Goal: Task Accomplishment & Management: Manage account settings

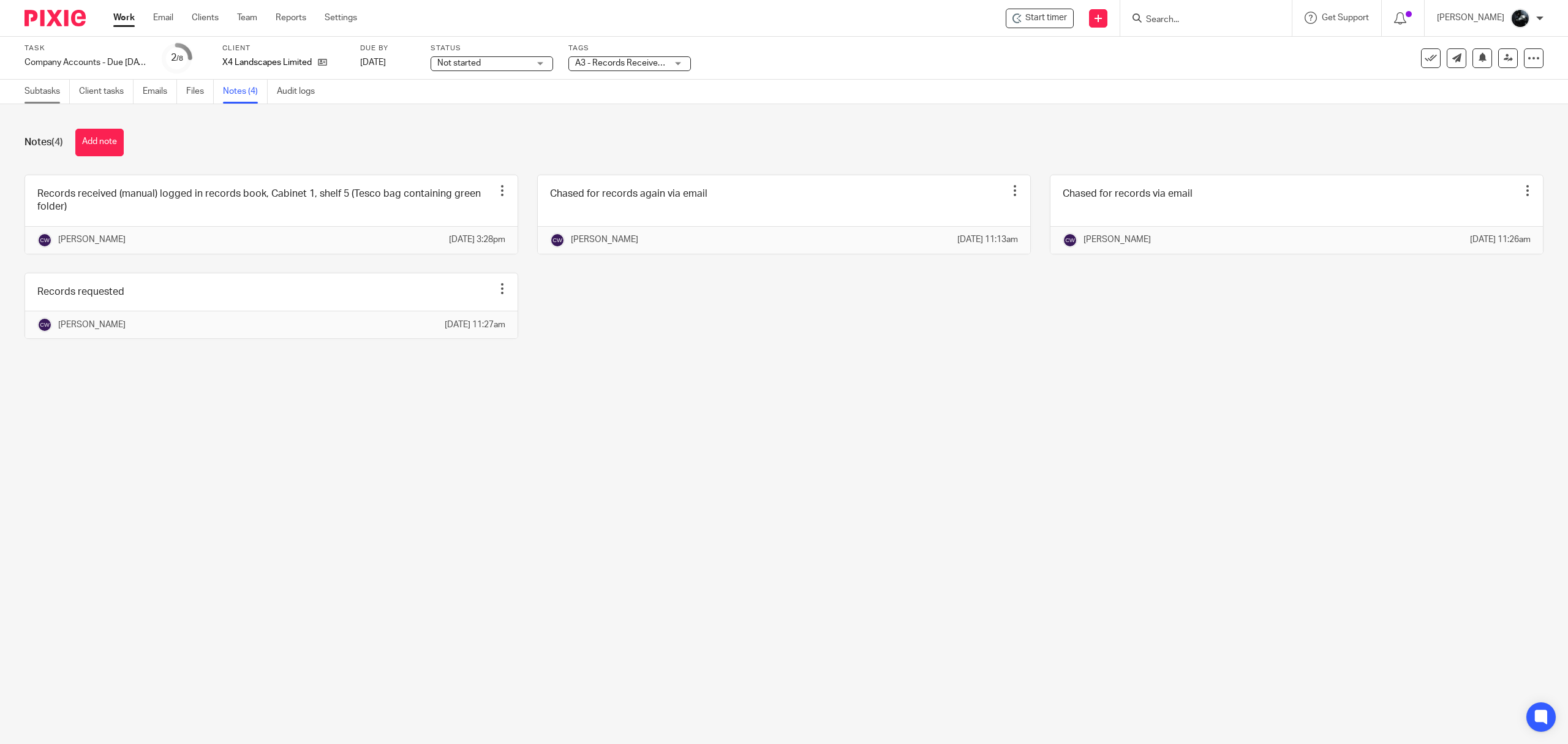
click at [37, 88] on link "Subtasks" at bounding box center [47, 91] width 45 height 24
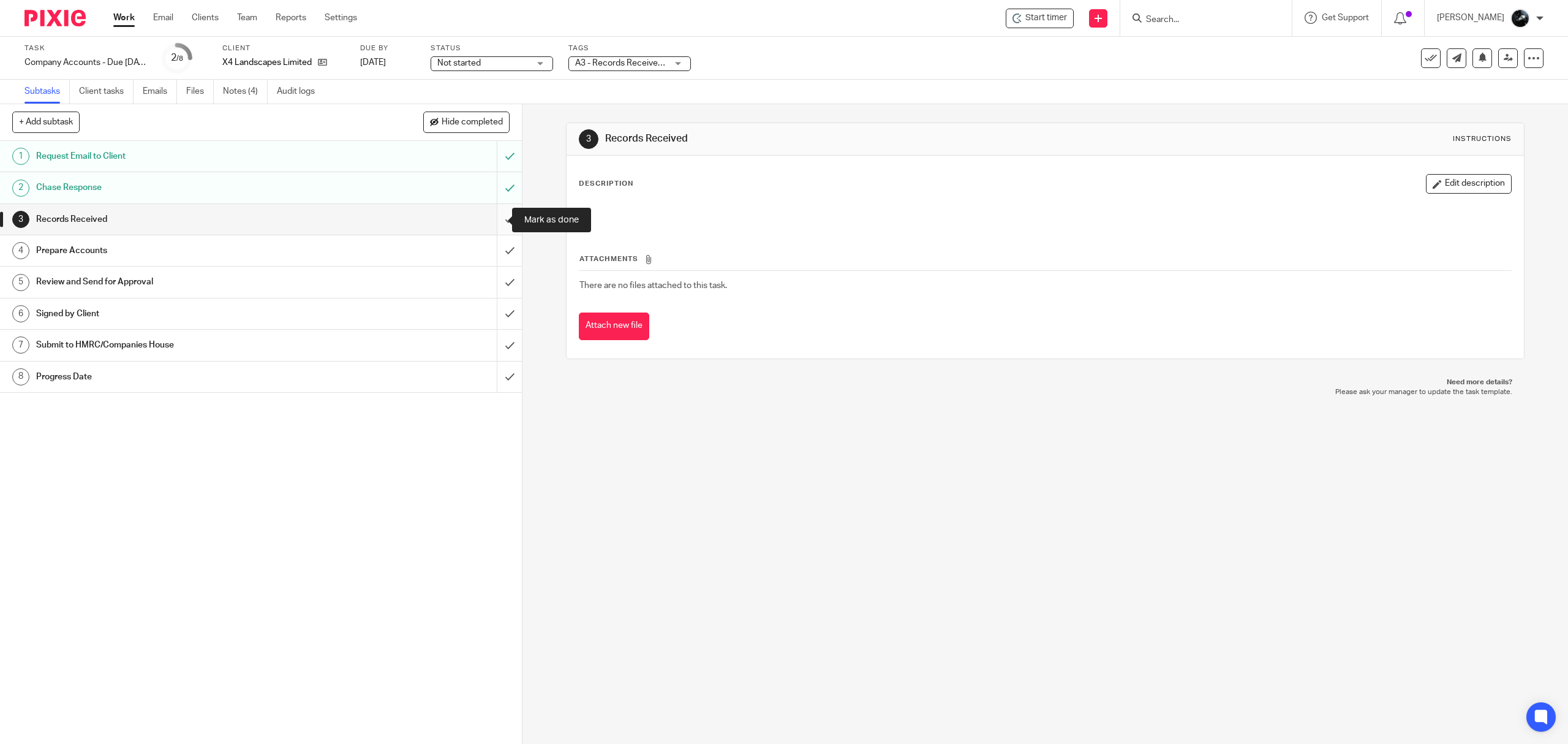
click at [495, 214] on input "submit" at bounding box center [261, 219] width 522 height 30
click at [502, 246] on input "submit" at bounding box center [261, 250] width 522 height 30
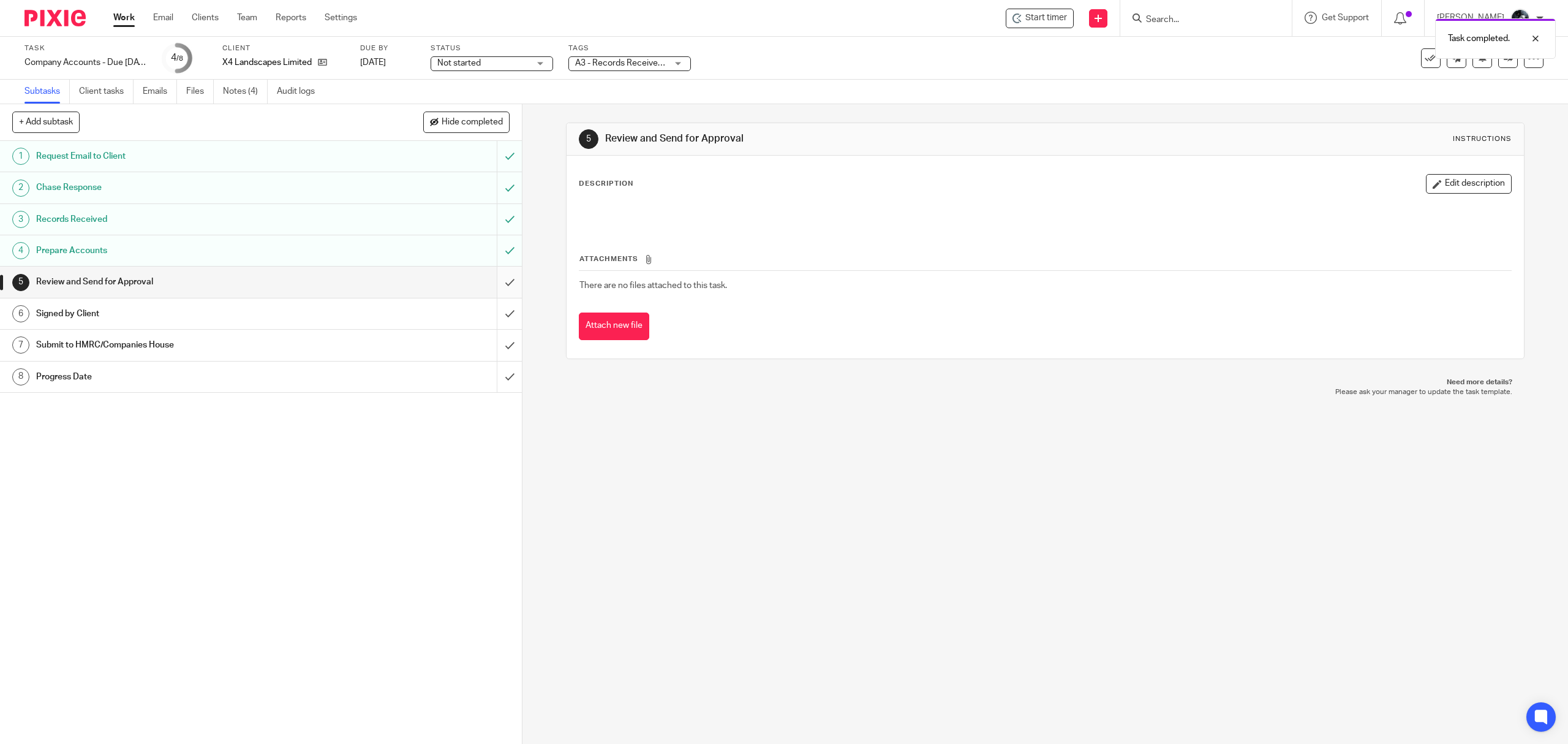
click at [496, 282] on input "submit" at bounding box center [261, 282] width 522 height 30
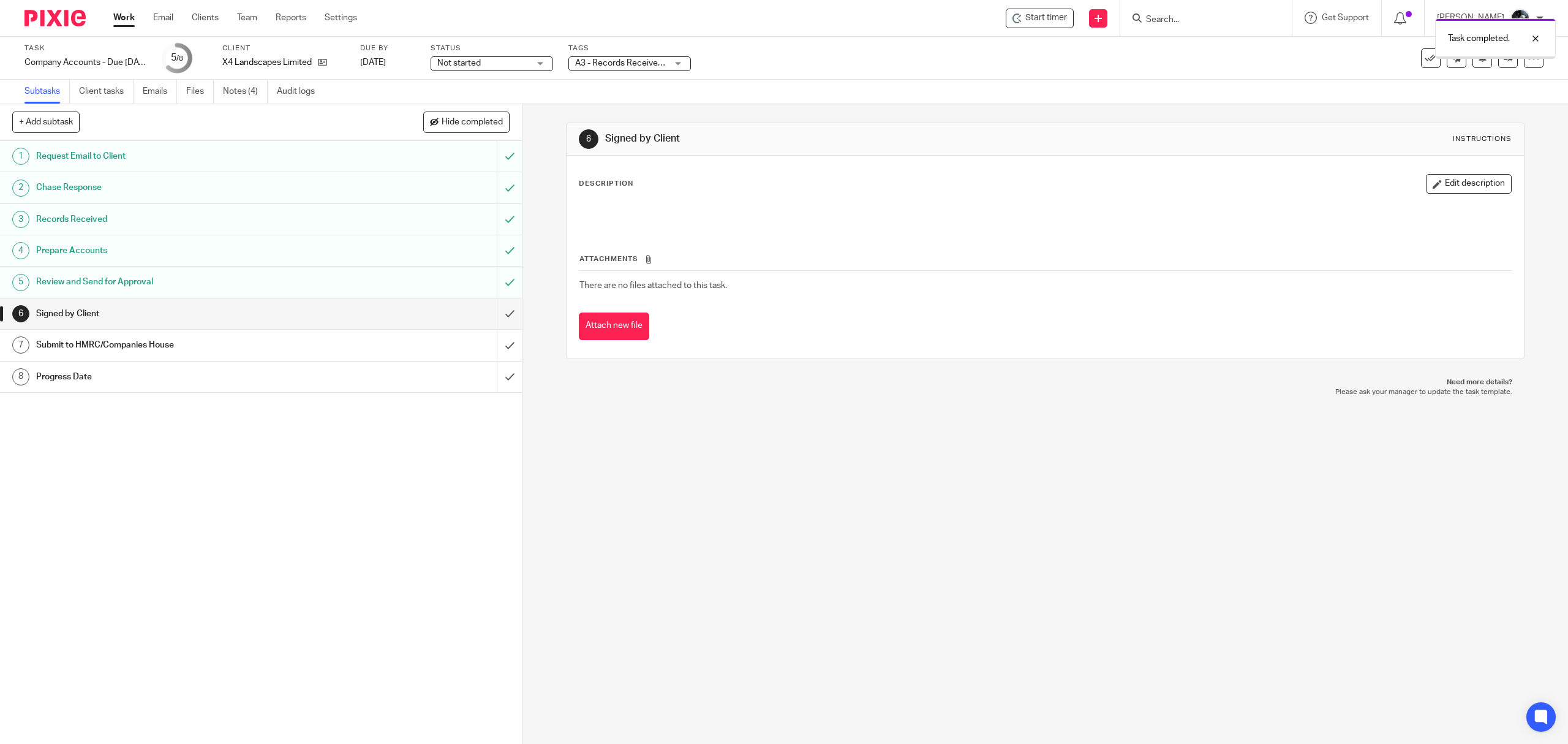
click at [669, 60] on div "A3 - Records Received + 1" at bounding box center [630, 63] width 122 height 14
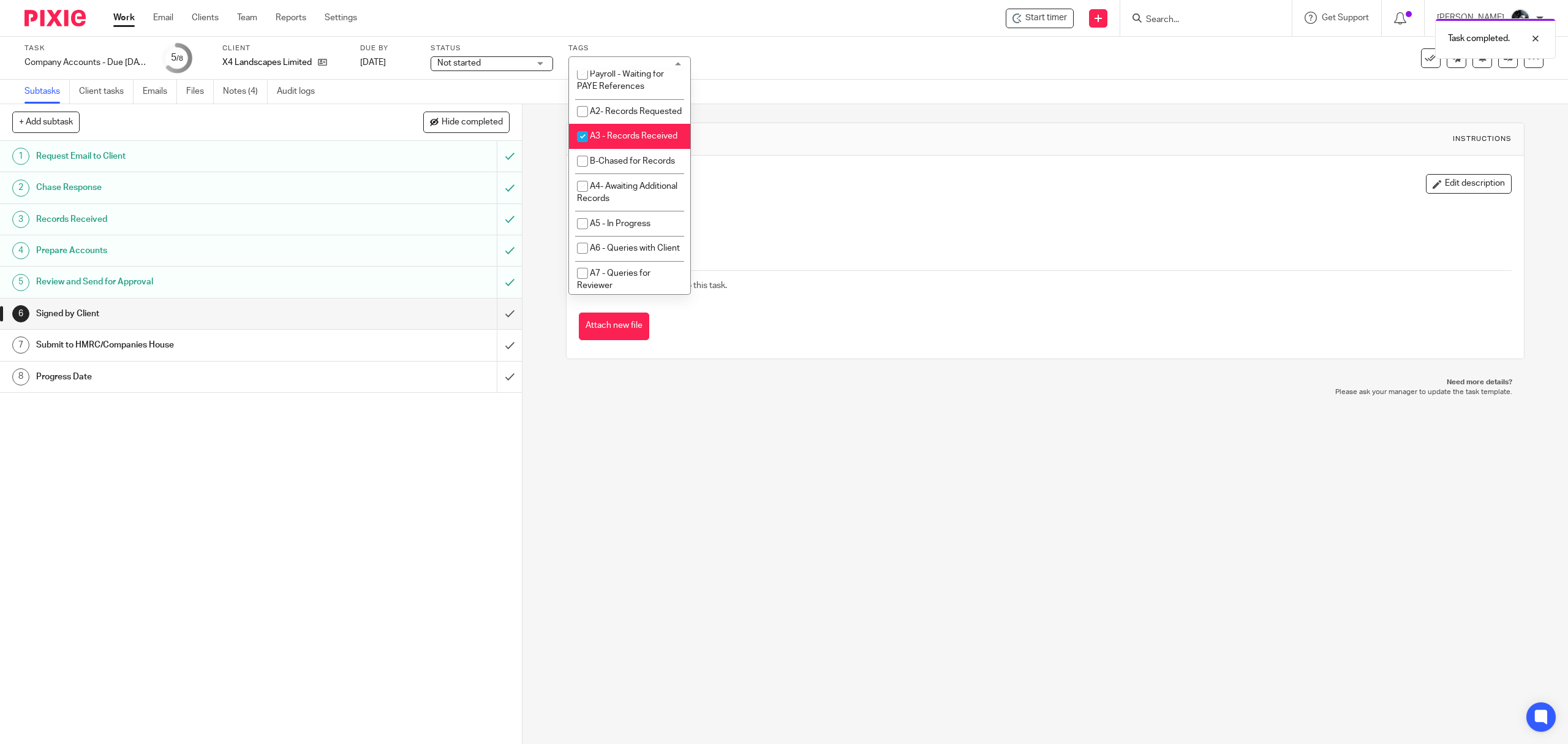
click at [625, 149] on li "A3 - Records Received" at bounding box center [630, 136] width 121 height 25
checkbox input "false"
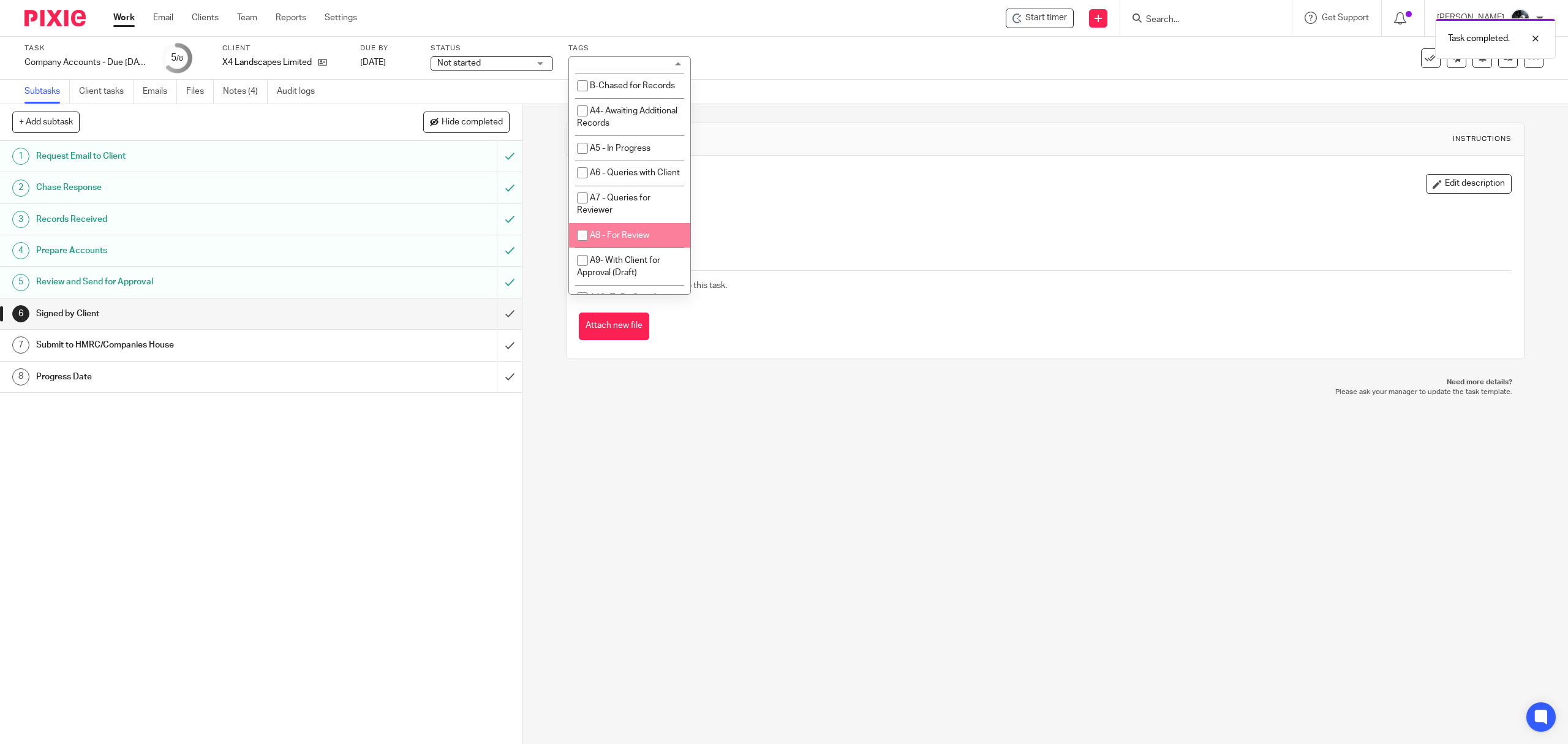
scroll to position [653, 0]
click at [631, 178] on li "A- Sent for Signature" at bounding box center [630, 165] width 121 height 25
checkbox input "true"
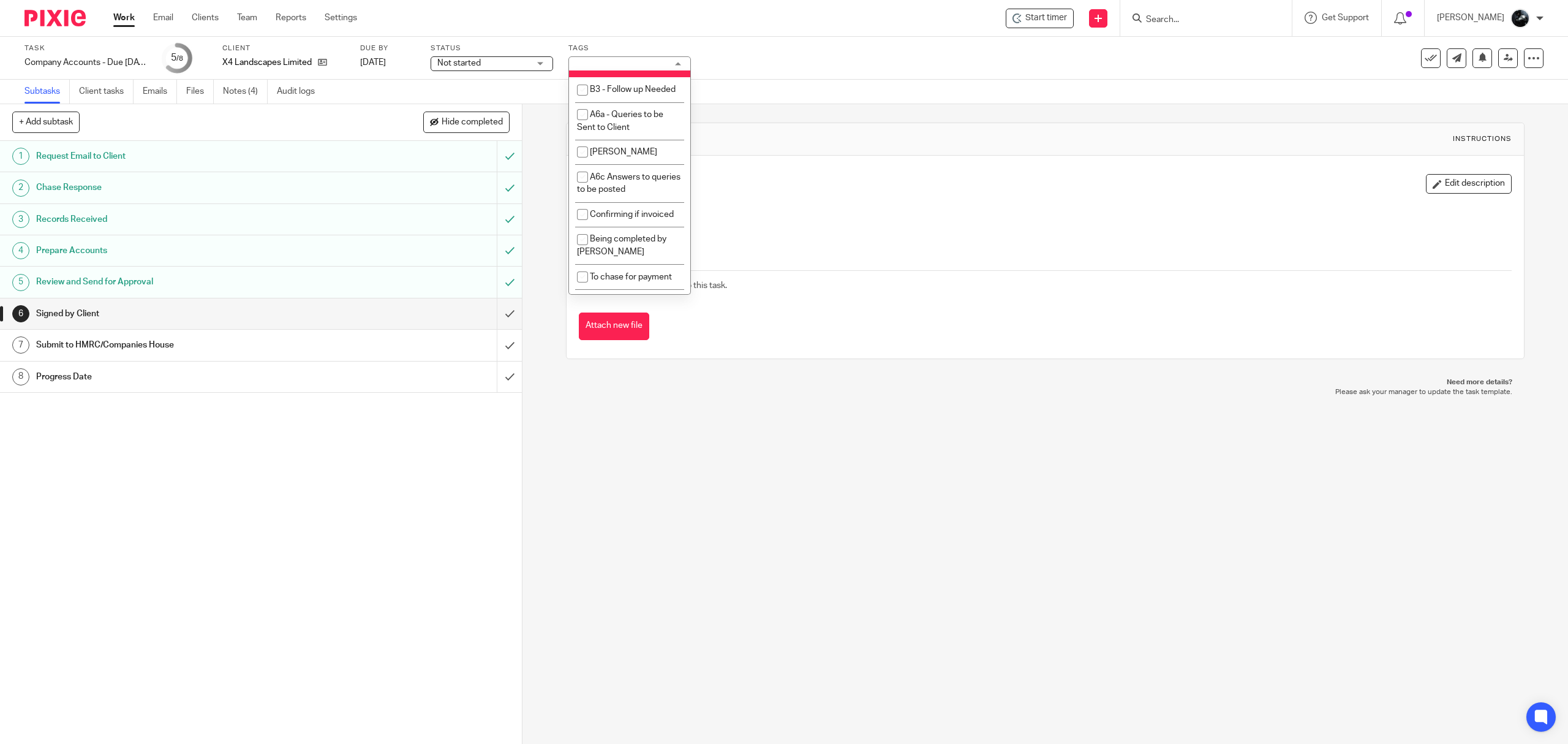
scroll to position [1062, 0]
click at [633, 47] on span "1 Booked In Diary" at bounding box center [623, 43] width 66 height 9
checkbox input "false"
drag, startPoint x: 884, startPoint y: 461, endPoint x: 1006, endPoint y: 410, distance: 132.2
click at [884, 461] on div "6 Signed by Client Instructions Description Edit description Attachments There …" at bounding box center [1045, 423] width 1046 height 639
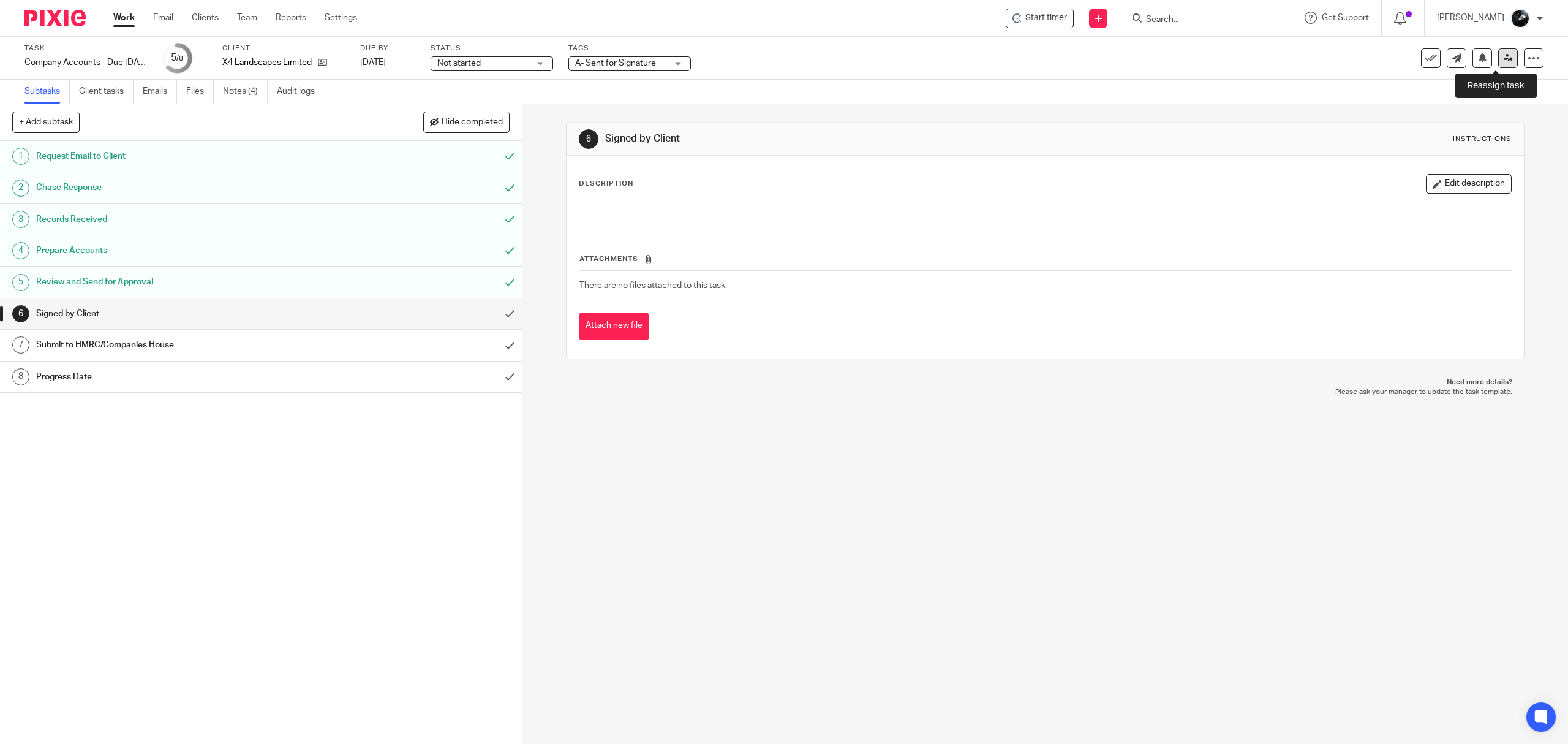
click at [1498, 52] on link at bounding box center [1507, 58] width 19 height 19
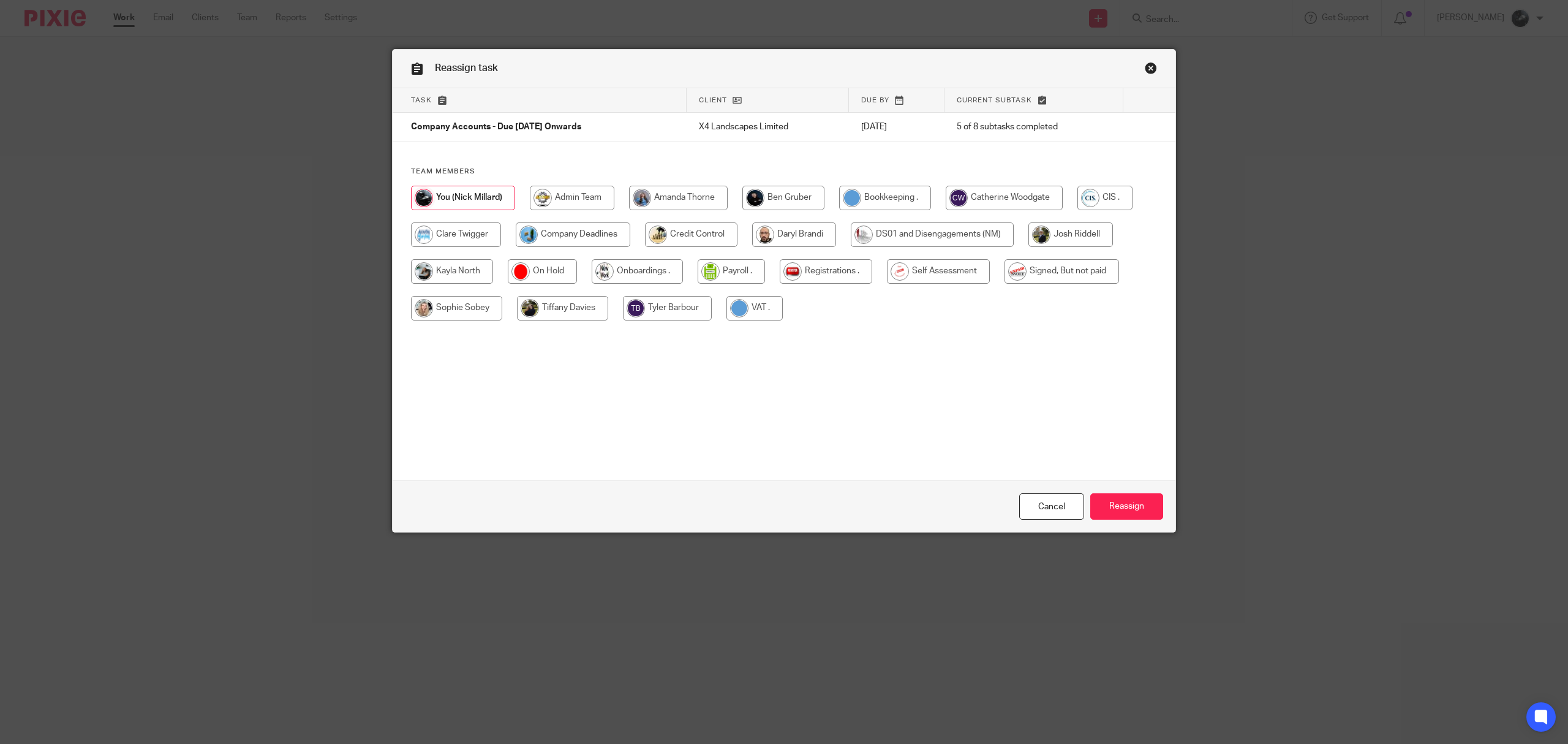
drag, startPoint x: 581, startPoint y: 231, endPoint x: 606, endPoint y: 234, distance: 25.2
click at [581, 233] on input "radio" at bounding box center [573, 235] width 115 height 25
radio input "true"
click at [1094, 510] on input "Reassign" at bounding box center [1126, 506] width 73 height 27
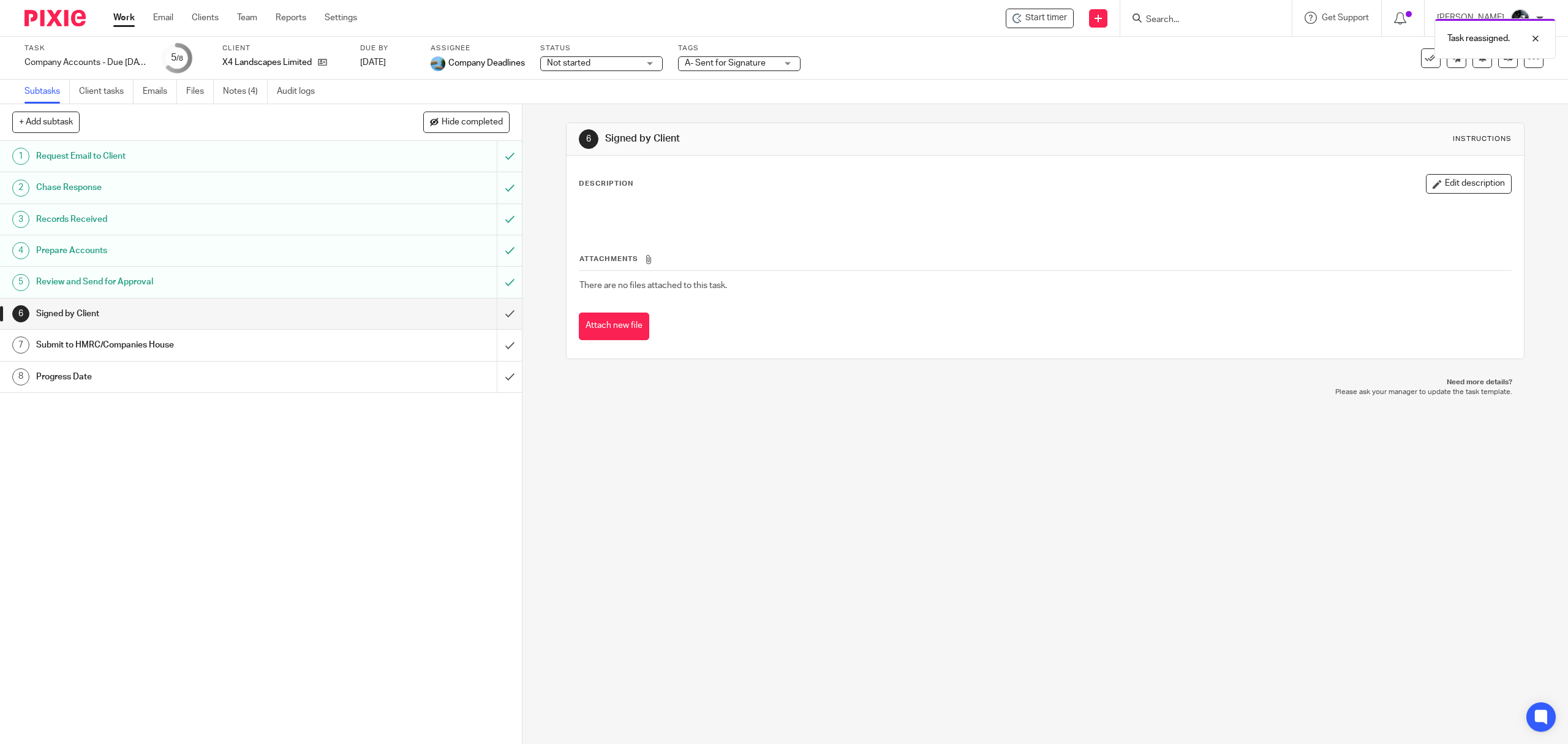
click at [1202, 20] on div "Task reassigned." at bounding box center [1170, 35] width 772 height 47
click at [1216, 22] on input "Search" at bounding box center [1200, 19] width 110 height 11
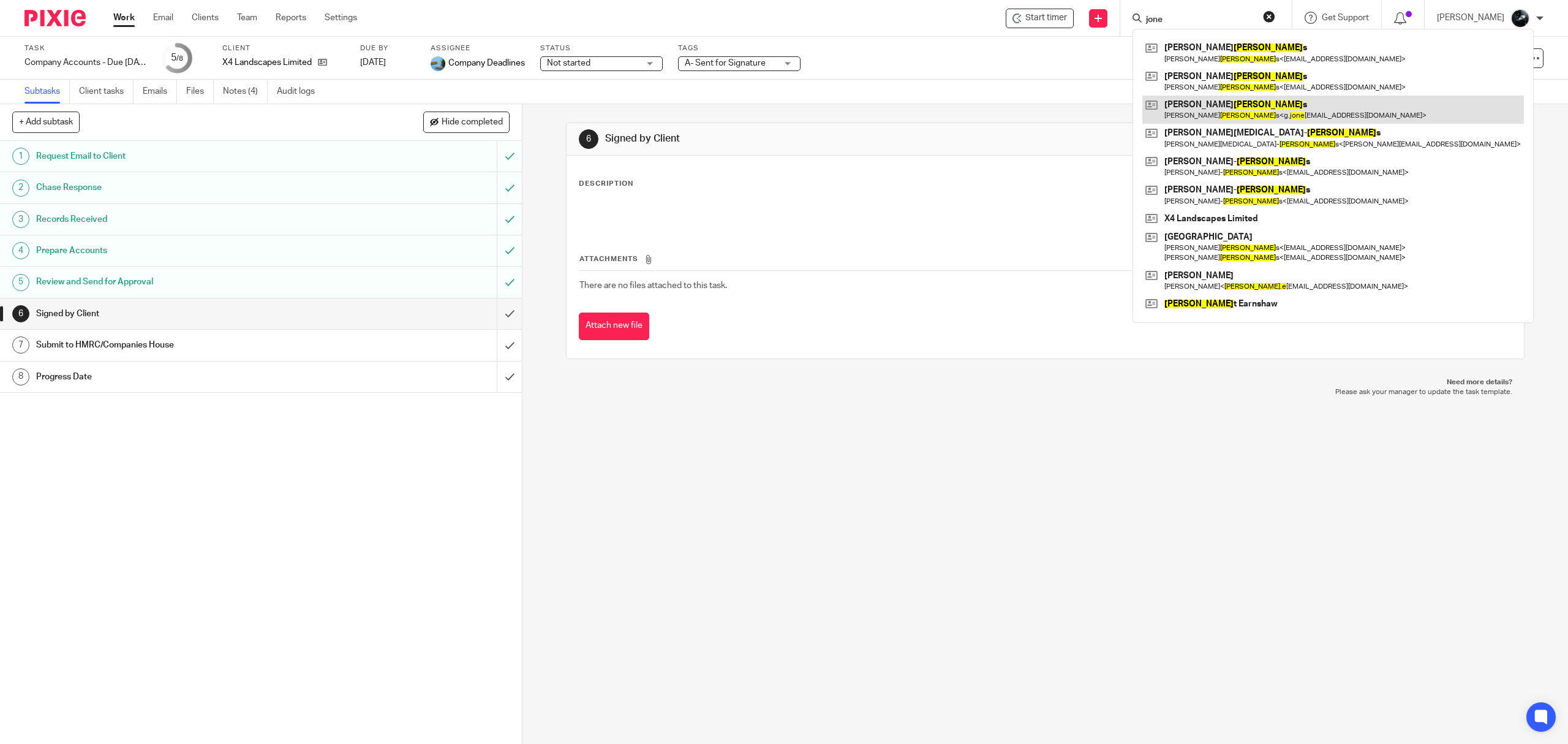
type input "jone"
click at [1293, 106] on link at bounding box center [1333, 110] width 382 height 28
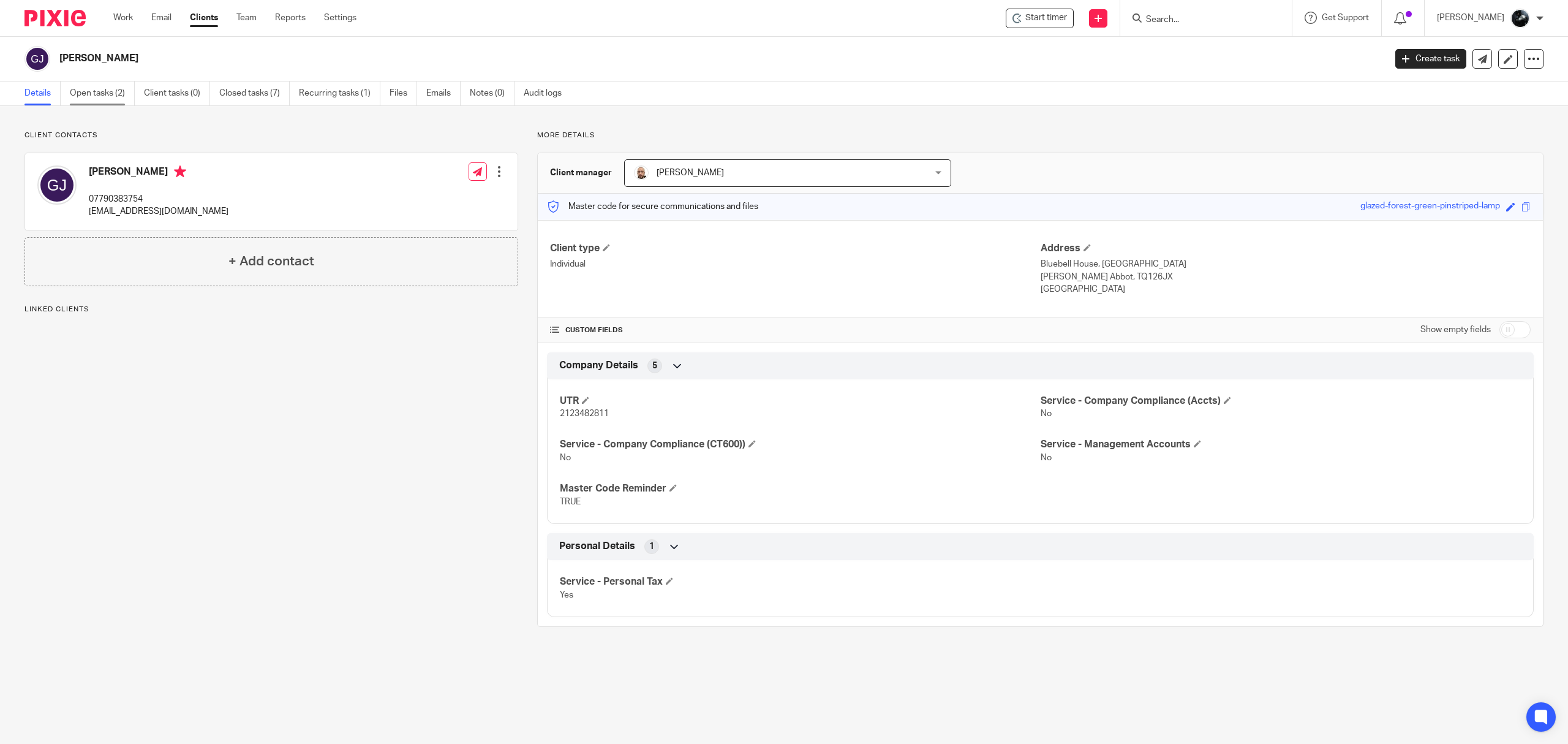
click at [107, 94] on link "Open tasks (2)" at bounding box center [102, 93] width 65 height 24
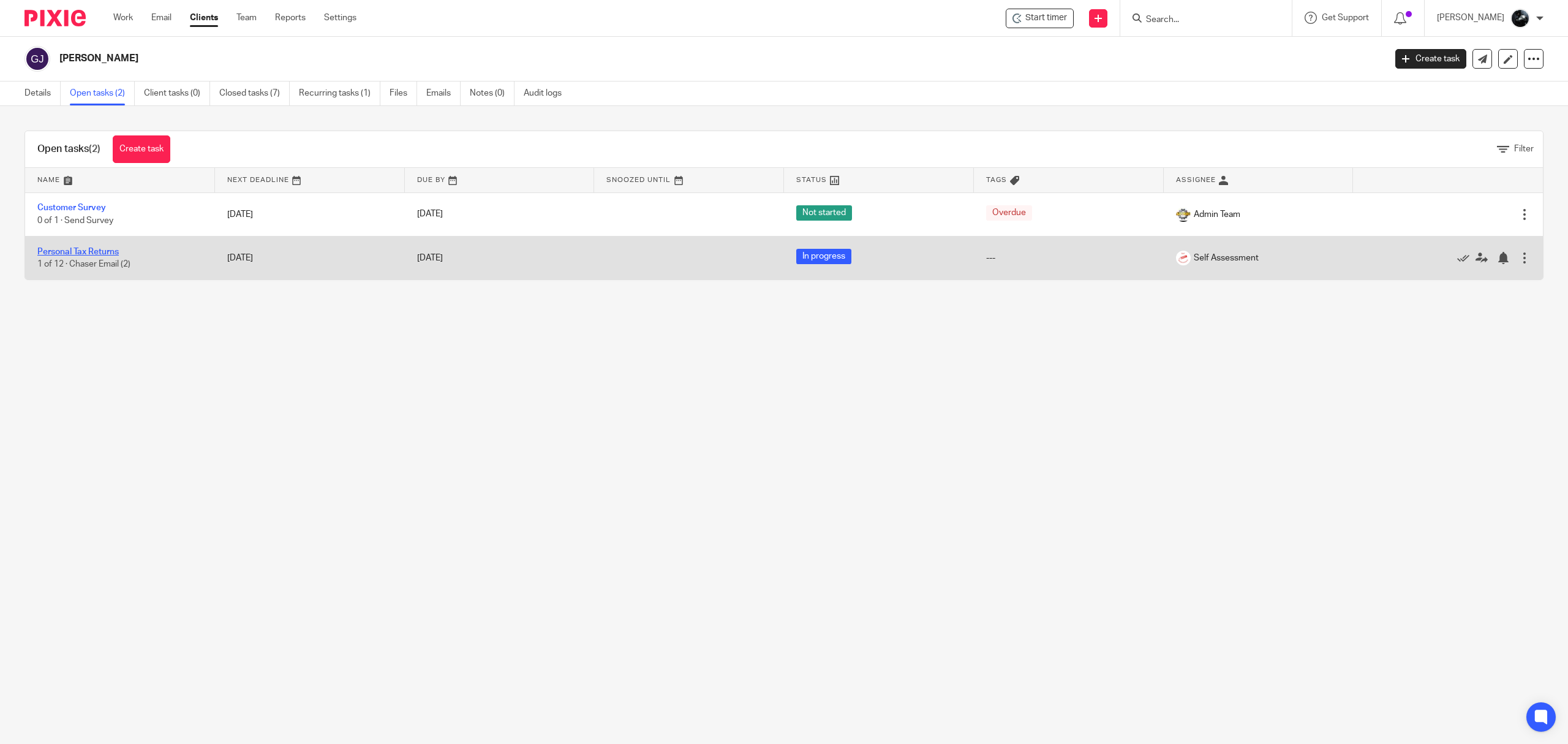
click at [93, 251] on link "Personal Tax Returns" at bounding box center [78, 252] width 81 height 9
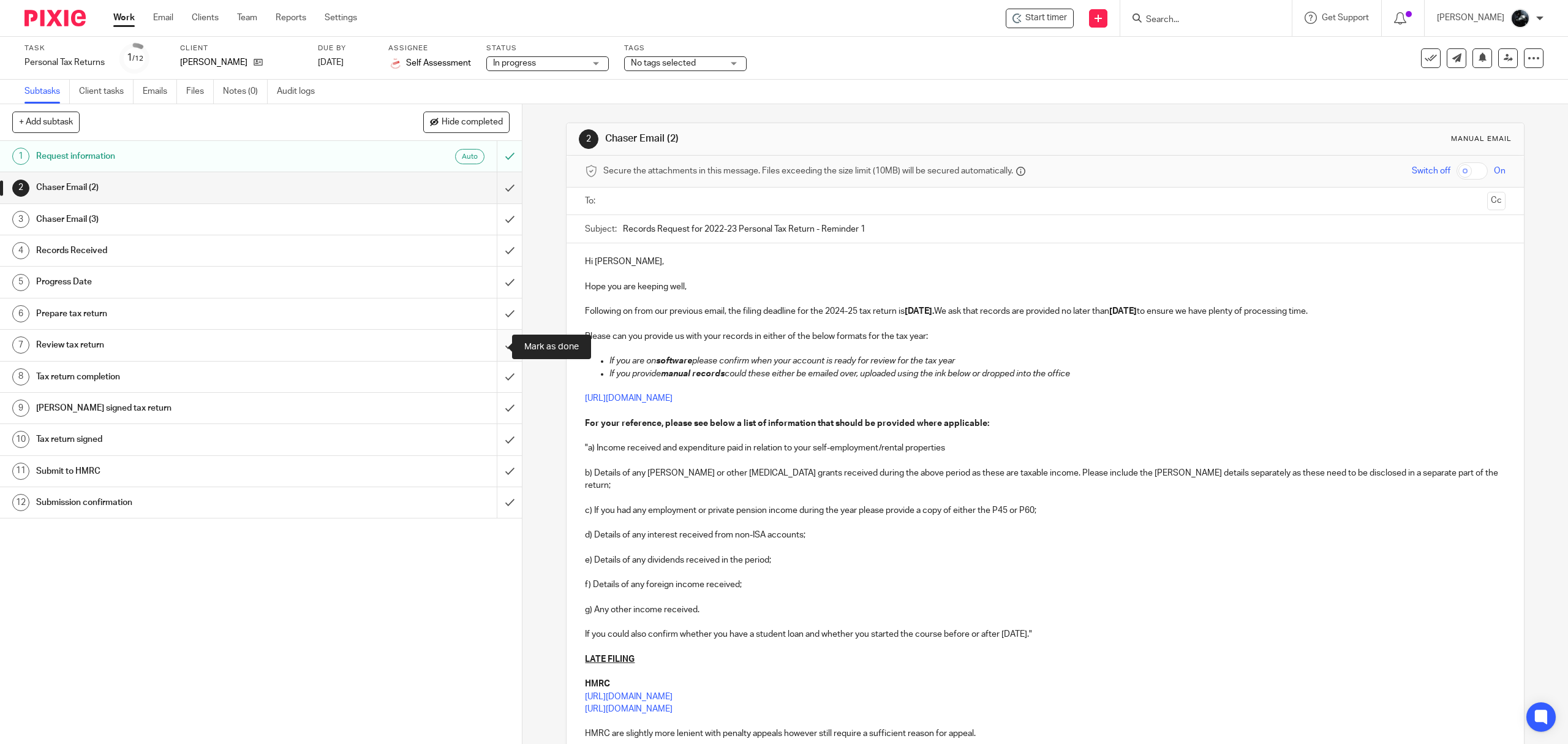
click at [493, 340] on input "submit" at bounding box center [261, 345] width 522 height 30
click at [496, 312] on input "submit" at bounding box center [261, 314] width 522 height 30
click at [493, 288] on input "submit" at bounding box center [261, 282] width 522 height 30
click at [490, 261] on input "submit" at bounding box center [261, 250] width 522 height 30
click at [485, 223] on input "submit" at bounding box center [261, 219] width 522 height 30
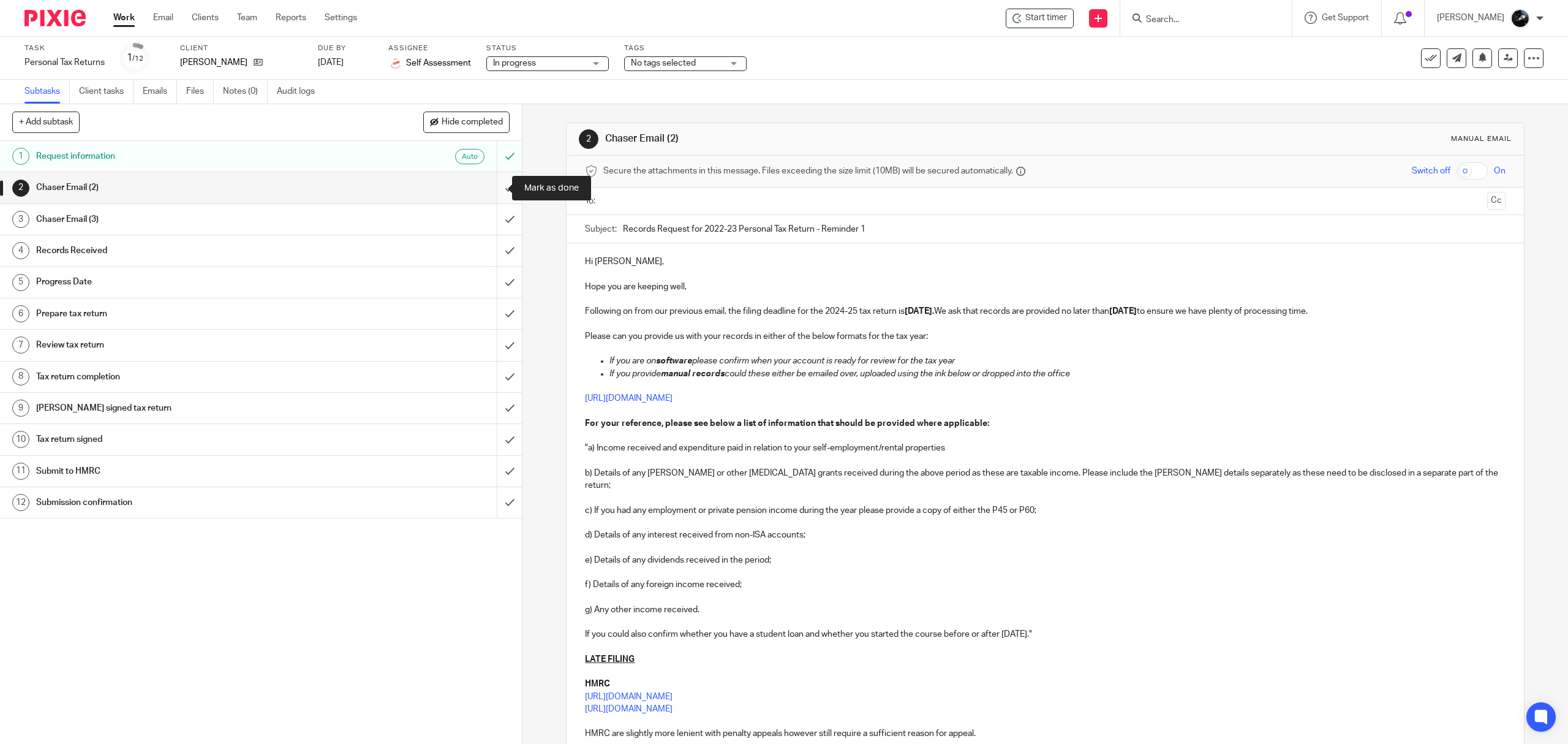
click at [490, 180] on input "submit" at bounding box center [261, 187] width 522 height 30
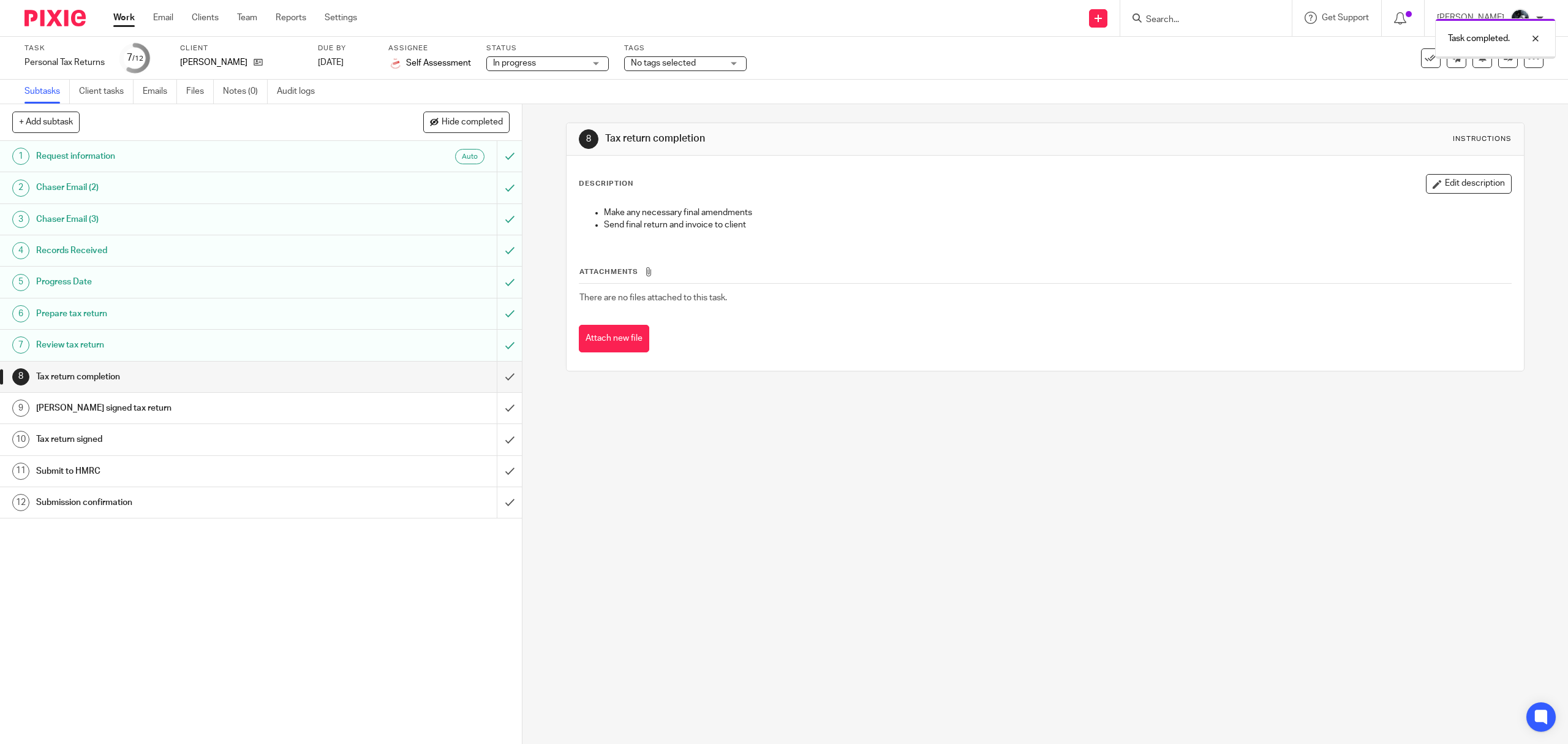
click at [496, 378] on input "submit" at bounding box center [261, 376] width 522 height 30
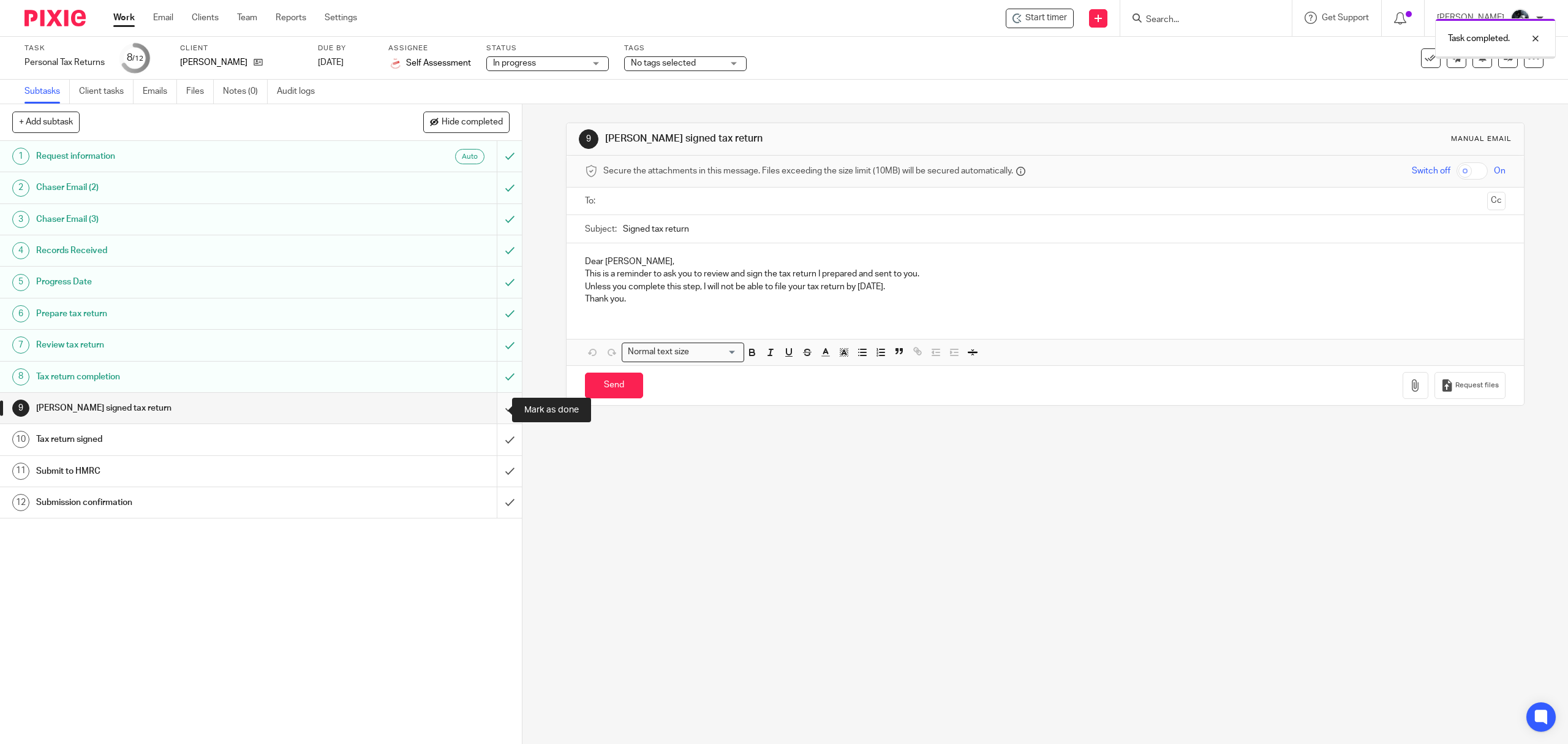
click at [492, 406] on input "submit" at bounding box center [261, 408] width 522 height 30
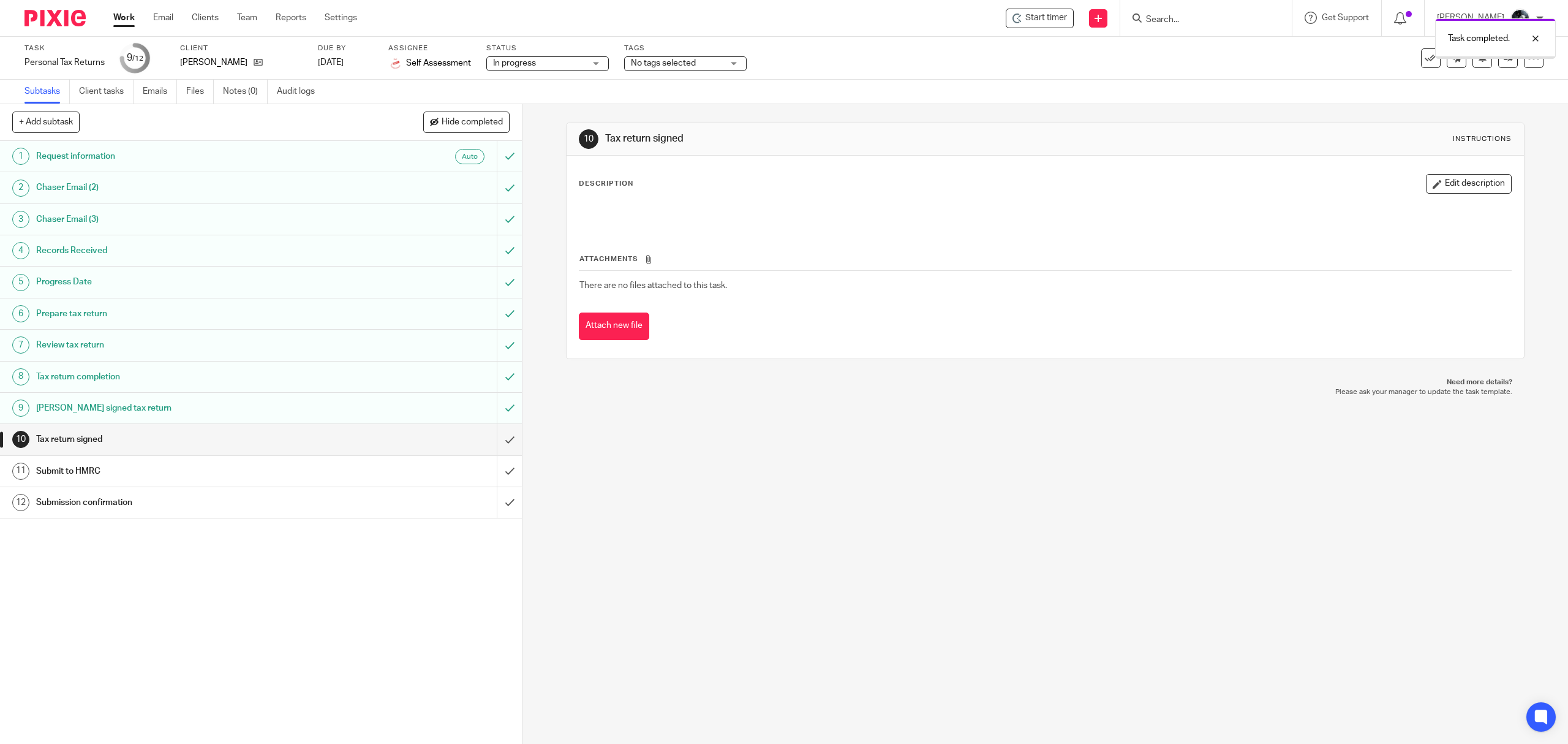
click at [709, 62] on span "No tags selected" at bounding box center [676, 63] width 92 height 13
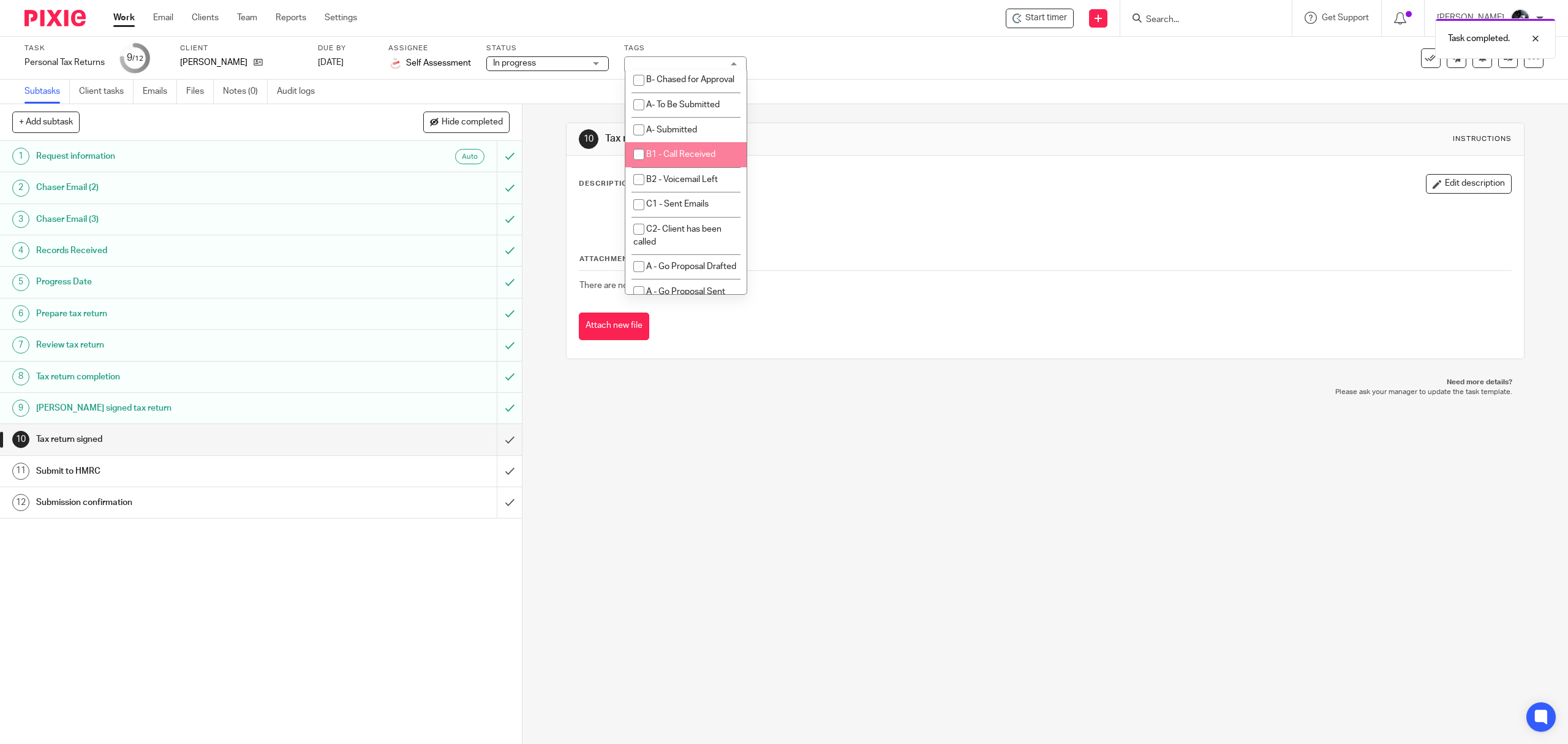
scroll to position [735, 0]
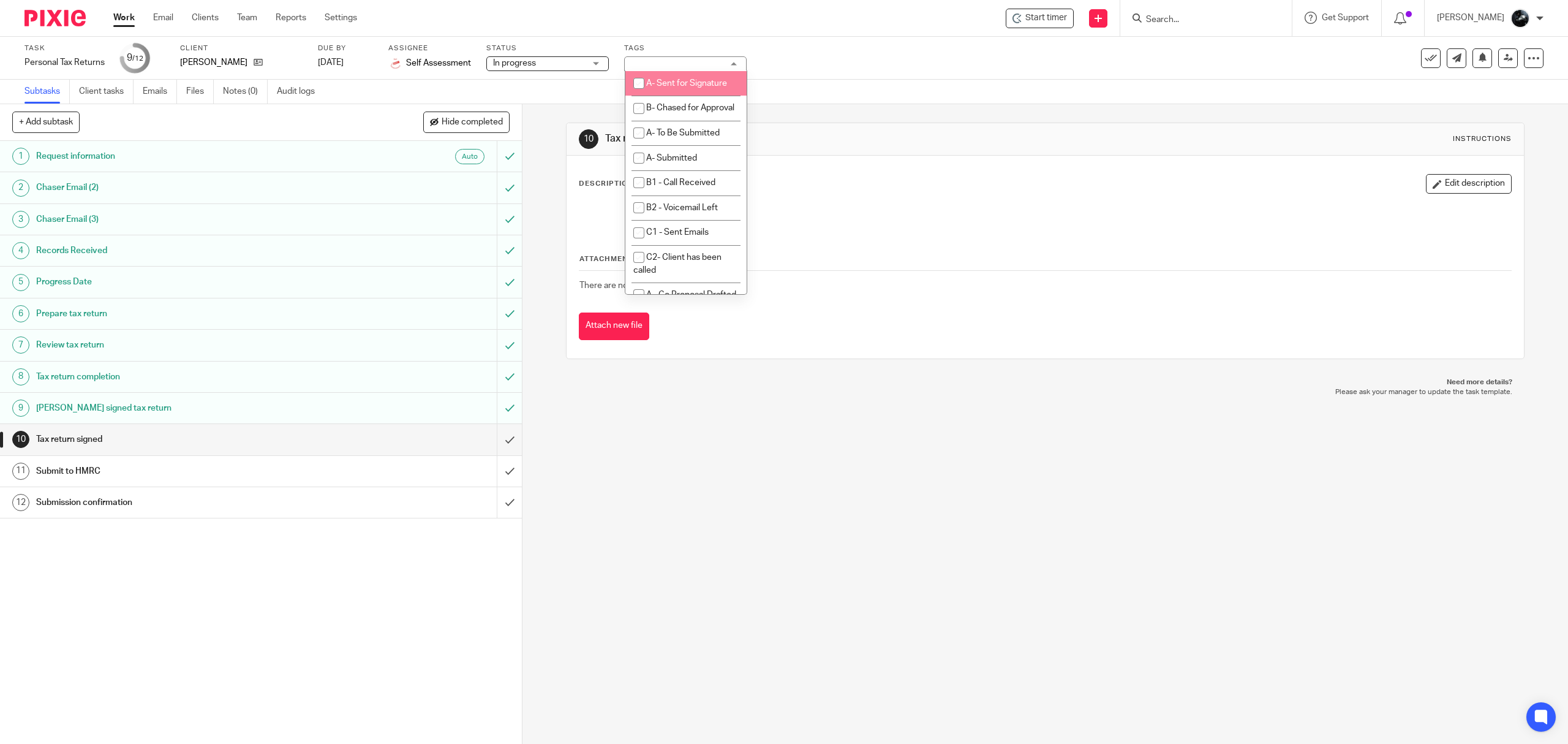
click at [686, 96] on li "A- Sent for Signature" at bounding box center [686, 84] width 121 height 25
checkbox input "true"
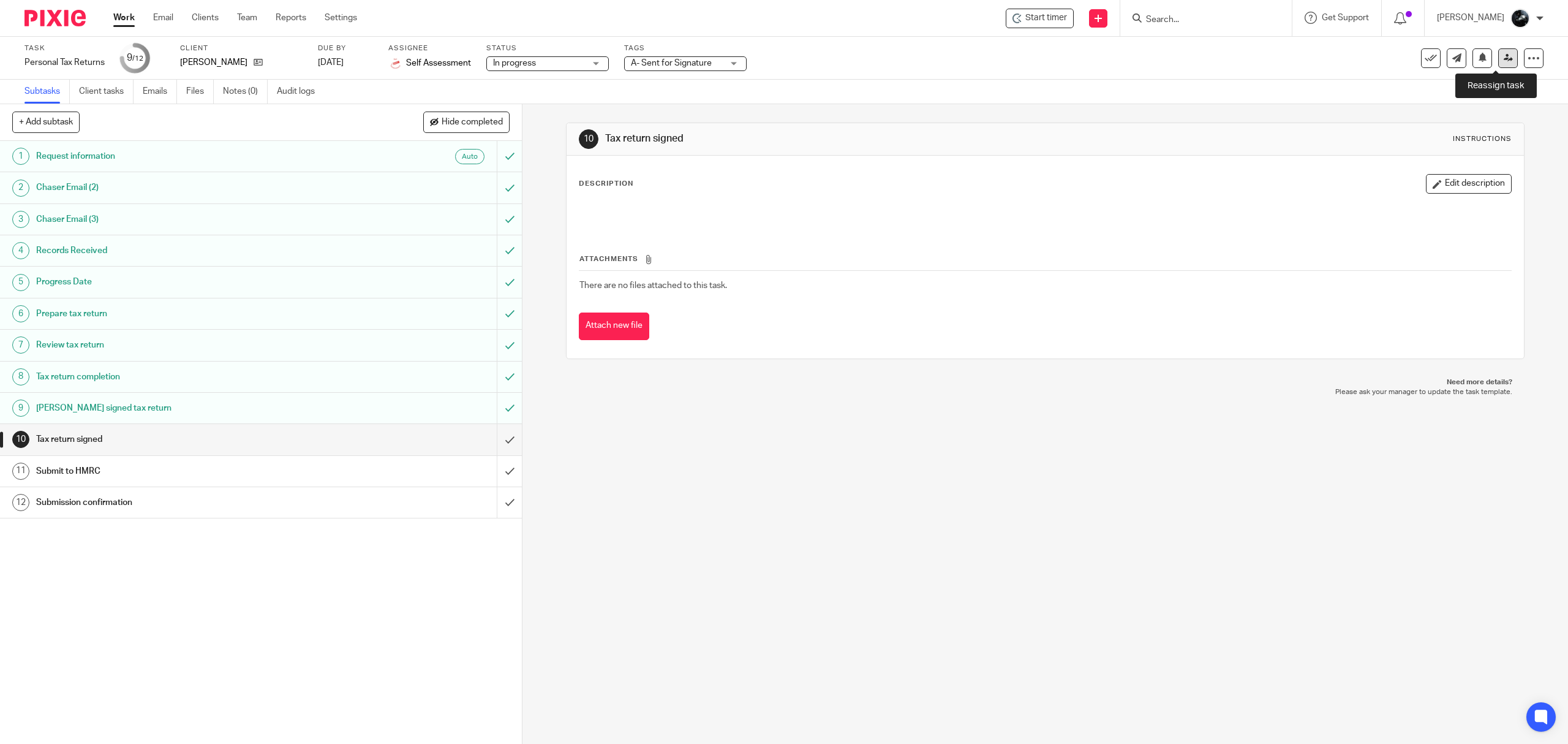
click at [1503, 56] on link at bounding box center [1507, 58] width 19 height 19
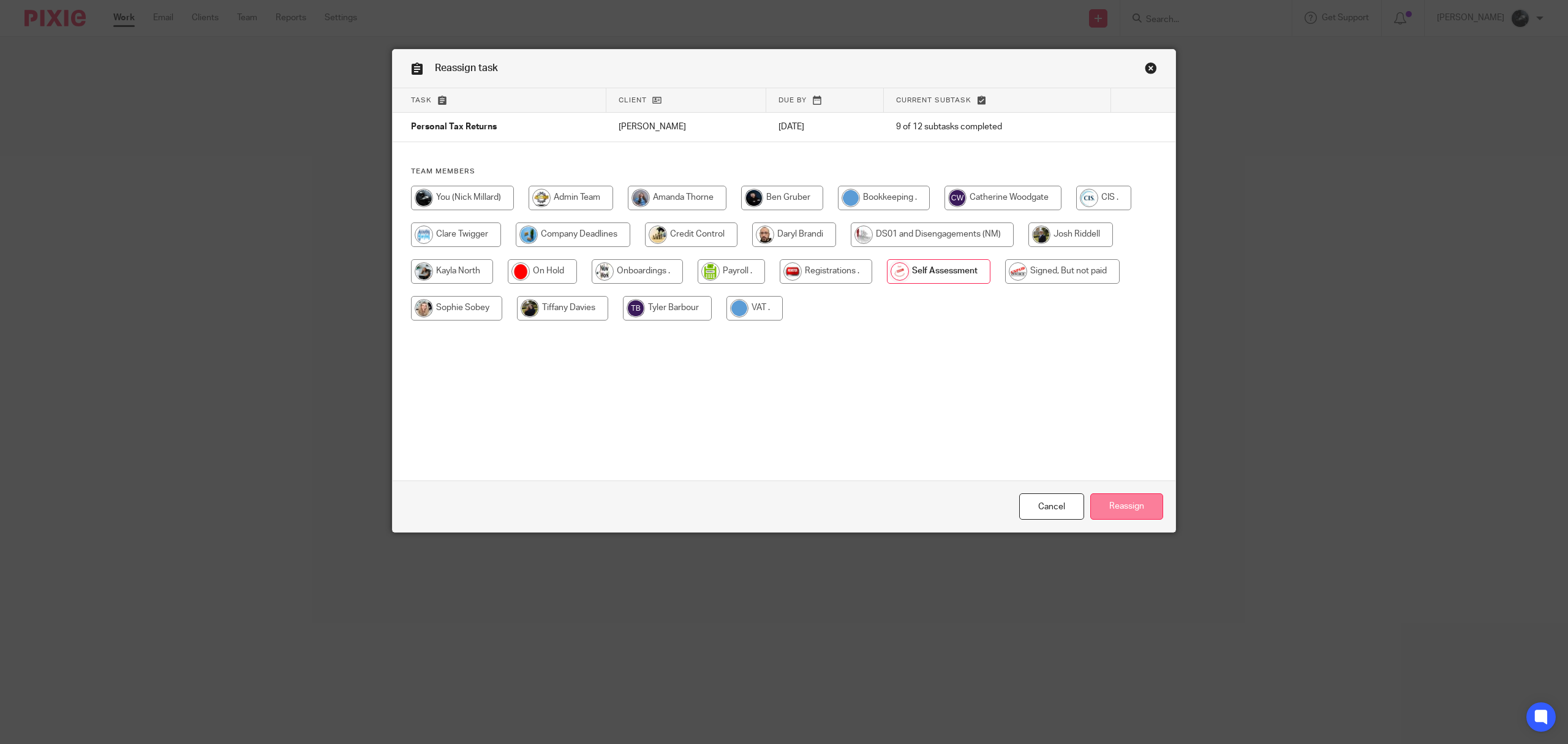
click at [1106, 510] on input "Reassign" at bounding box center [1126, 506] width 73 height 27
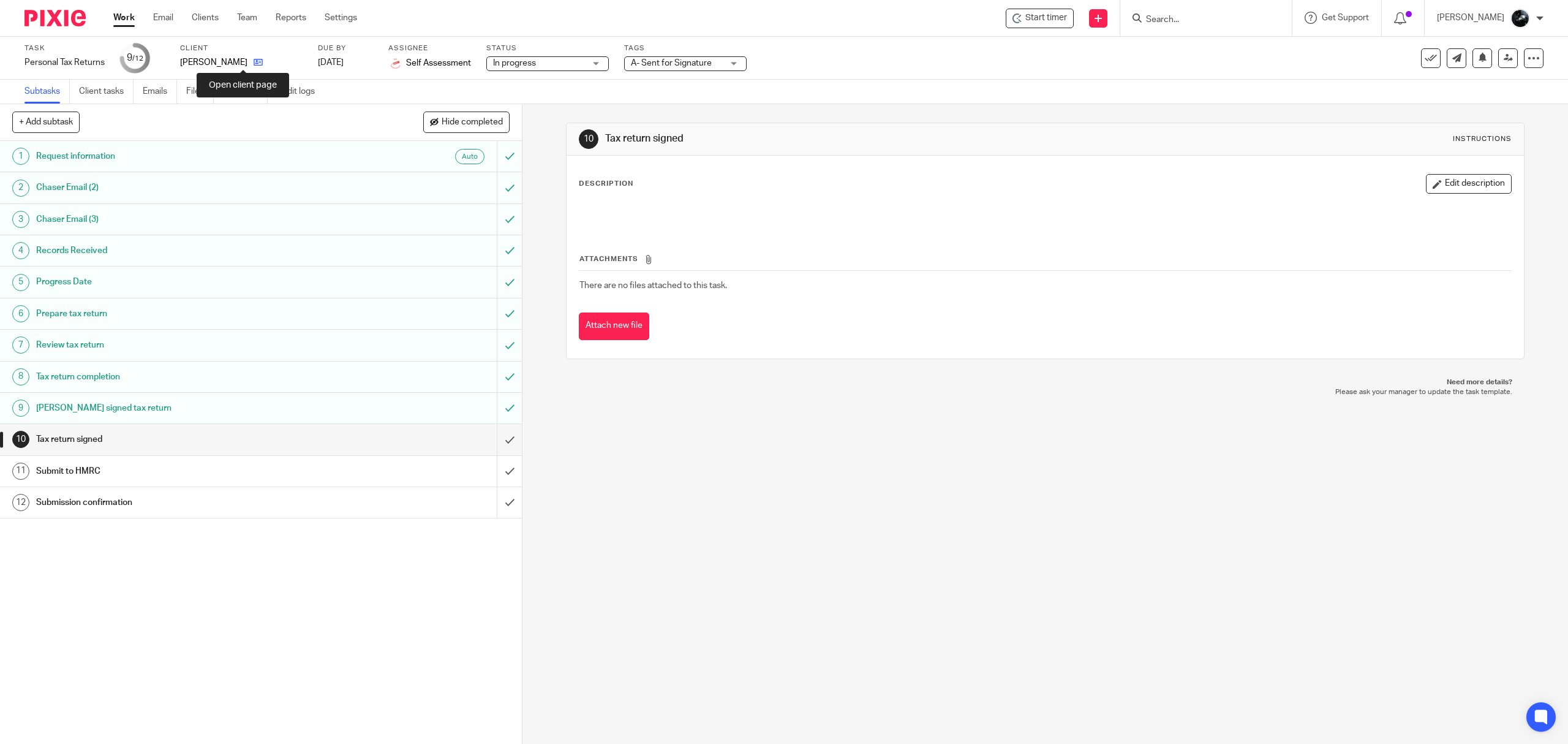
click at [254, 64] on icon at bounding box center [258, 62] width 9 height 9
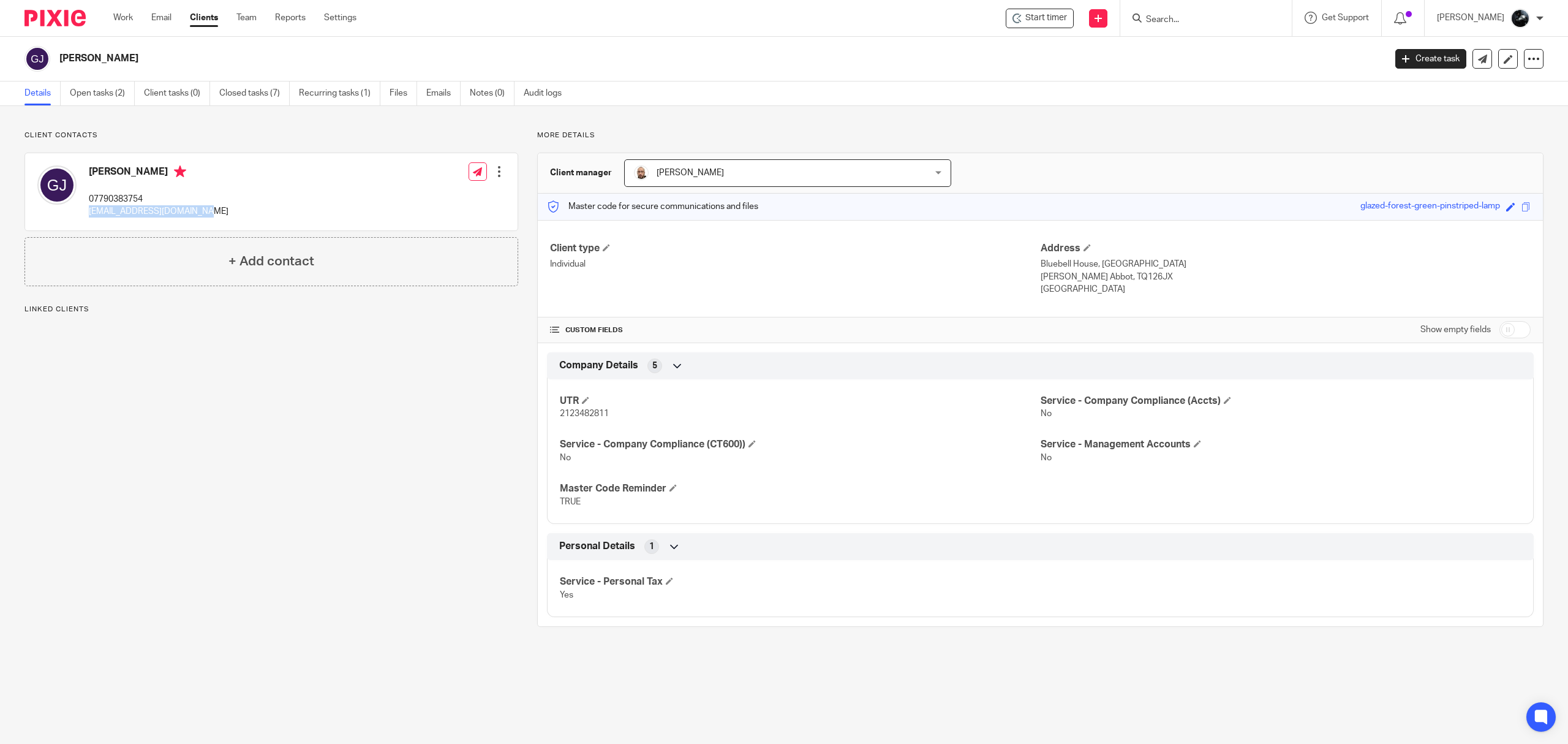
drag, startPoint x: 204, startPoint y: 212, endPoint x: 86, endPoint y: 218, distance: 118.2
click at [86, 218] on div "[PERSON_NAME] 07790383754 [EMAIL_ADDRESS][DOMAIN_NAME] Edit contact Create clie…" at bounding box center [271, 191] width 492 height 77
copy p "[EMAIL_ADDRESS][DOMAIN_NAME]"
click at [51, 6] on div at bounding box center [50, 18] width 101 height 36
click at [56, 18] on img at bounding box center [55, 18] width 61 height 17
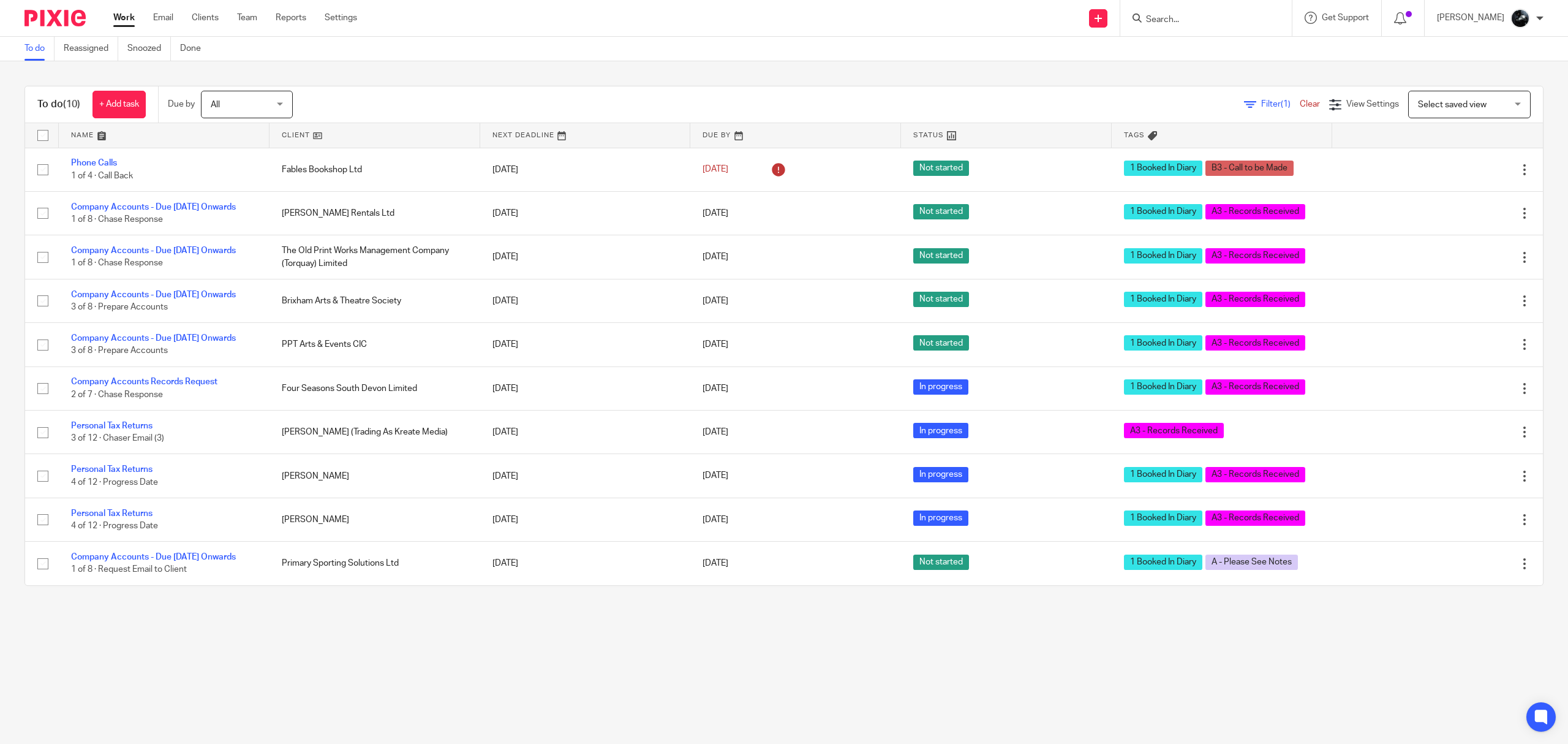
click at [1204, 18] on input "Search" at bounding box center [1200, 19] width 110 height 11
type input "[PERSON_NAME]"
click at [1219, 58] on link at bounding box center [1273, 53] width 263 height 28
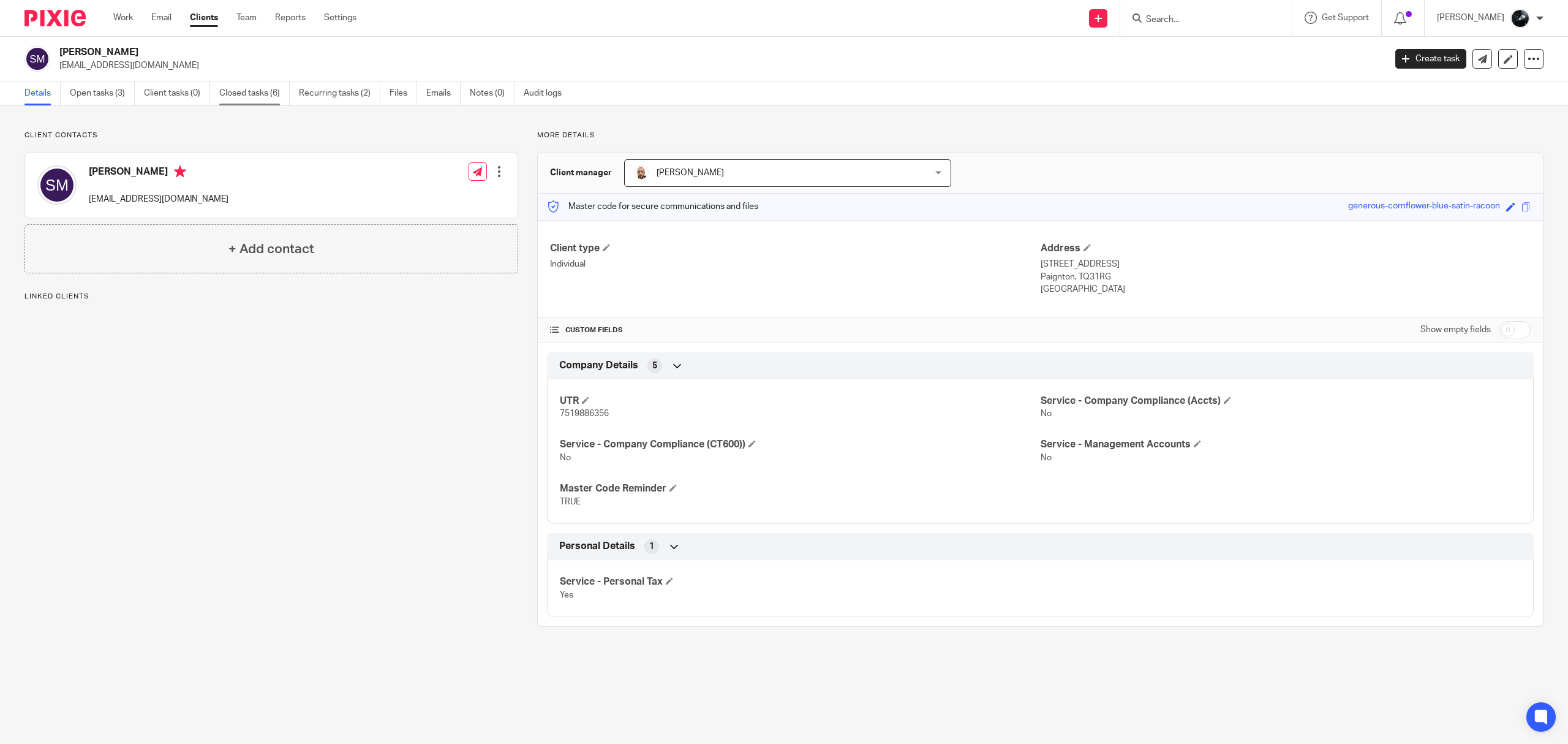
click at [236, 97] on link "Closed tasks (6)" at bounding box center [254, 93] width 71 height 24
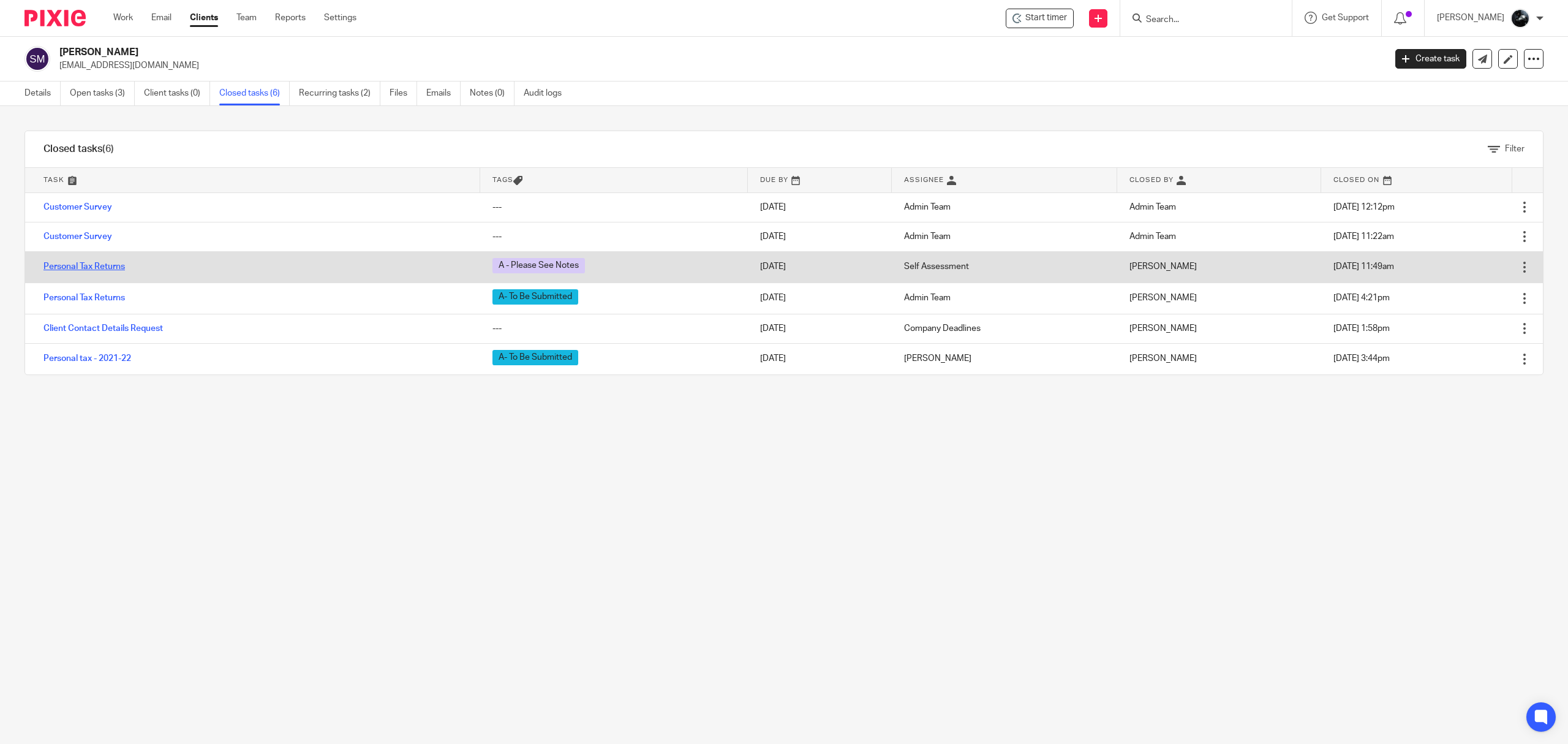
click at [116, 266] on link "Personal Tax Returns" at bounding box center [84, 267] width 81 height 9
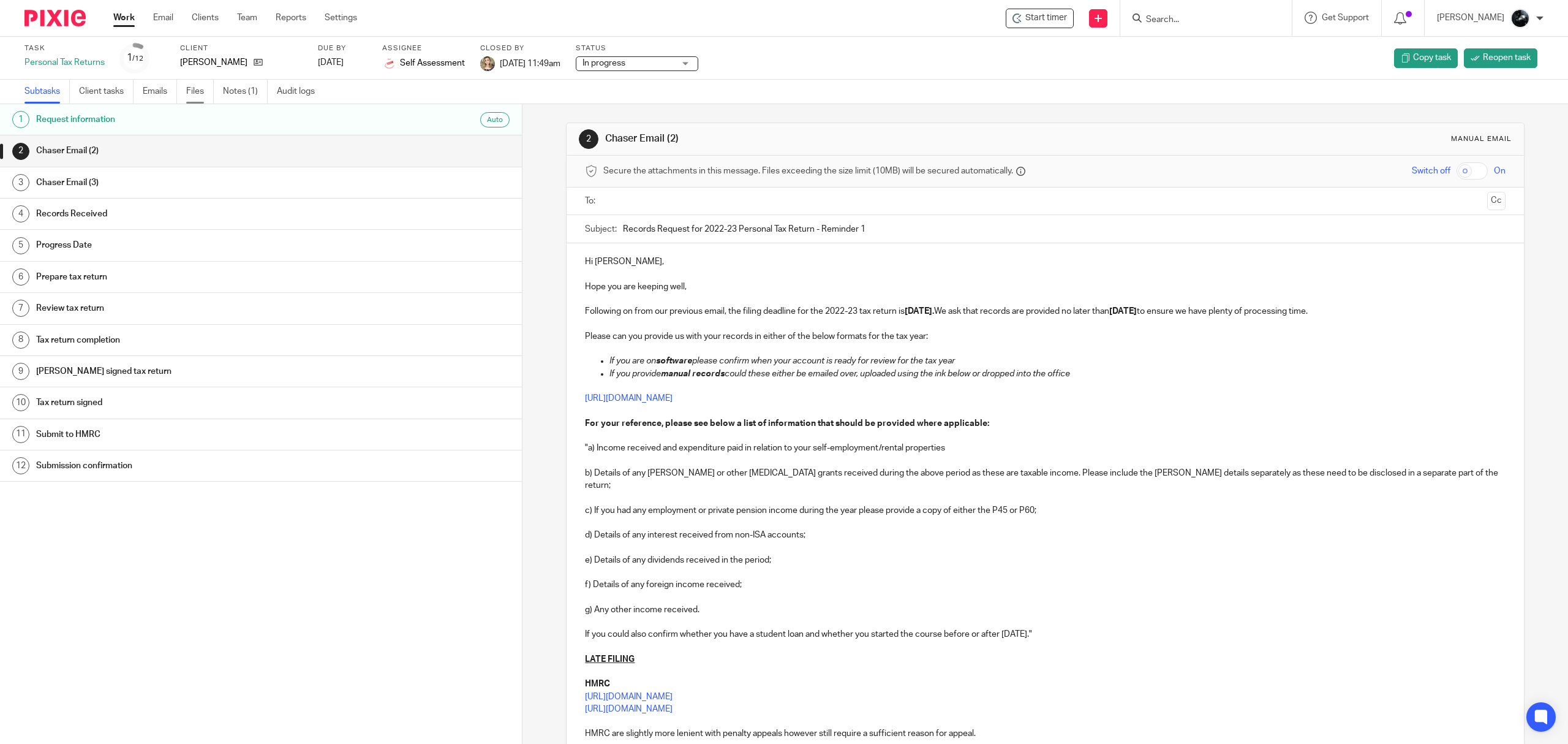
click at [209, 89] on link "Files" at bounding box center [200, 91] width 27 height 24
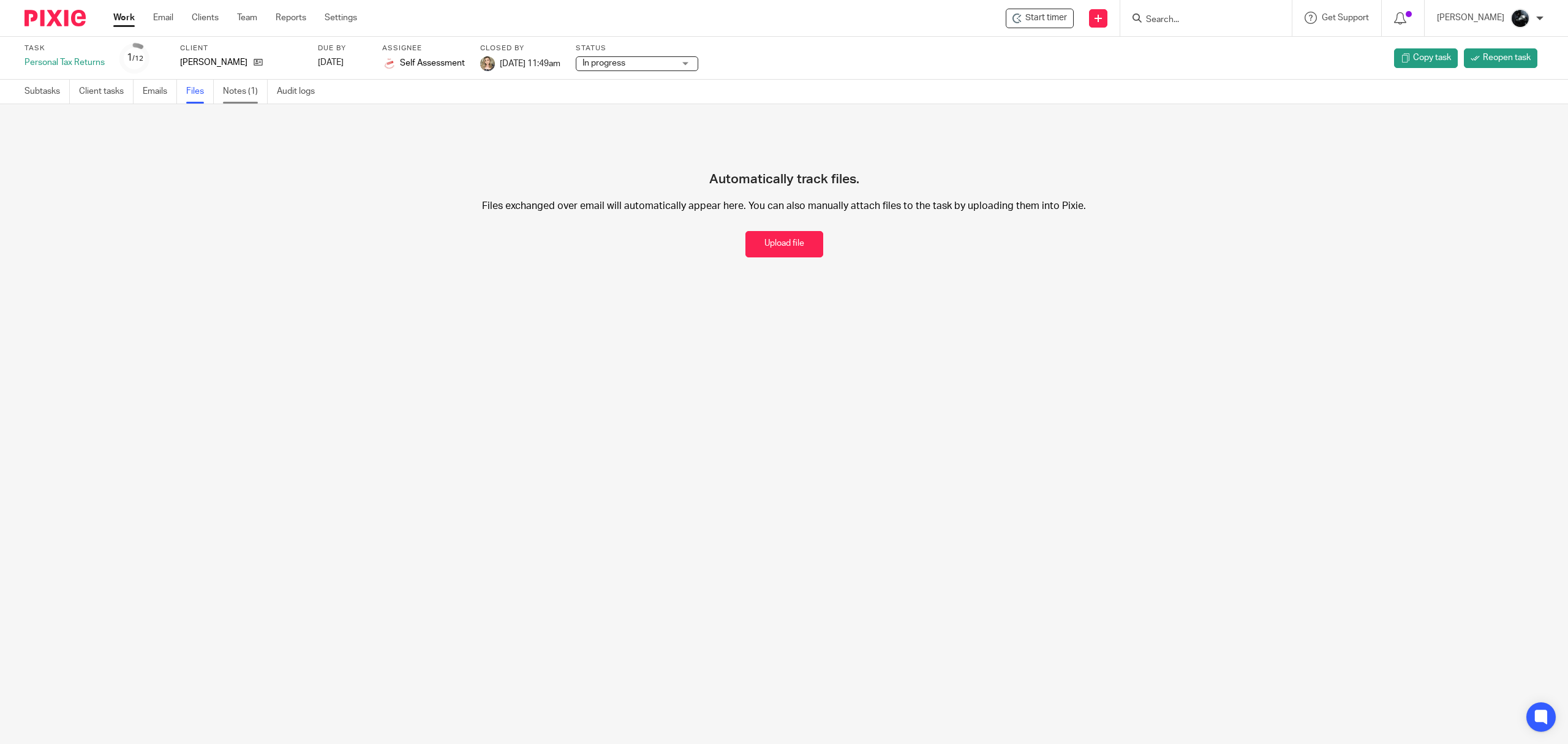
click at [252, 88] on link "Notes (1)" at bounding box center [245, 91] width 45 height 24
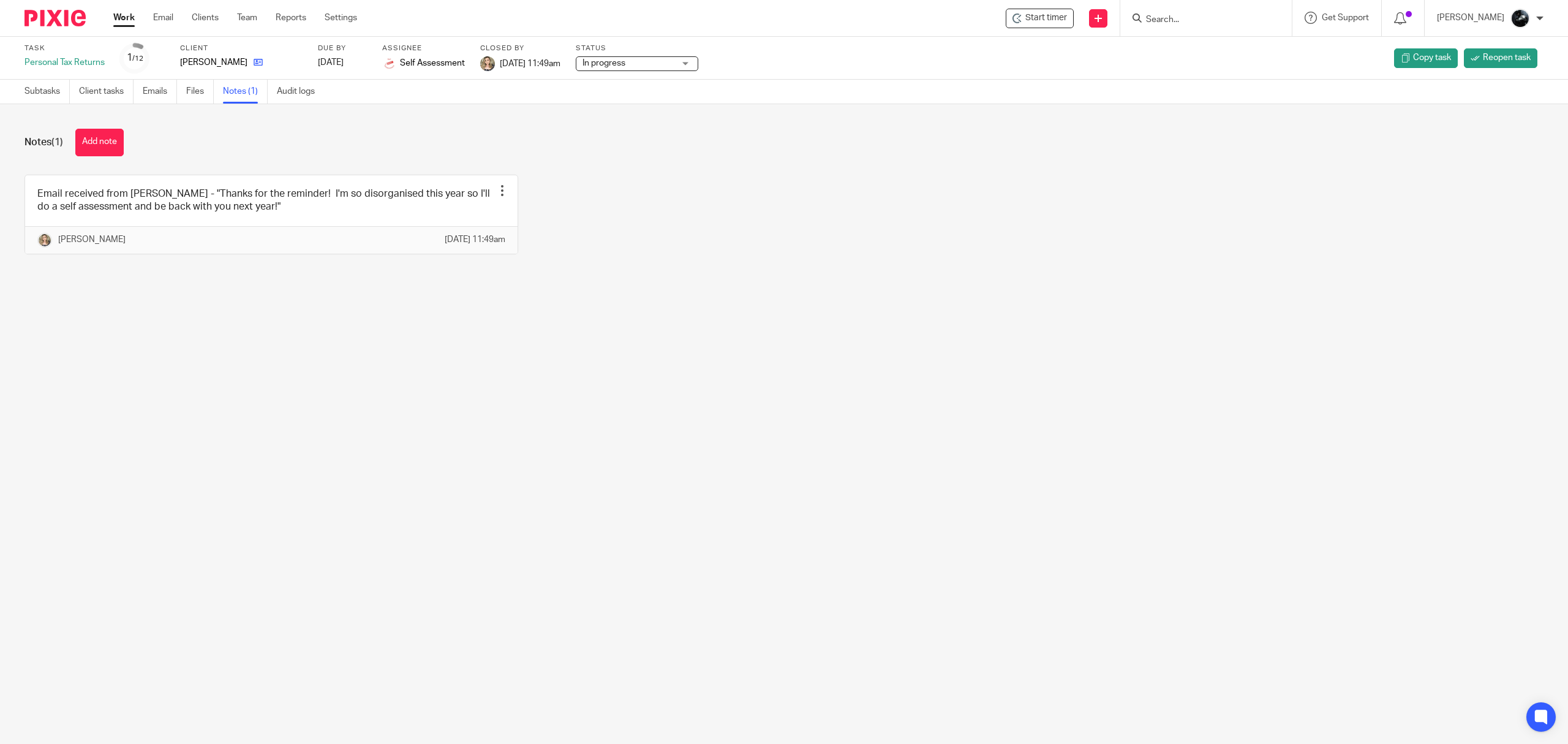
click at [252, 62] on link at bounding box center [254, 62] width 15 height 12
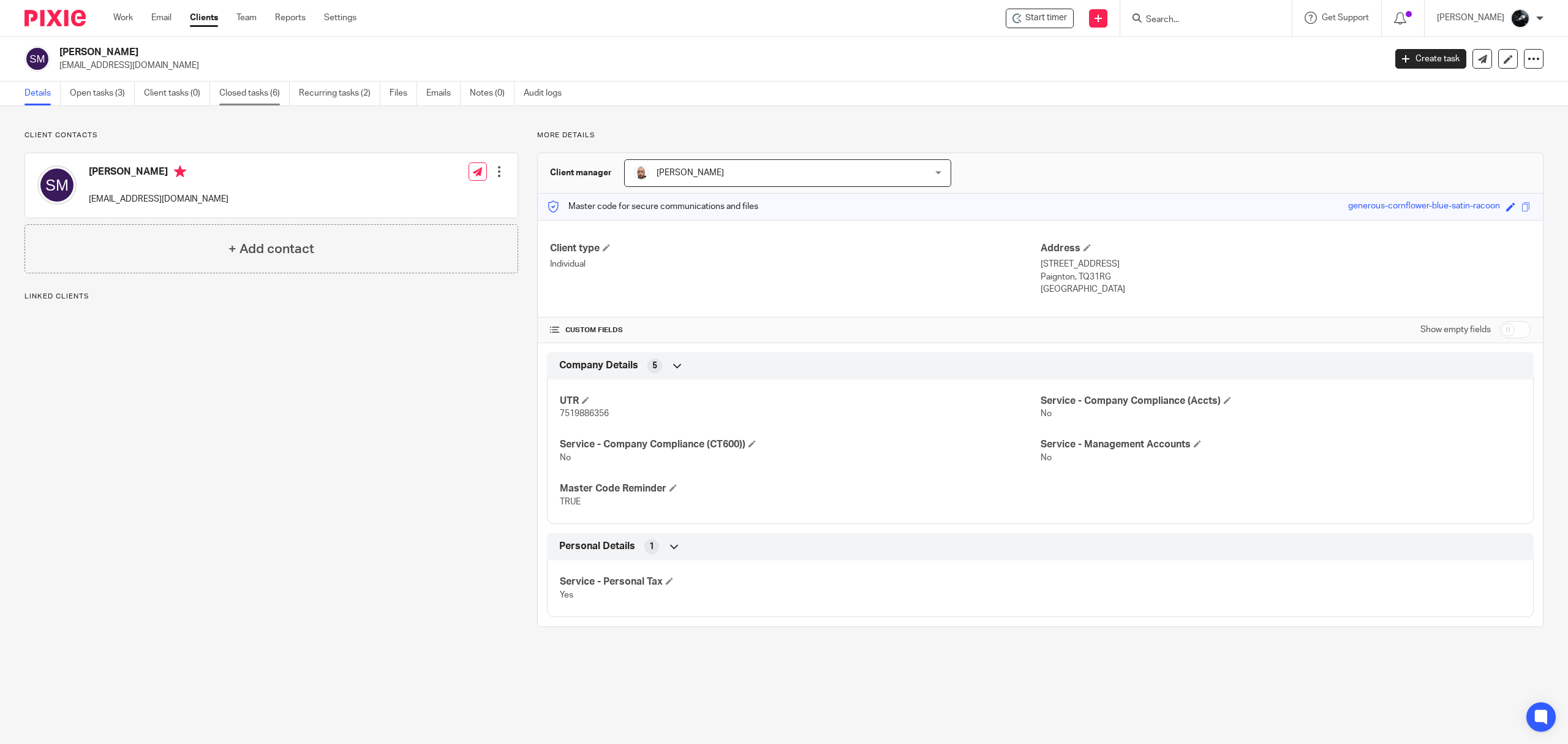
click at [257, 84] on link "Closed tasks (6)" at bounding box center [254, 93] width 71 height 24
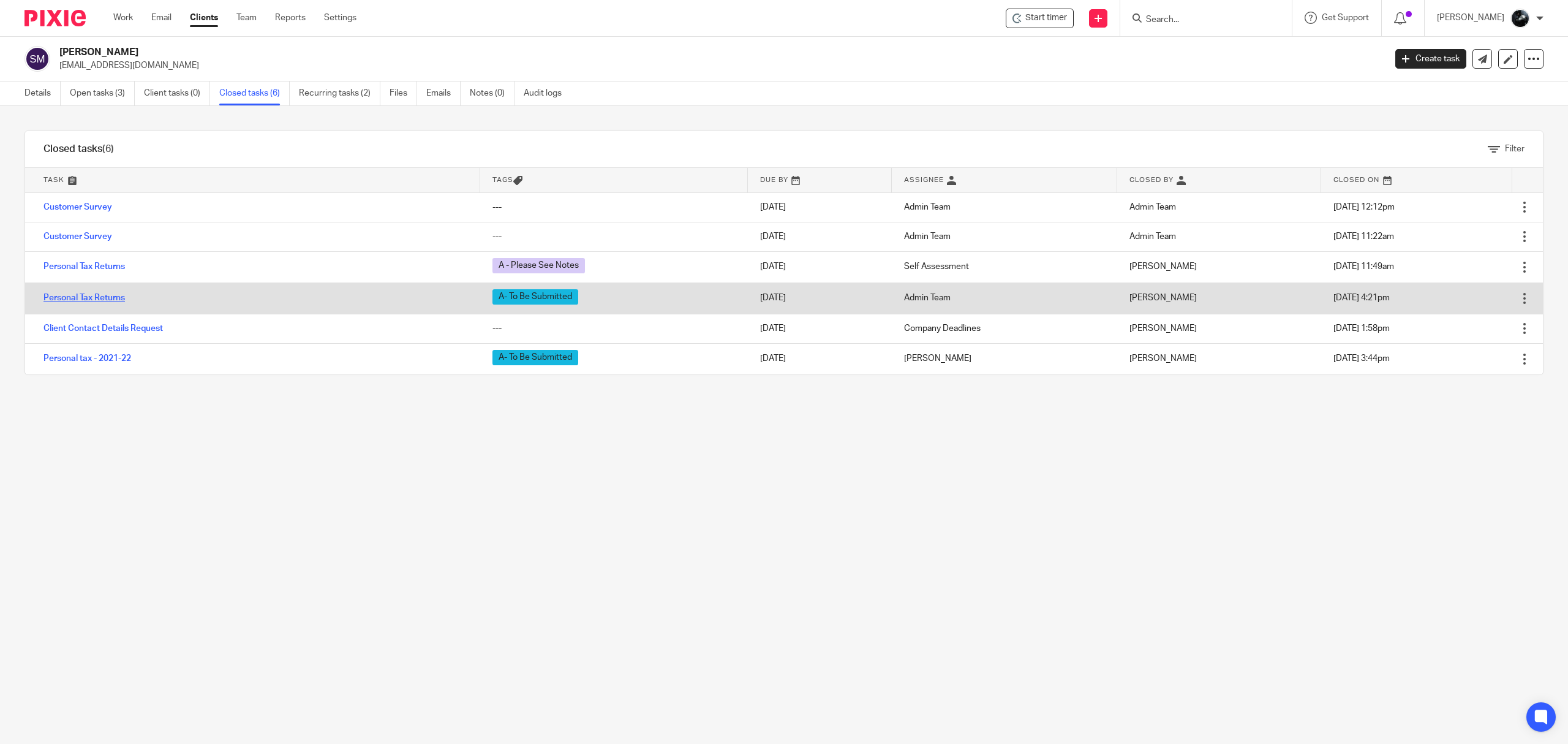
click at [109, 300] on link "Personal Tax Returns" at bounding box center [84, 298] width 81 height 9
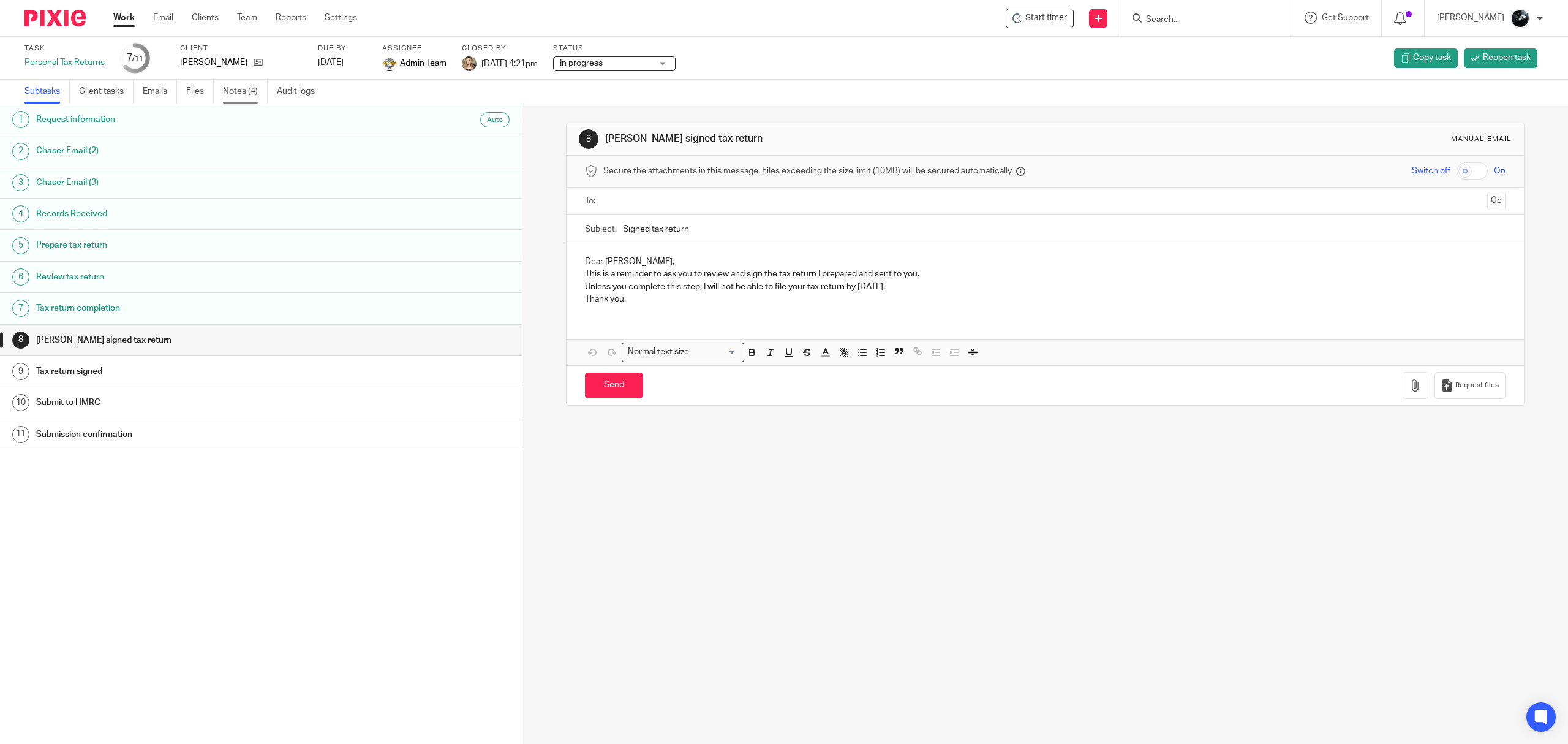
click at [231, 96] on link "Notes (4)" at bounding box center [245, 91] width 45 height 24
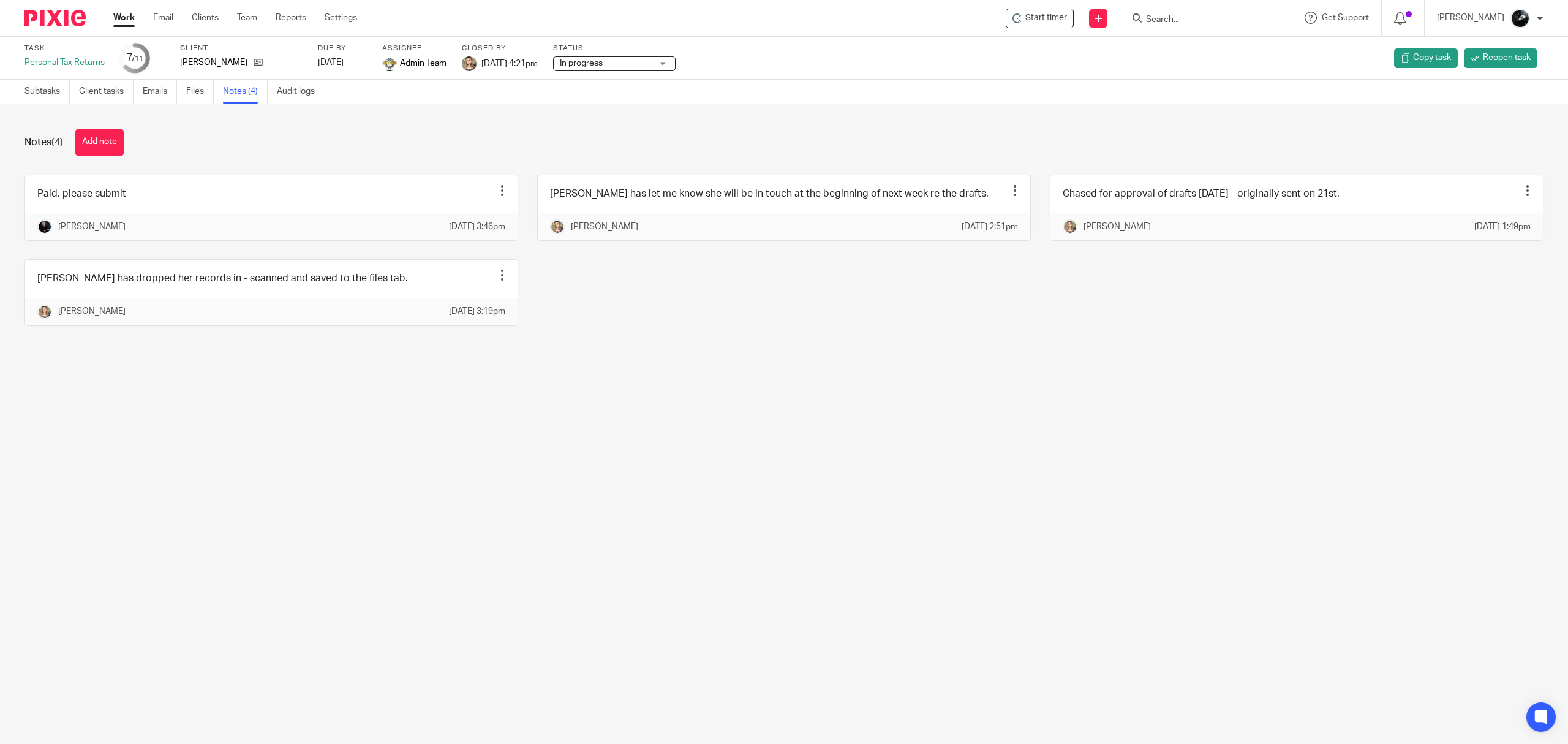
click at [201, 96] on link "Files" at bounding box center [200, 91] width 27 height 24
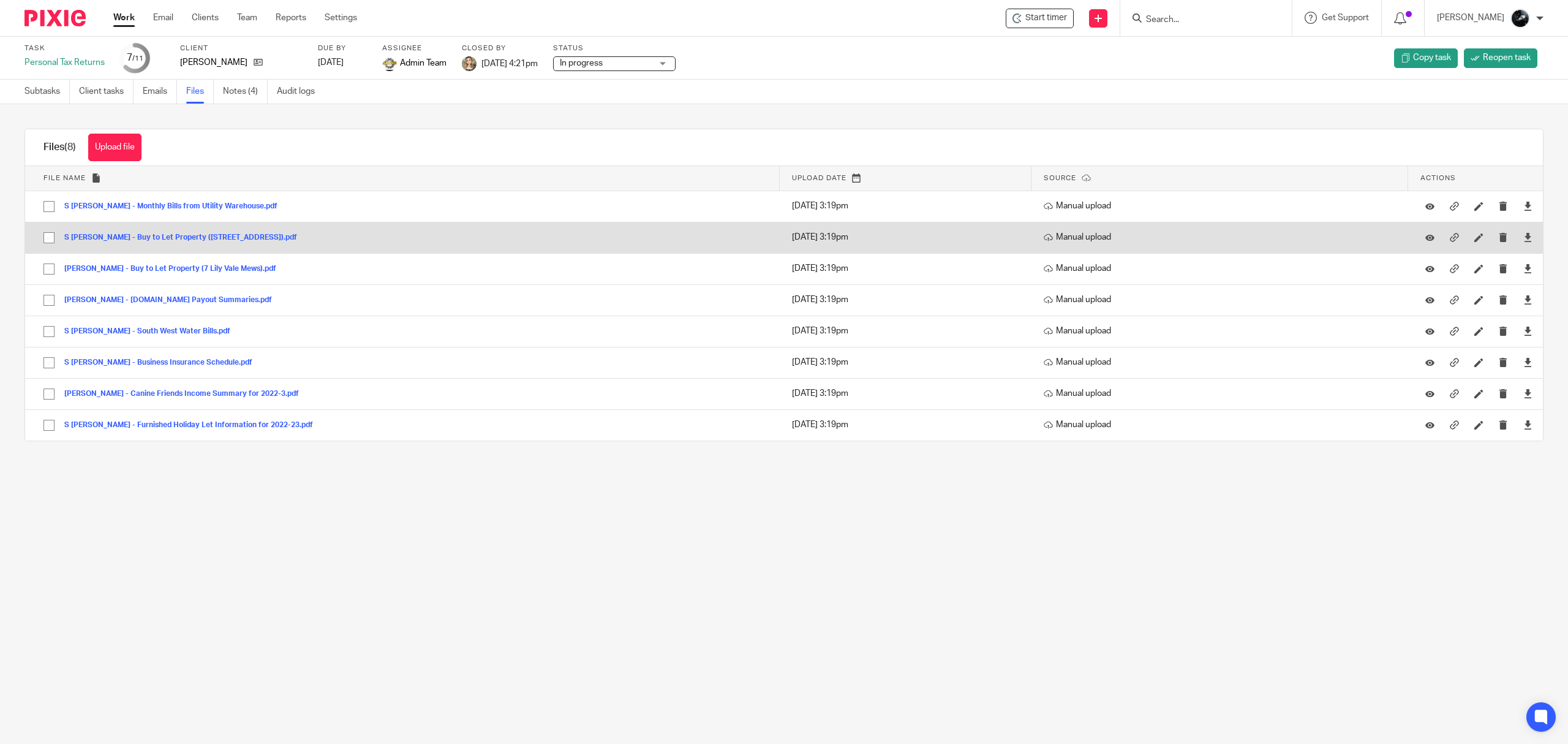
click at [228, 234] on button "S [PERSON_NAME] - Buy to Let Property ([STREET_ADDRESS]).pdf" at bounding box center [185, 238] width 242 height 9
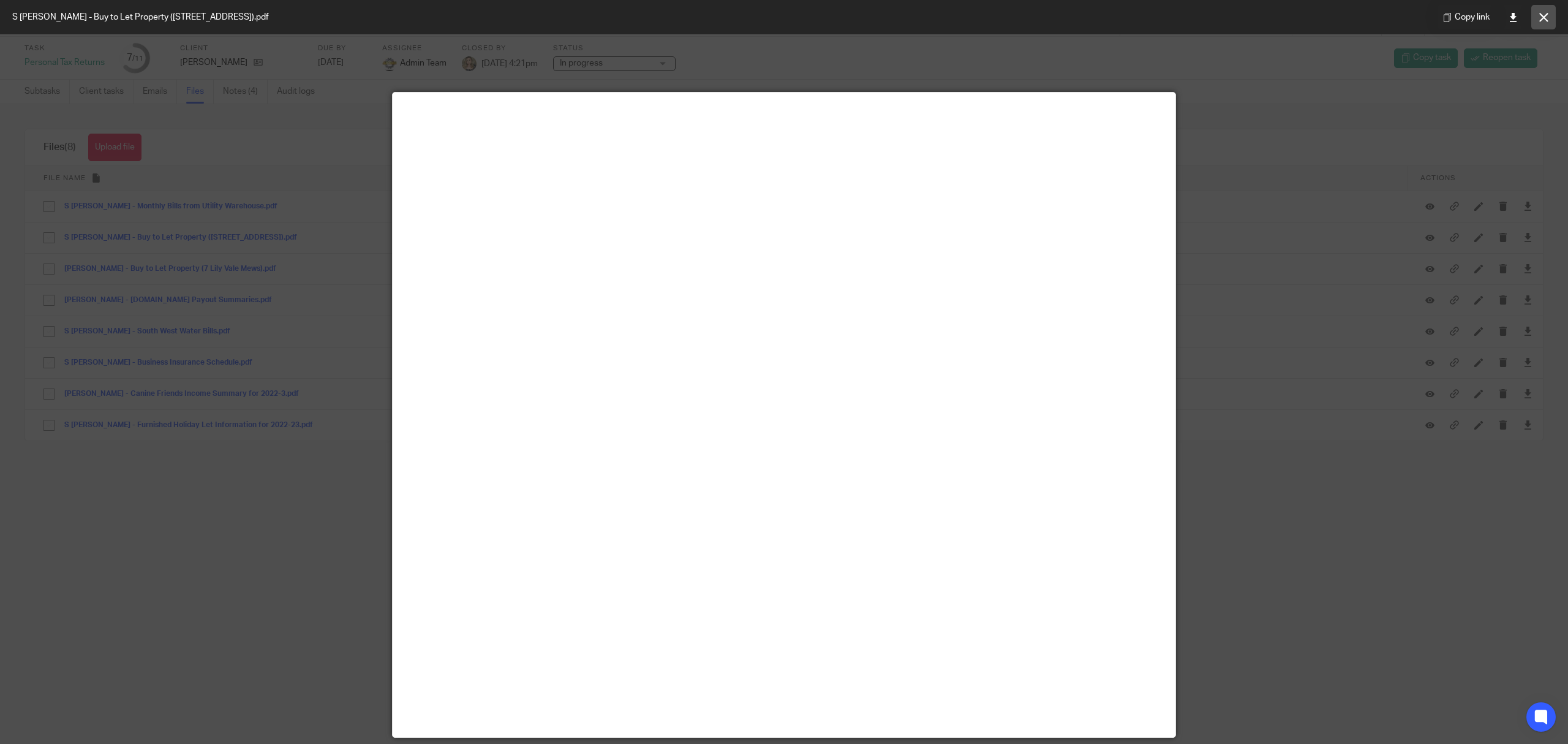
click at [1539, 10] on button at bounding box center [1544, 17] width 24 height 25
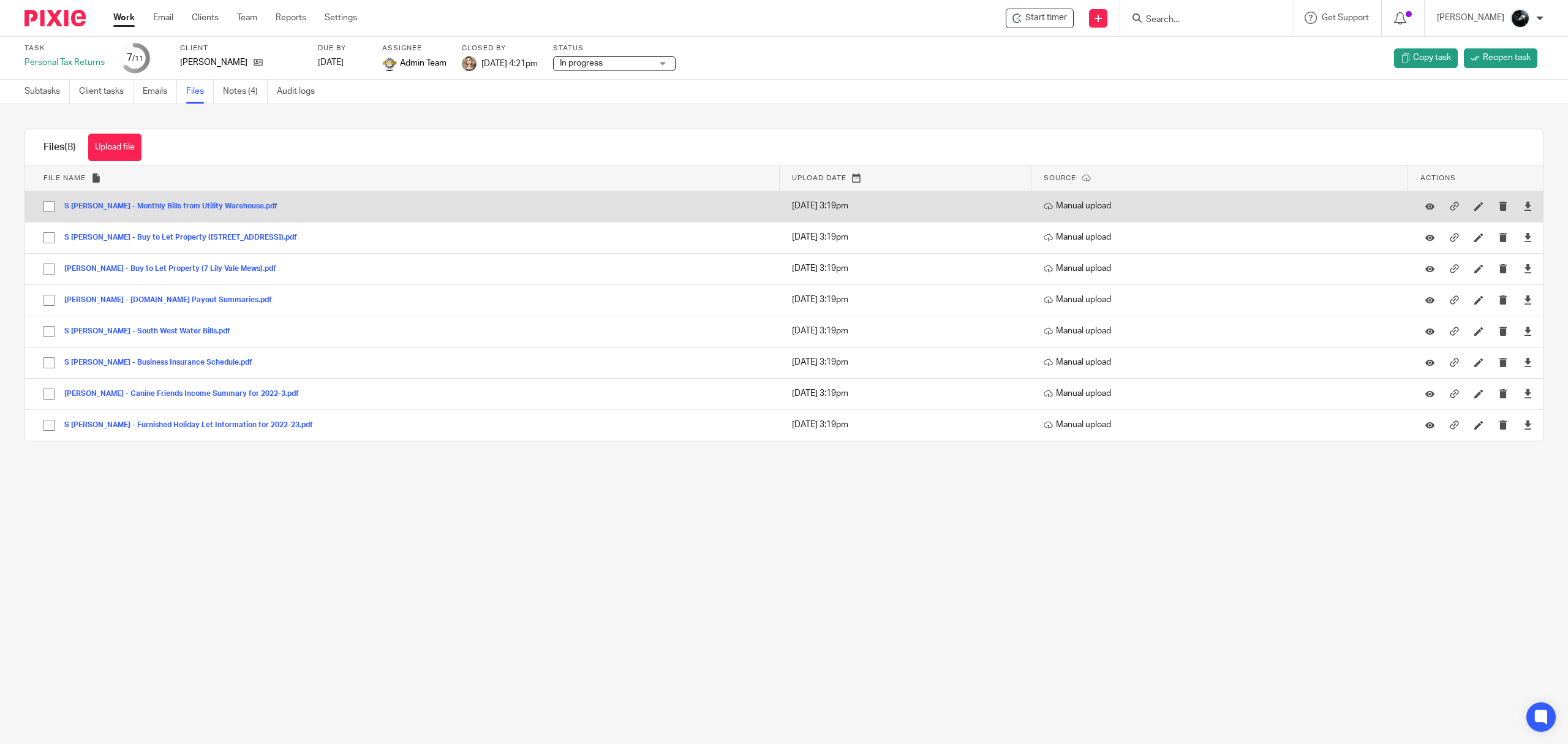
click at [44, 202] on input "checkbox" at bounding box center [49, 206] width 23 height 23
checkbox input "true"
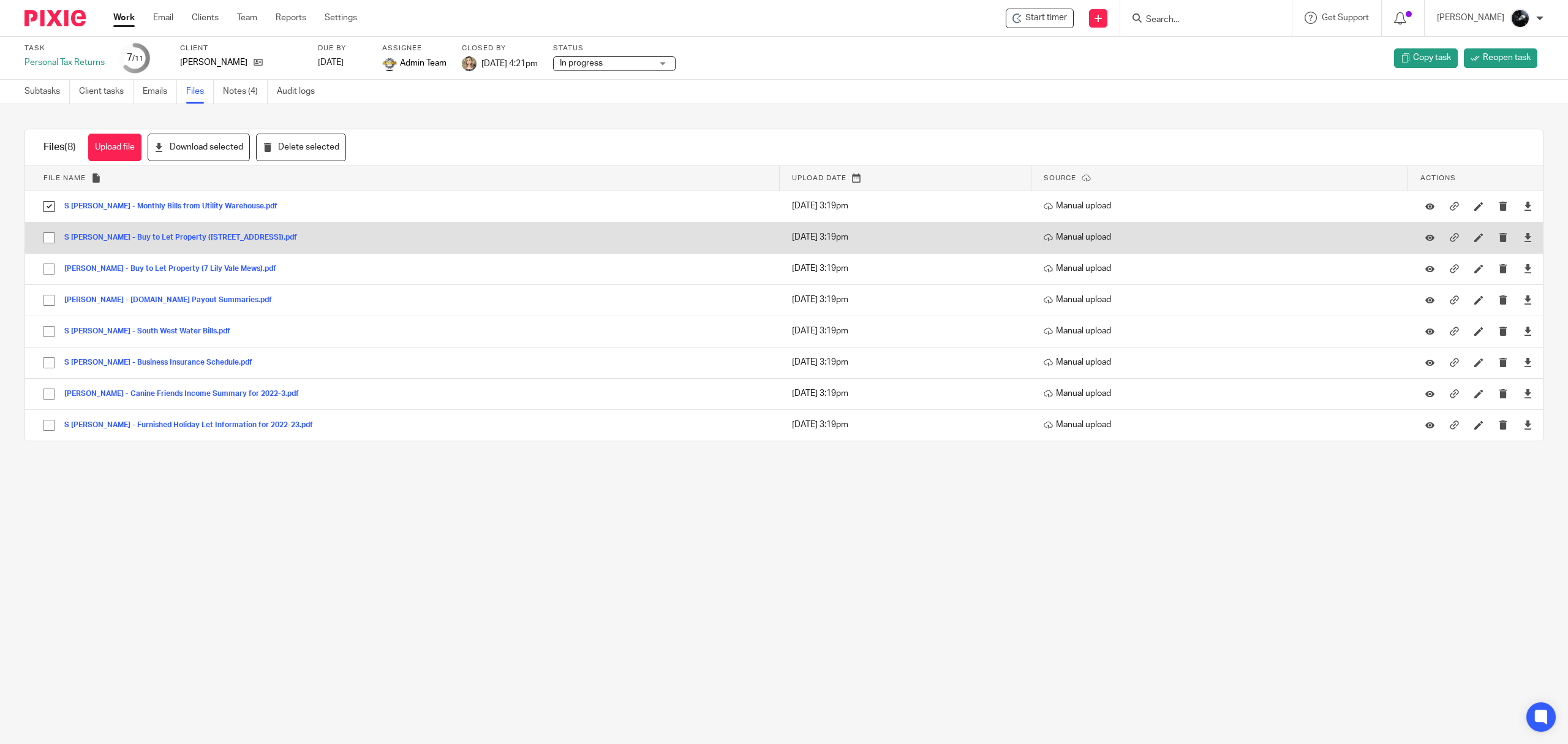
click at [43, 231] on input "checkbox" at bounding box center [49, 238] width 23 height 23
checkbox input "true"
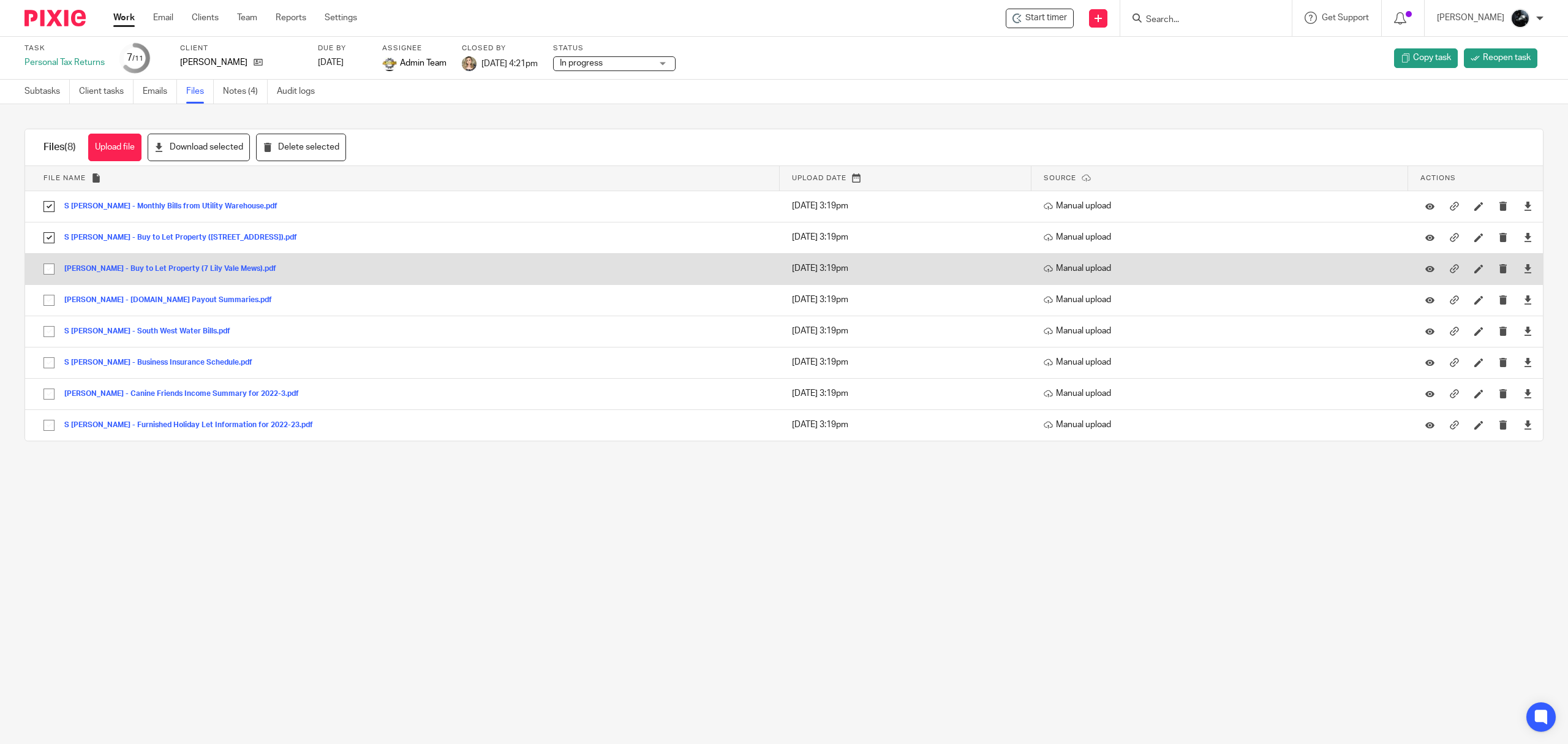
click at [42, 275] on input "checkbox" at bounding box center [49, 269] width 23 height 23
checkbox input "true"
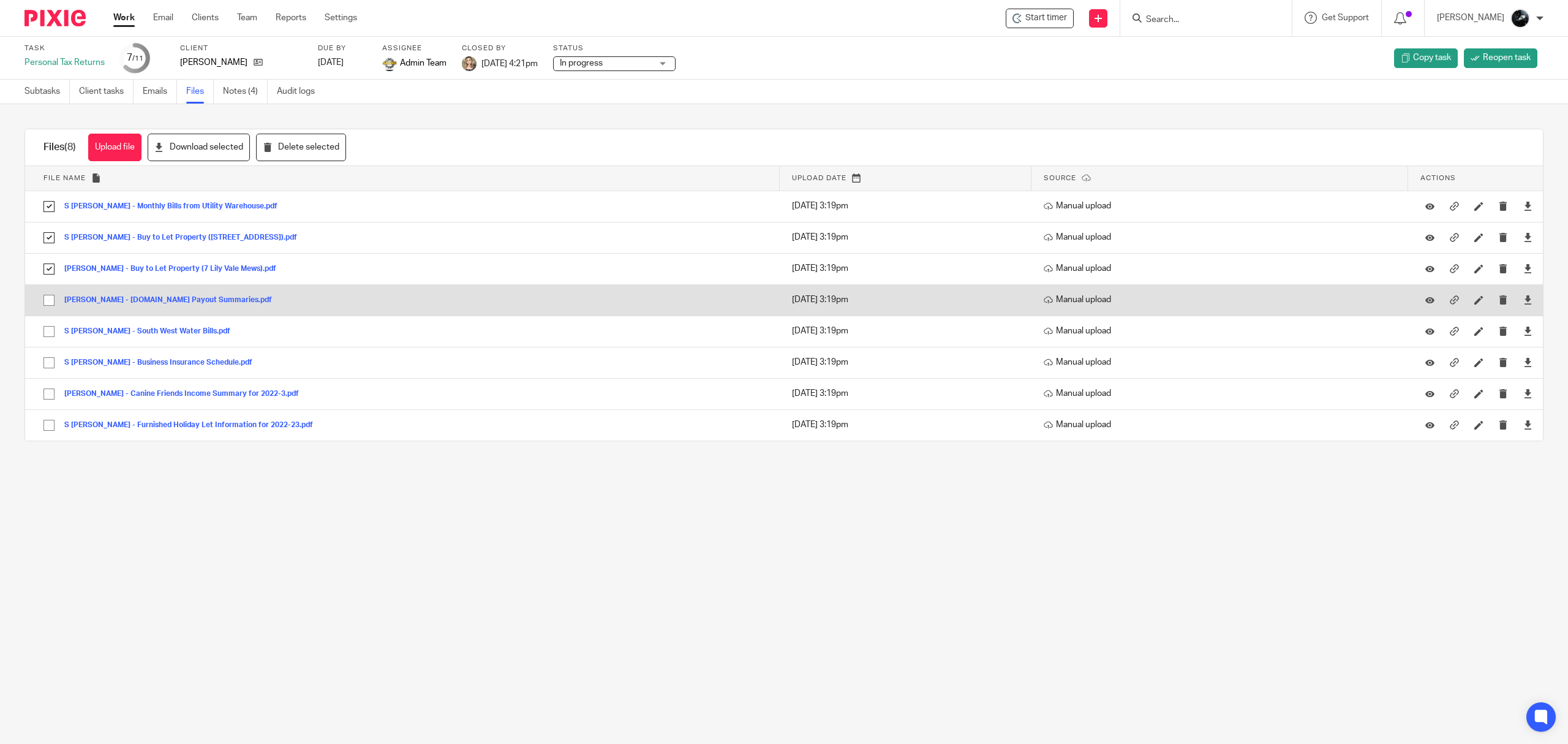
click at [44, 287] on td "S Macrae - Booking.com Payout Summaries.pdf S Macrae - Booking.com Payout Summa…" at bounding box center [402, 299] width 754 height 31
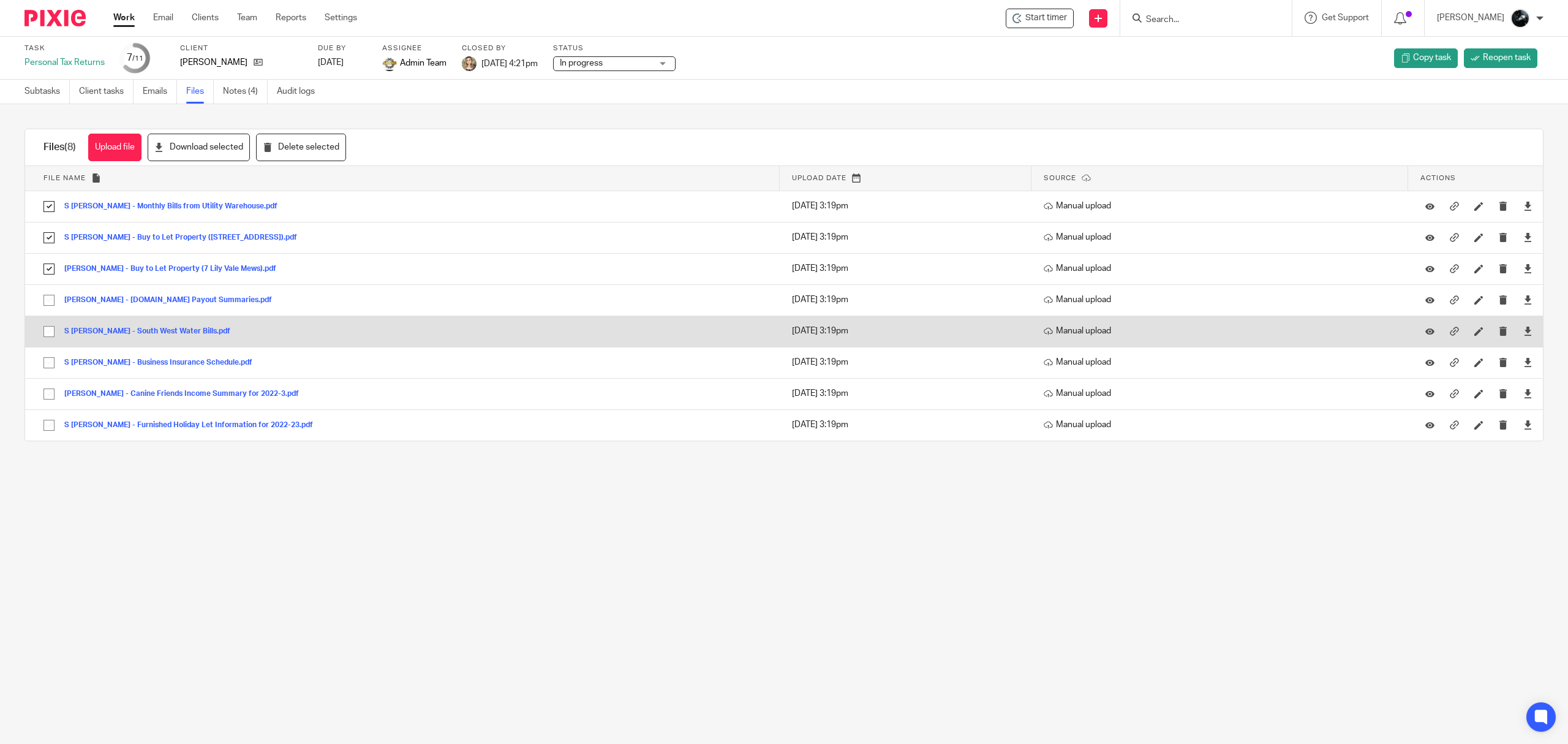
drag, startPoint x: 37, startPoint y: 322, endPoint x: 43, endPoint y: 345, distance: 23.8
click at [37, 322] on td "S Macrae - South West Water Bills.pdf S Macrae - South West Water Bills Save" at bounding box center [402, 331] width 754 height 31
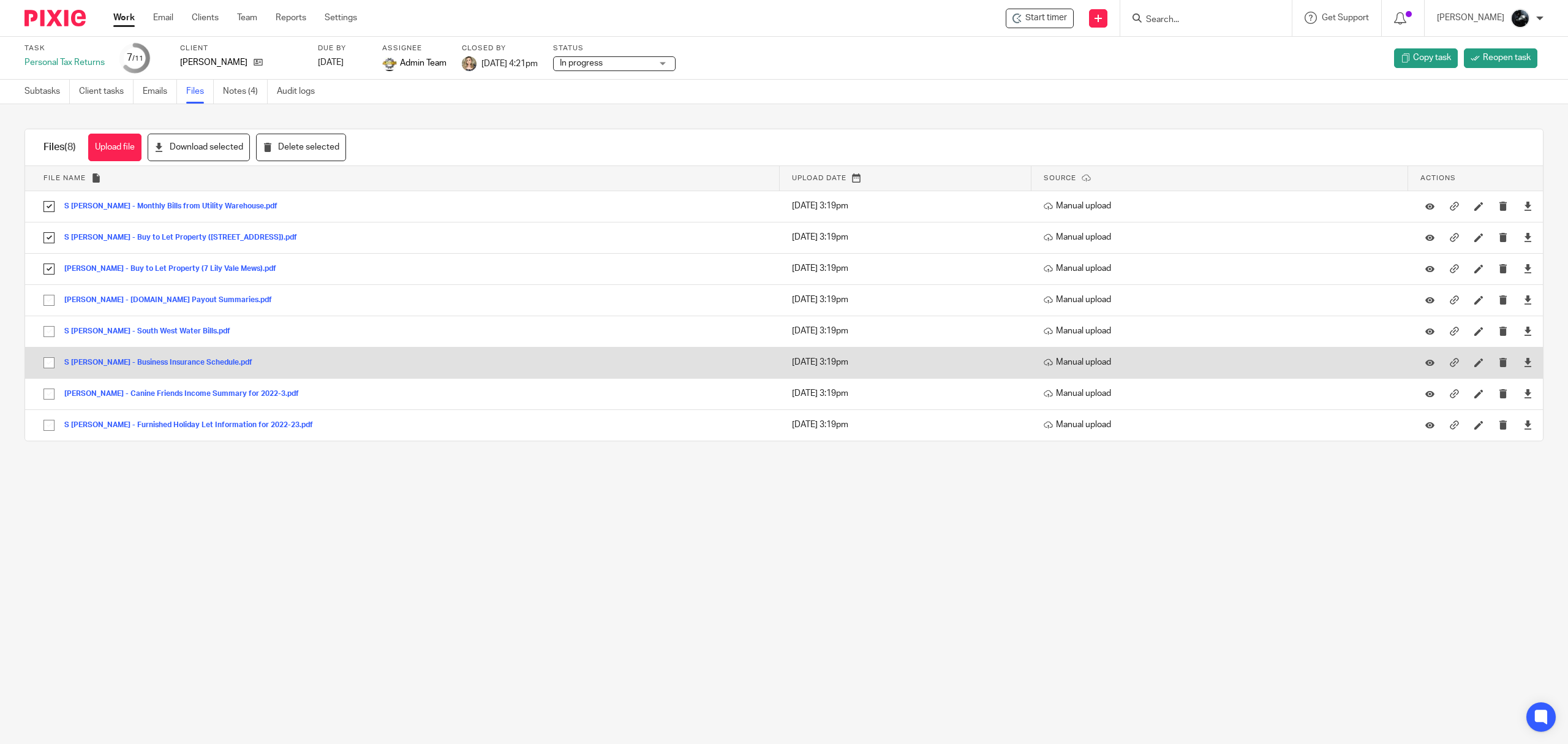
click at [44, 351] on td "S Macrae - Business Insurance Schedule.pdf S Macrae - Business Insurance Schedu…" at bounding box center [402, 362] width 754 height 31
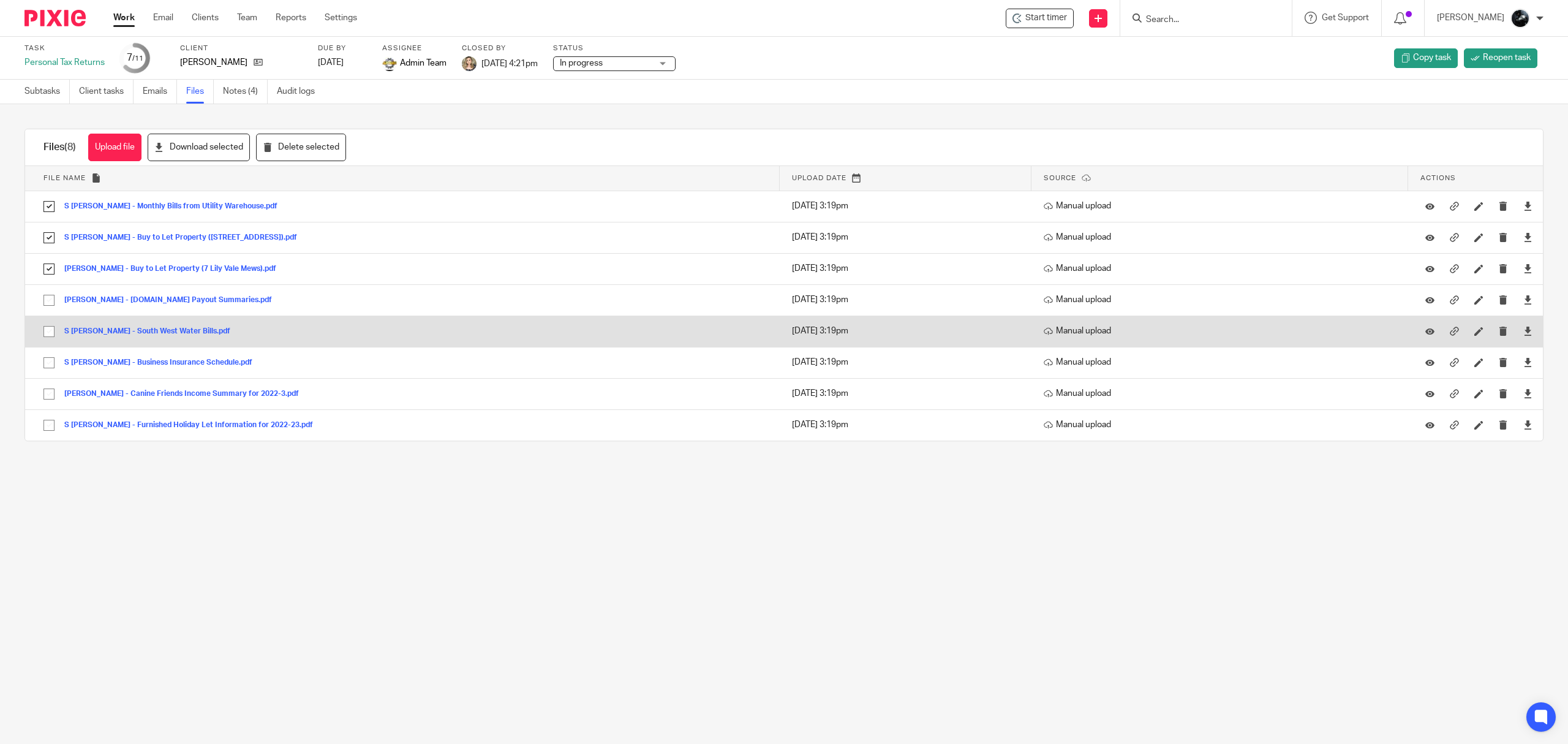
click at [47, 322] on input "checkbox" at bounding box center [49, 332] width 23 height 23
checkbox input "true"
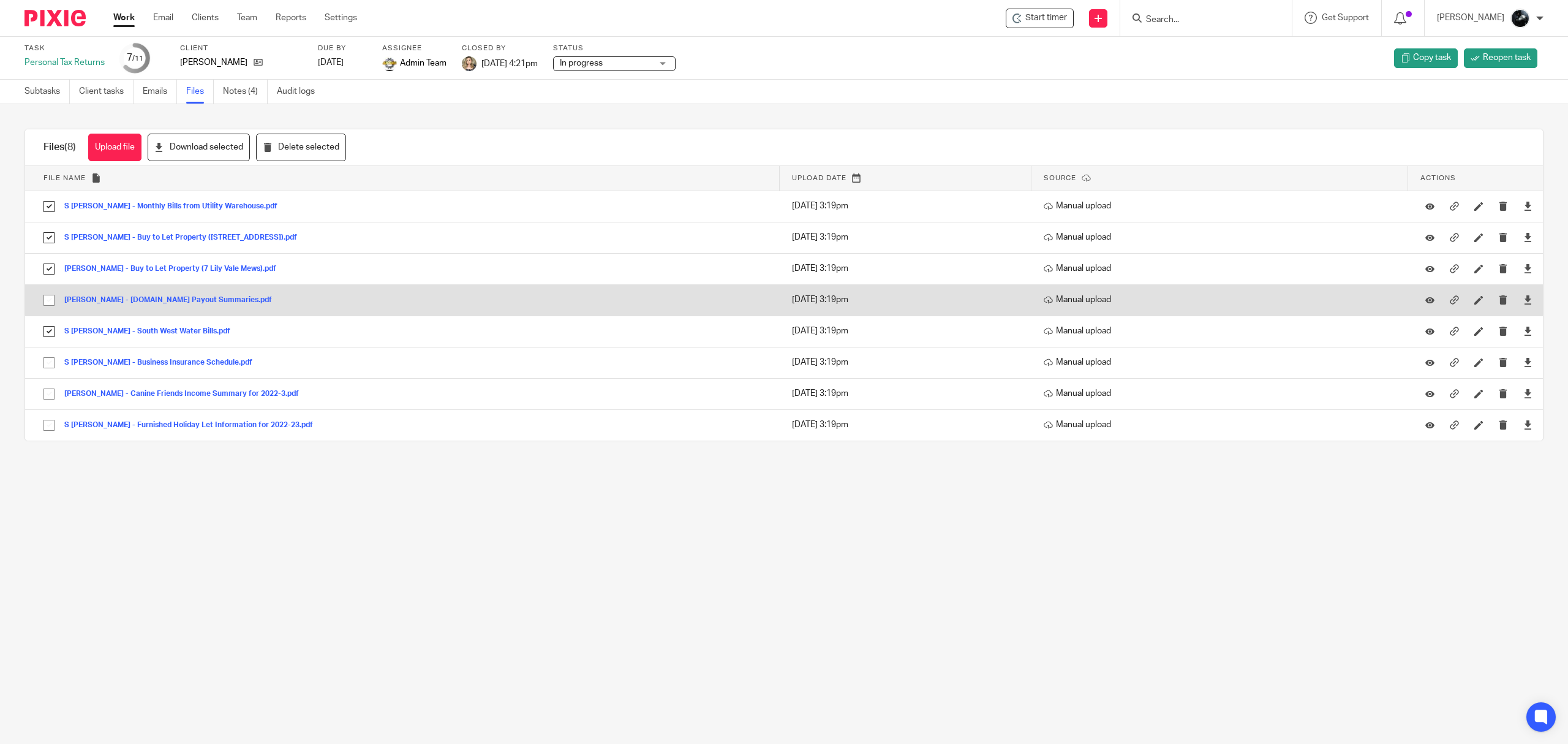
click at [47, 300] on input "checkbox" at bounding box center [49, 300] width 23 height 23
checkbox input "true"
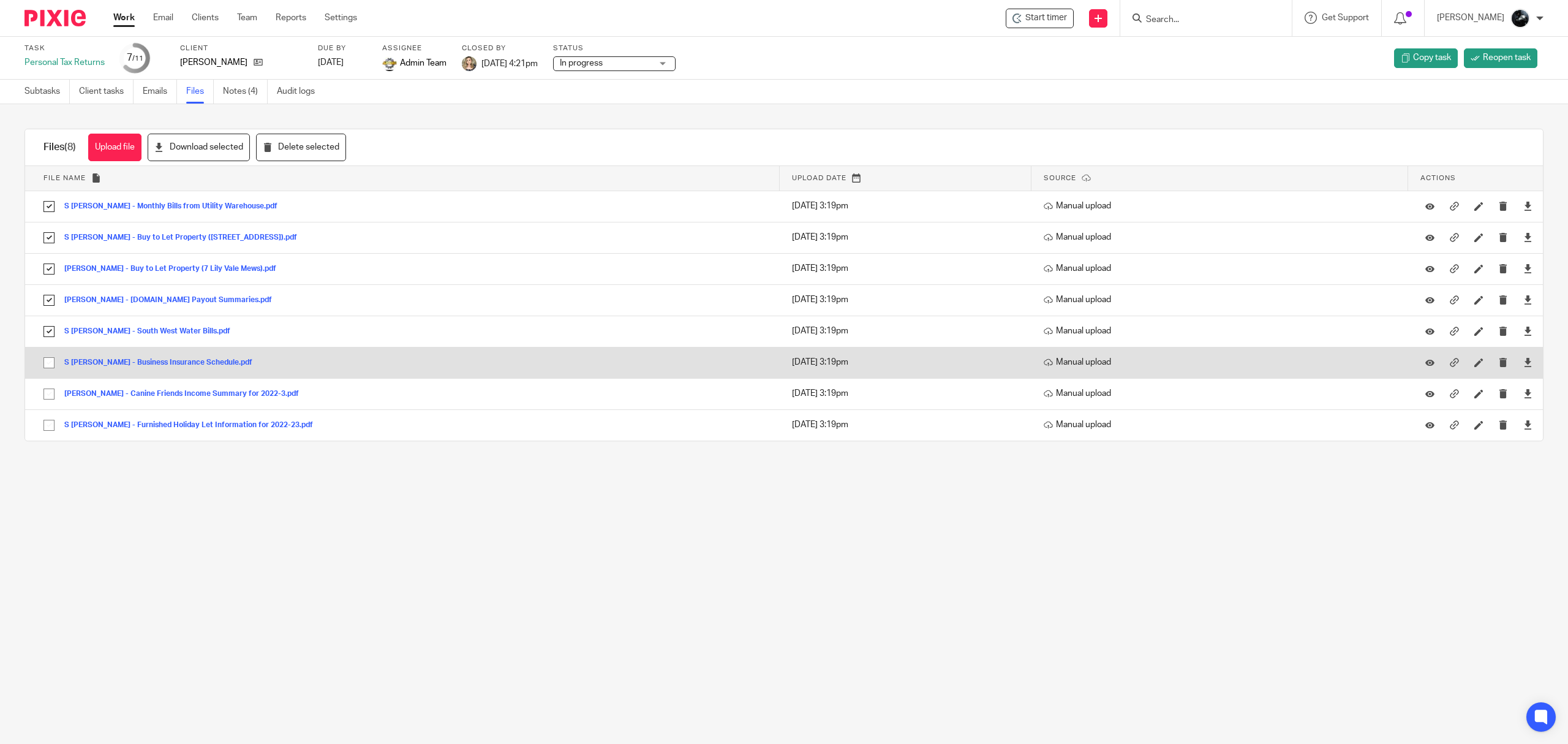
click at [45, 359] on input "checkbox" at bounding box center [49, 363] width 23 height 23
checkbox input "true"
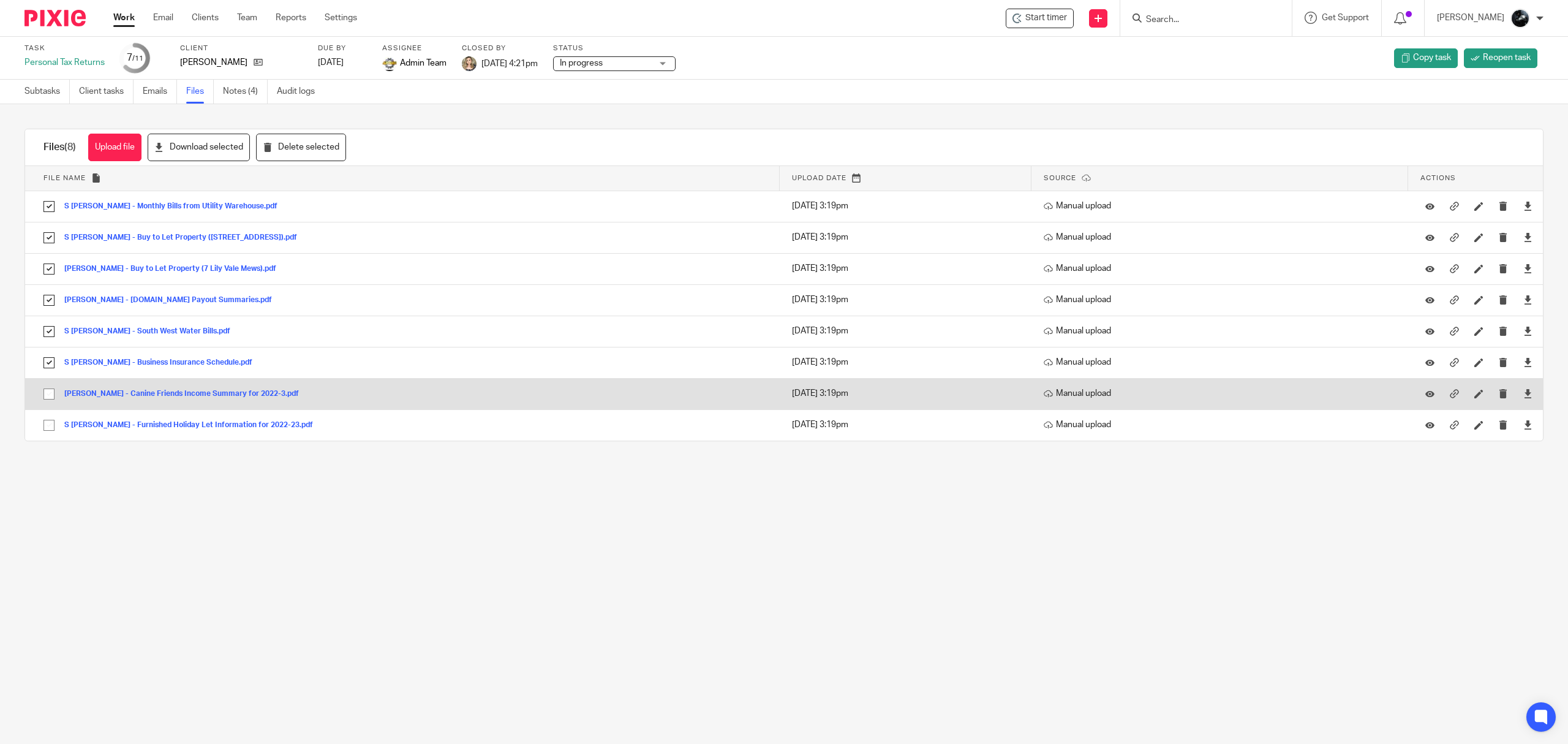
drag, startPoint x: 48, startPoint y: 389, endPoint x: 49, endPoint y: 399, distance: 10.0
click at [49, 390] on input "checkbox" at bounding box center [49, 394] width 23 height 23
checkbox input "true"
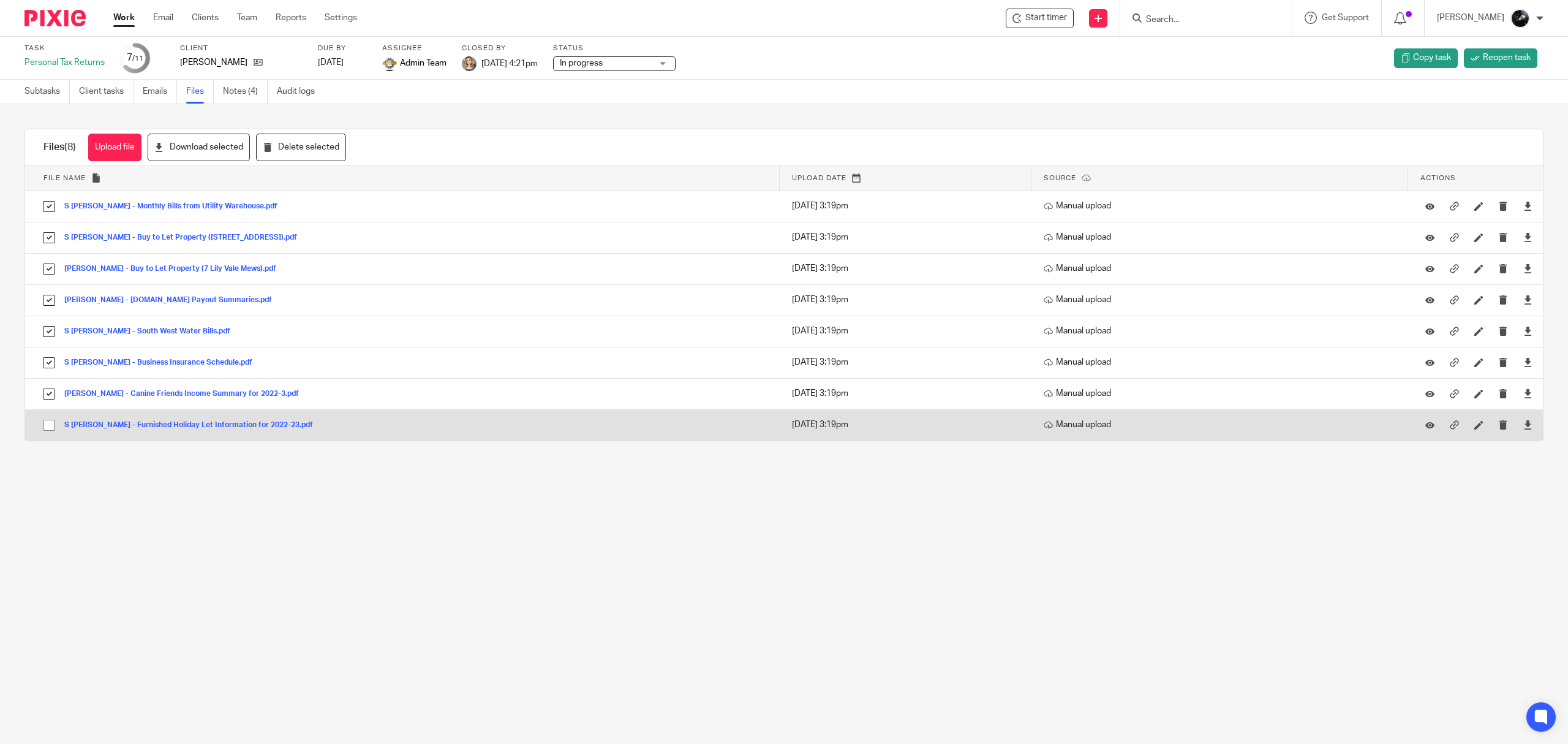
click at [49, 418] on input "checkbox" at bounding box center [49, 425] width 23 height 23
checkbox input "true"
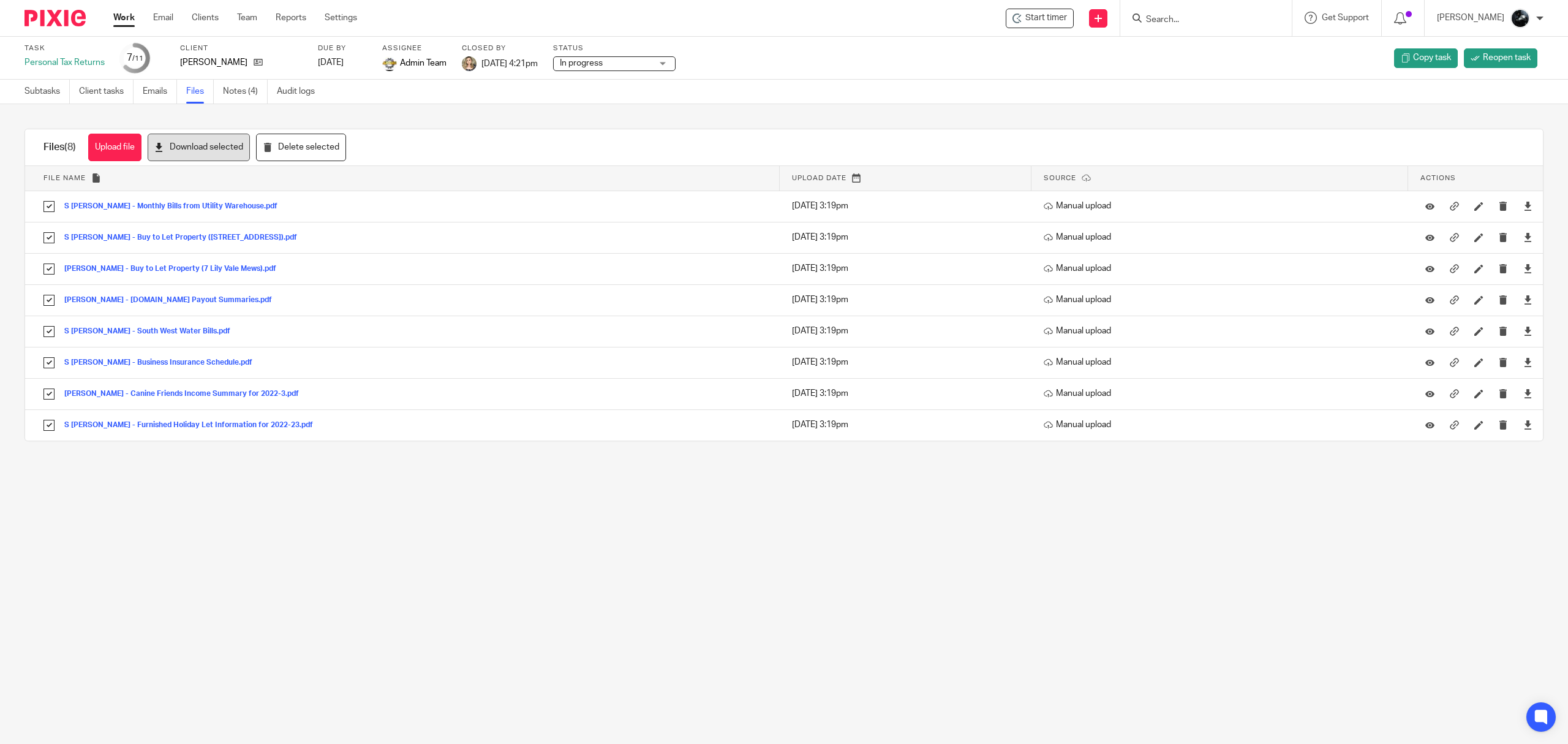
click at [211, 153] on button "Download selected" at bounding box center [199, 147] width 102 height 27
click at [76, 20] on img at bounding box center [55, 18] width 61 height 17
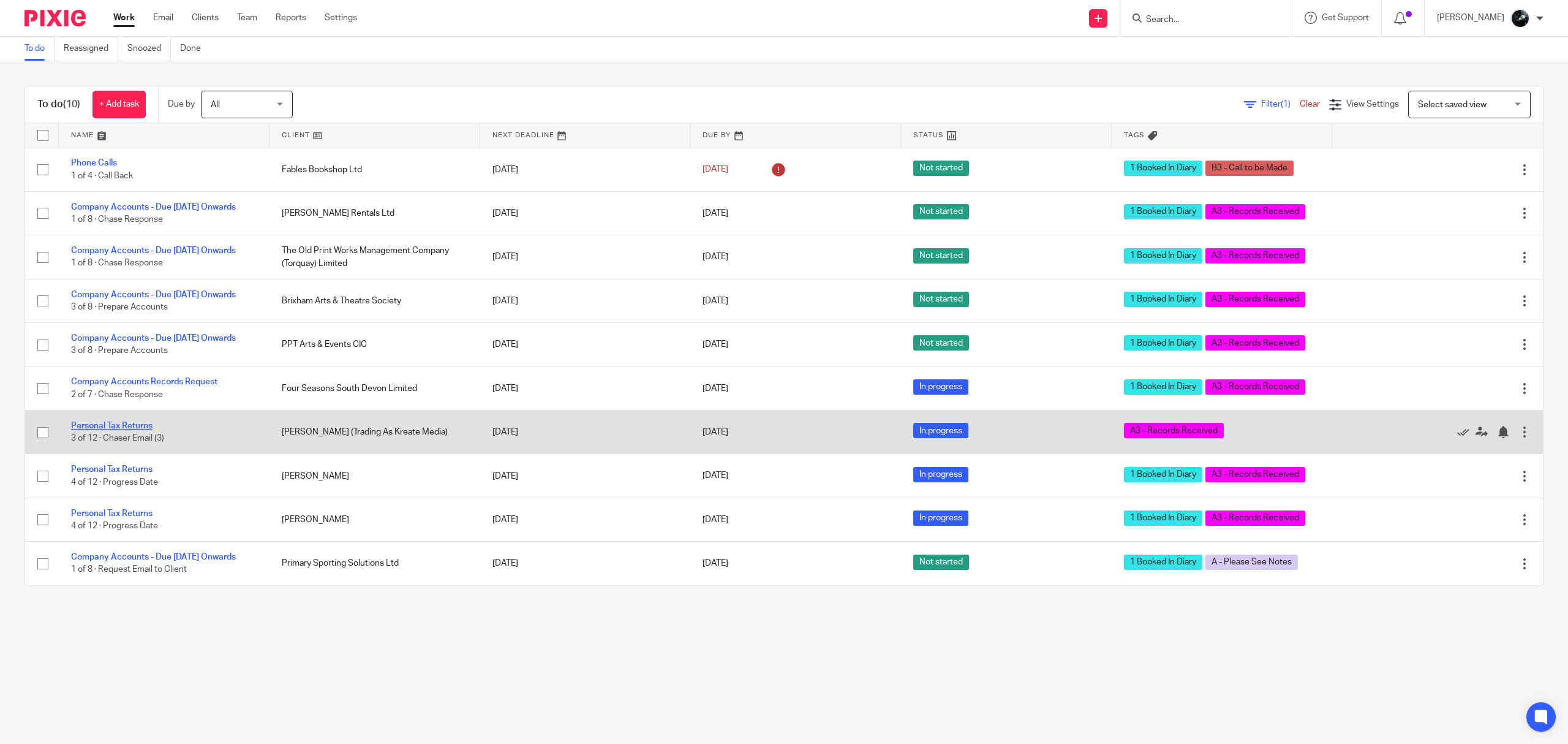
click at [138, 430] on link "Personal Tax Returns" at bounding box center [112, 426] width 81 height 9
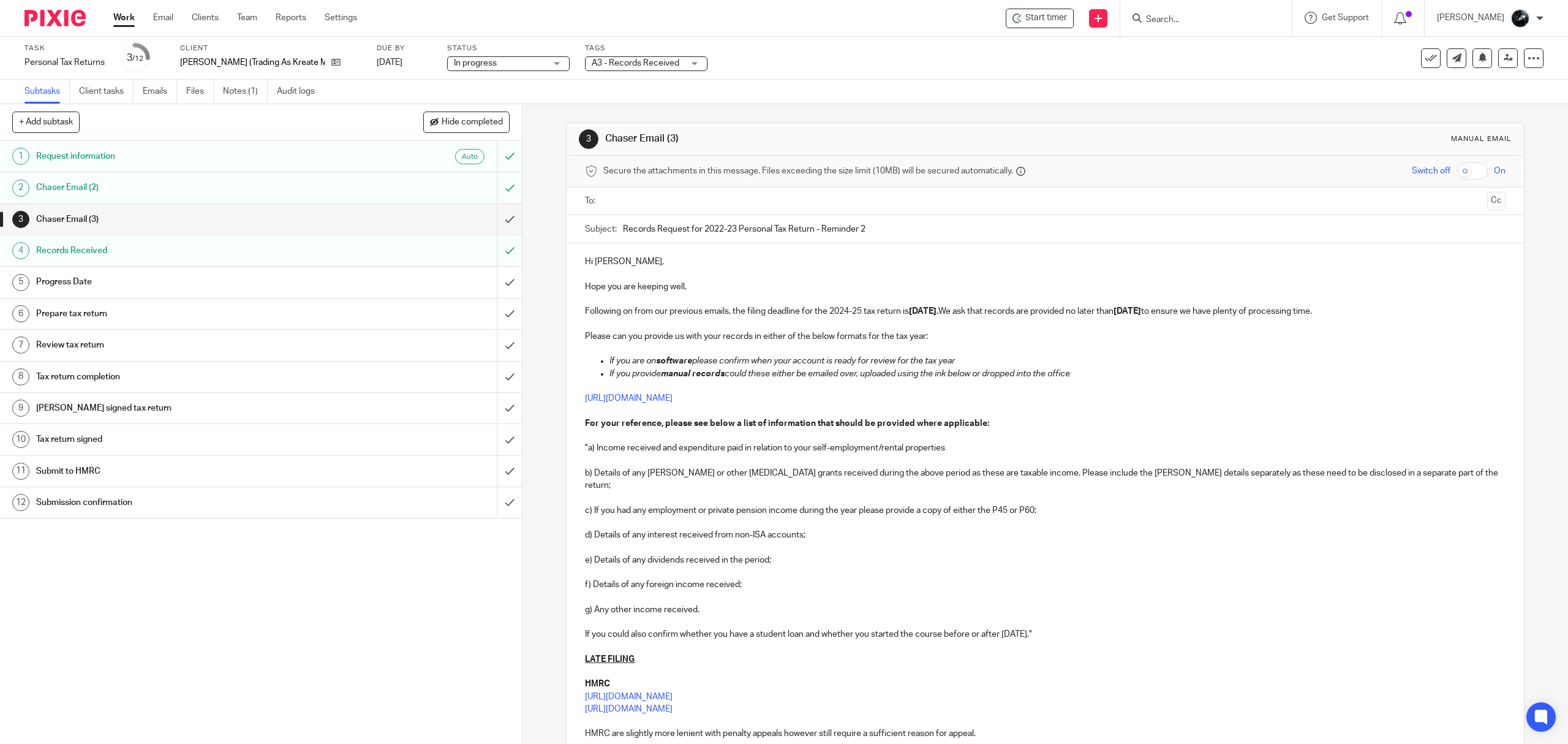
click at [628, 68] on span "A3 - Records Received" at bounding box center [637, 63] width 92 height 13
checkbox input "true"
click at [770, 72] on div "Task Personal Tax Returns Save Personal Tax Returns 3 /12 Client Ellis Shelley …" at bounding box center [784, 58] width 1568 height 43
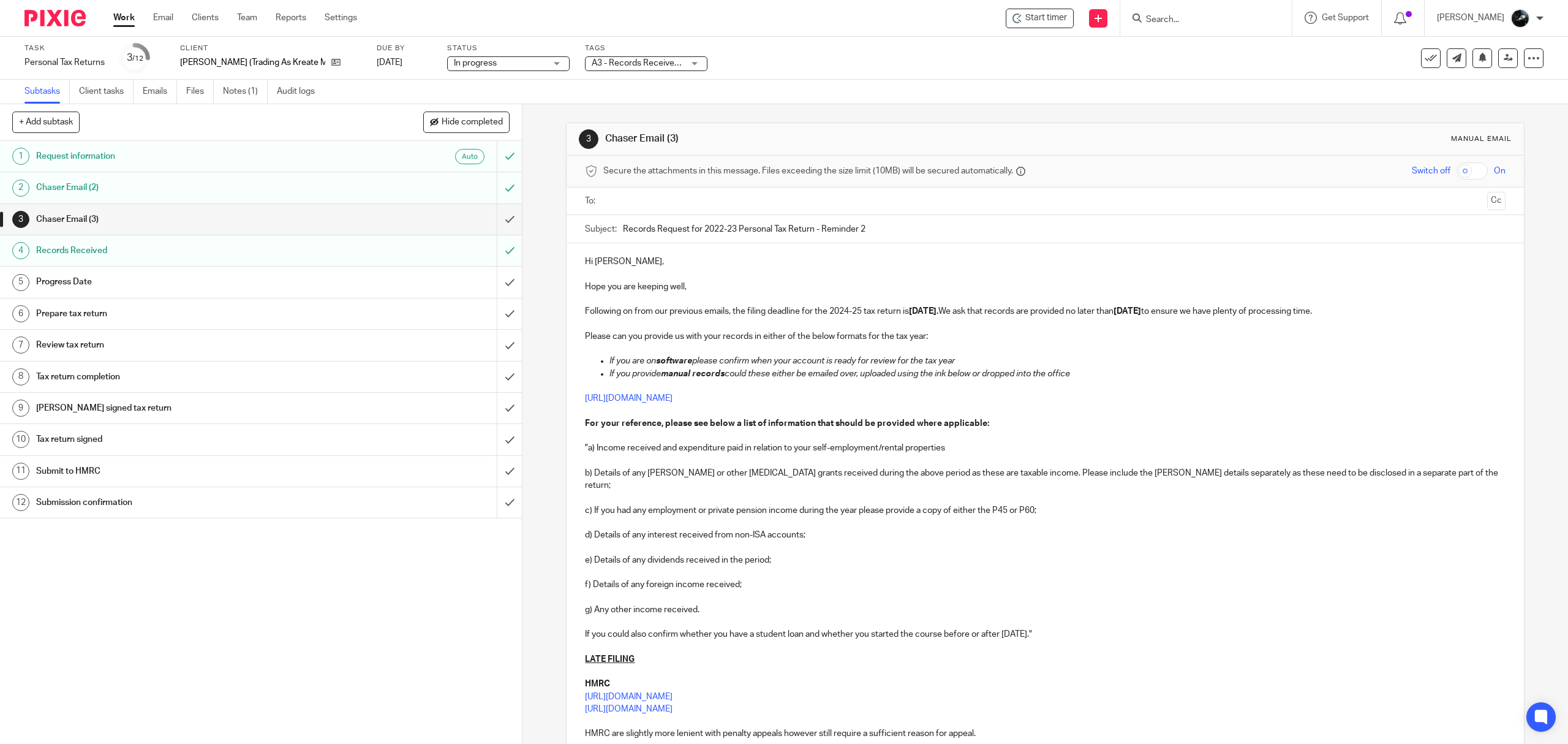
click at [61, 22] on img at bounding box center [55, 18] width 61 height 17
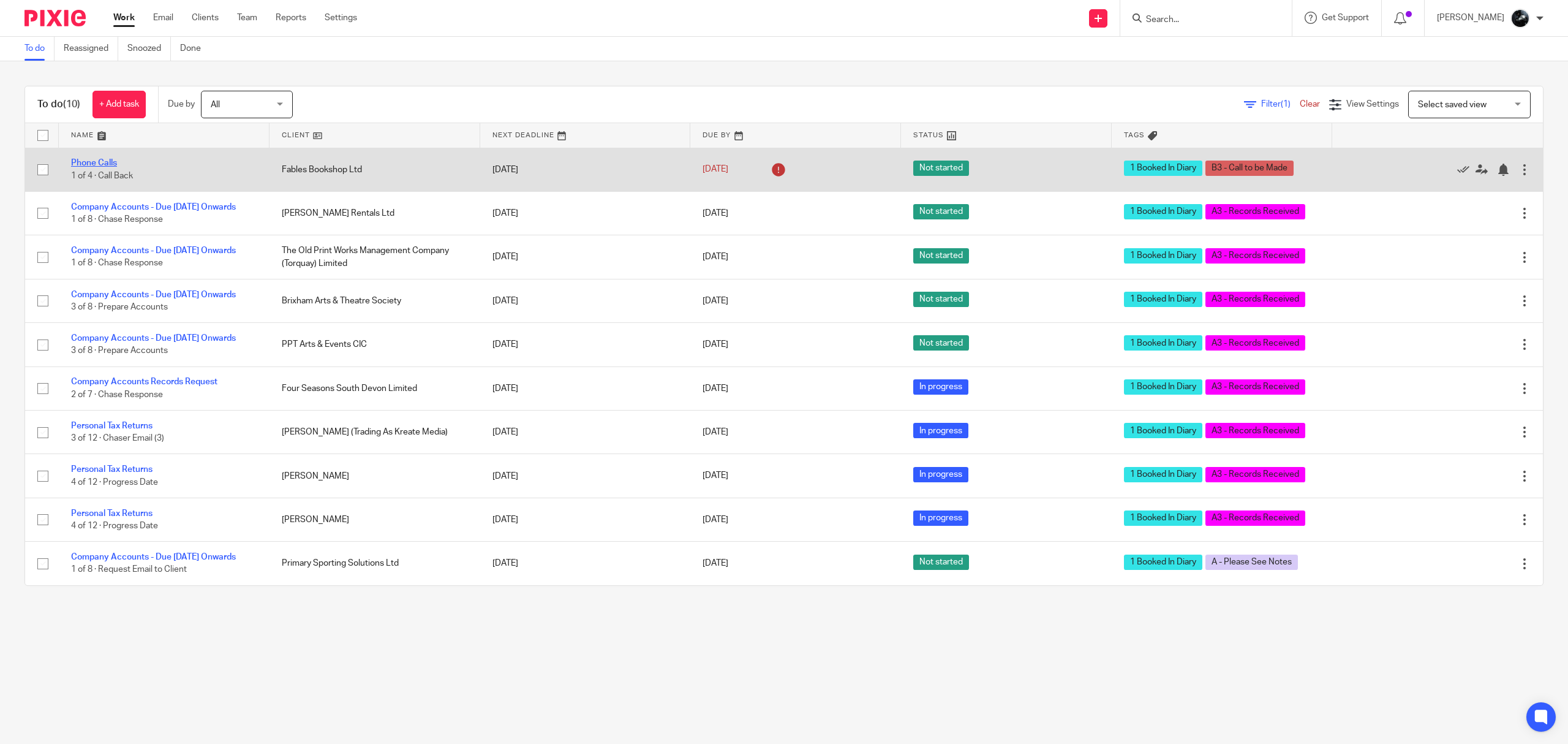
click at [102, 167] on link "Phone Calls" at bounding box center [94, 163] width 46 height 9
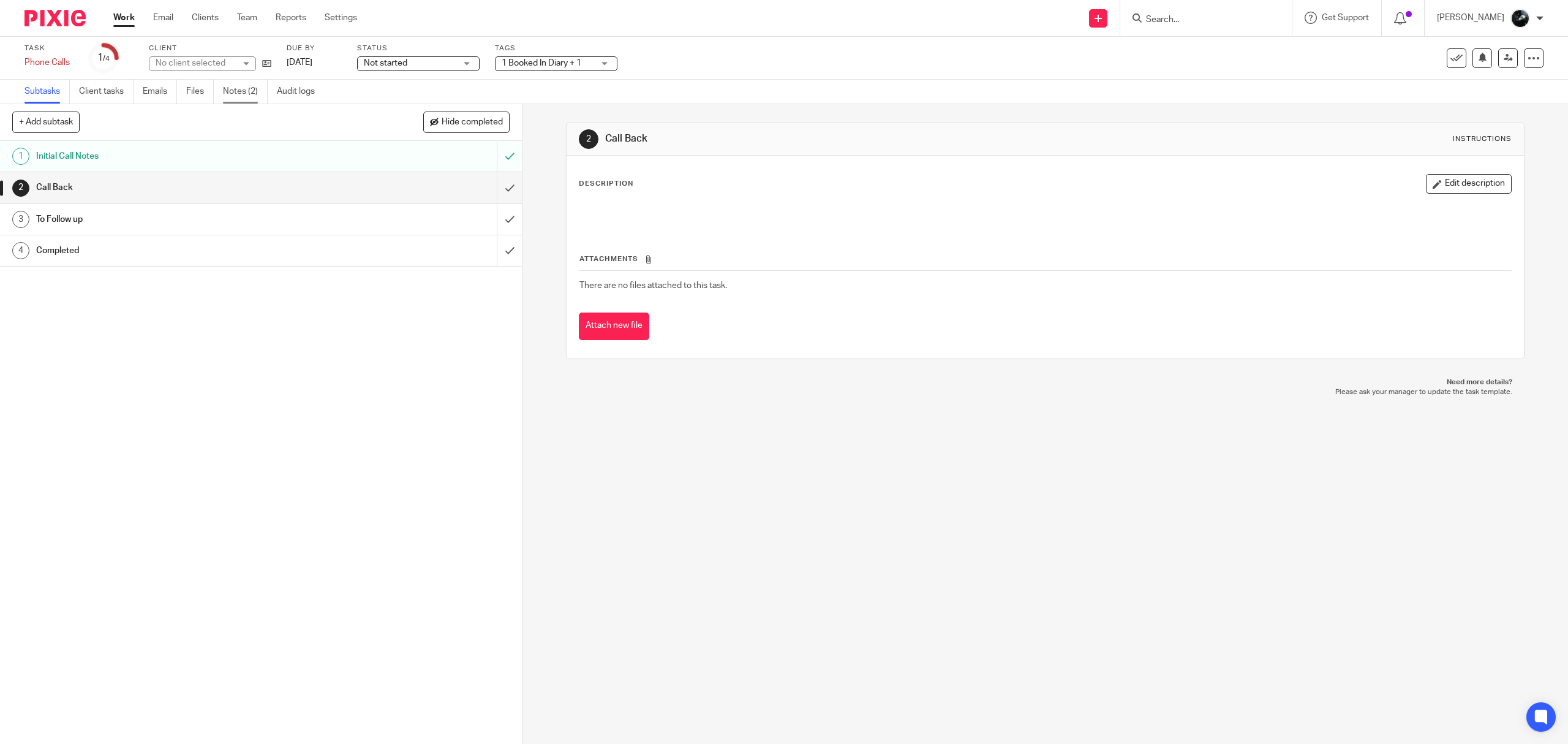
click at [250, 103] on link "Notes (2)" at bounding box center [245, 91] width 45 height 24
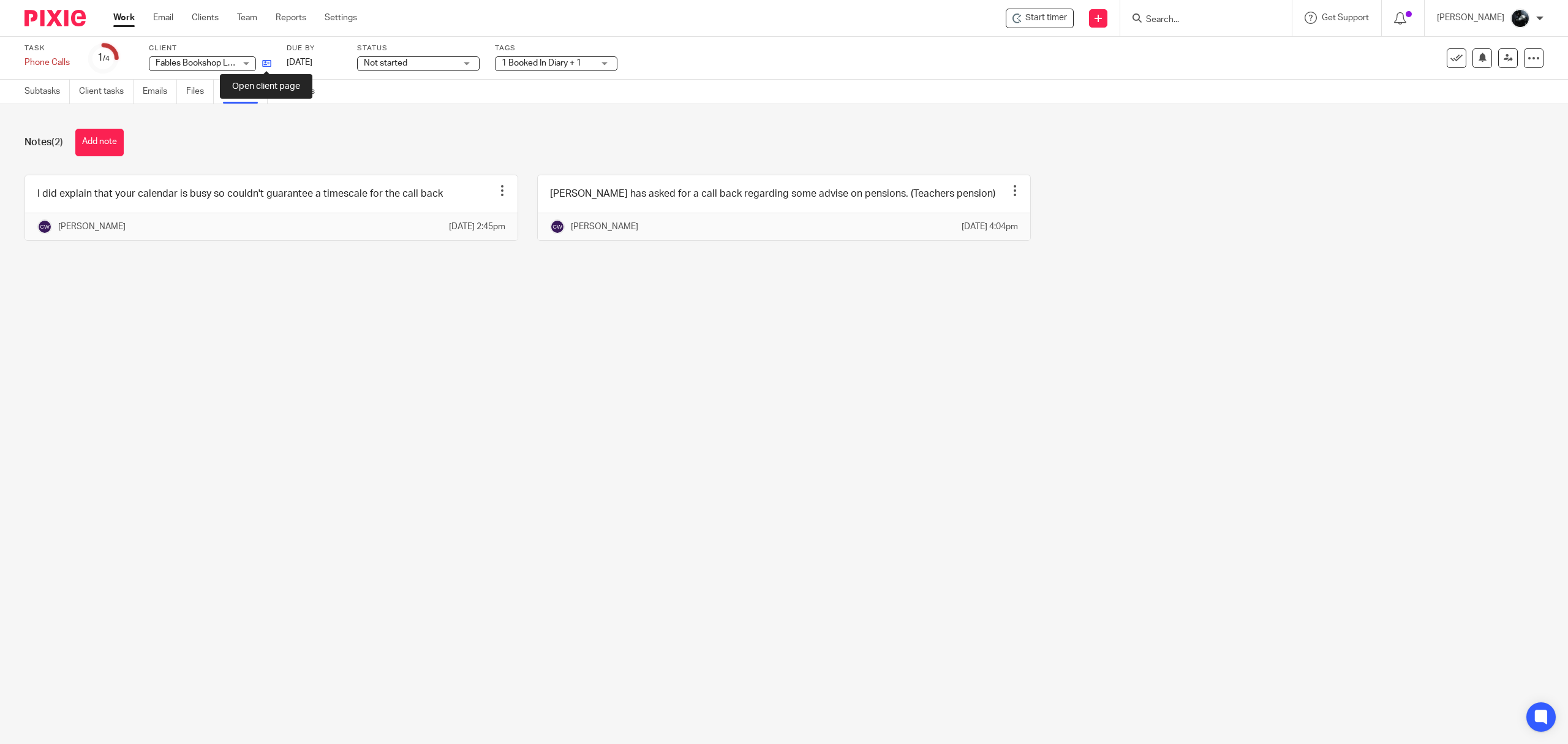
click at [267, 63] on icon at bounding box center [267, 63] width 9 height 9
click at [45, 87] on link "Subtasks" at bounding box center [47, 91] width 45 height 24
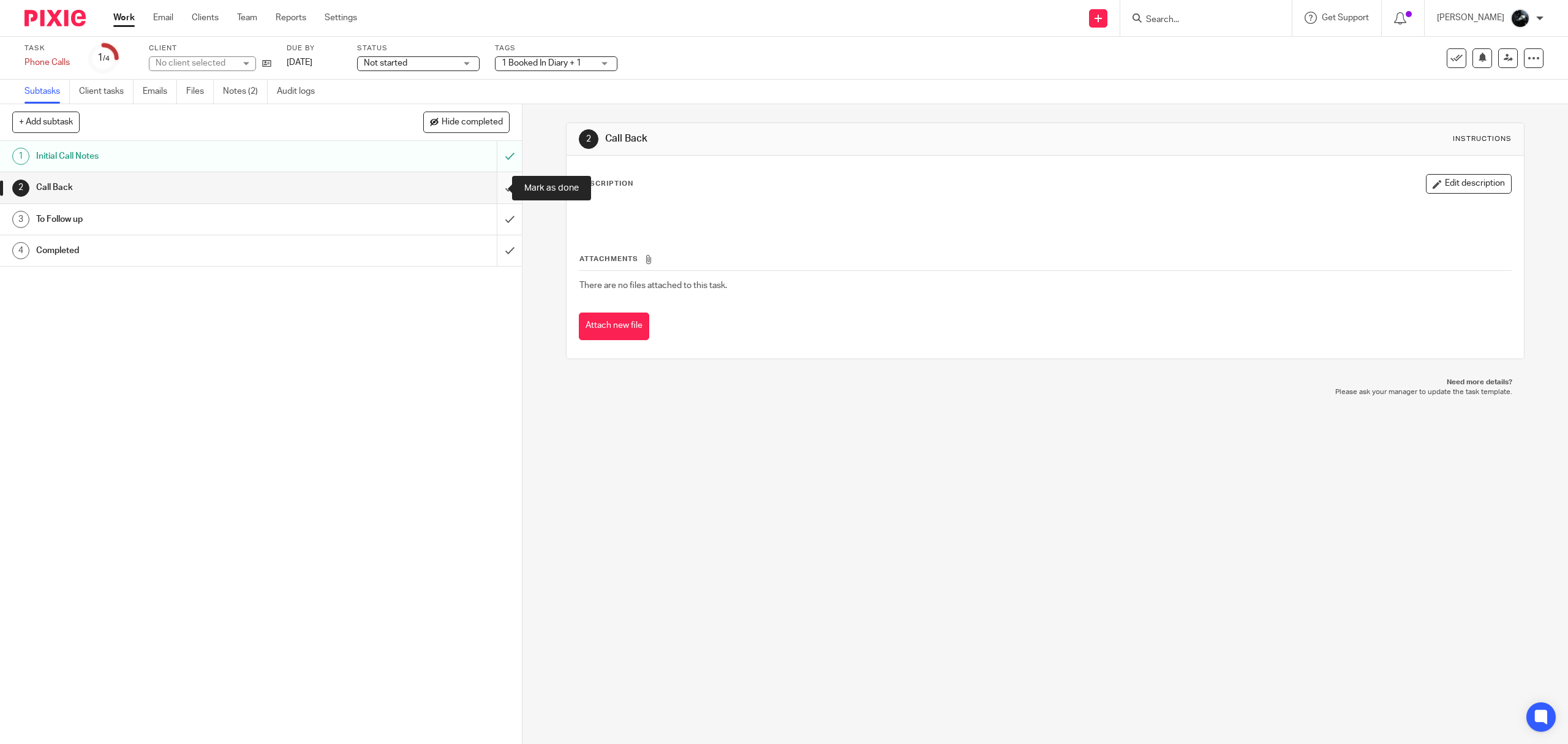
click at [493, 185] on input "submit" at bounding box center [261, 187] width 522 height 30
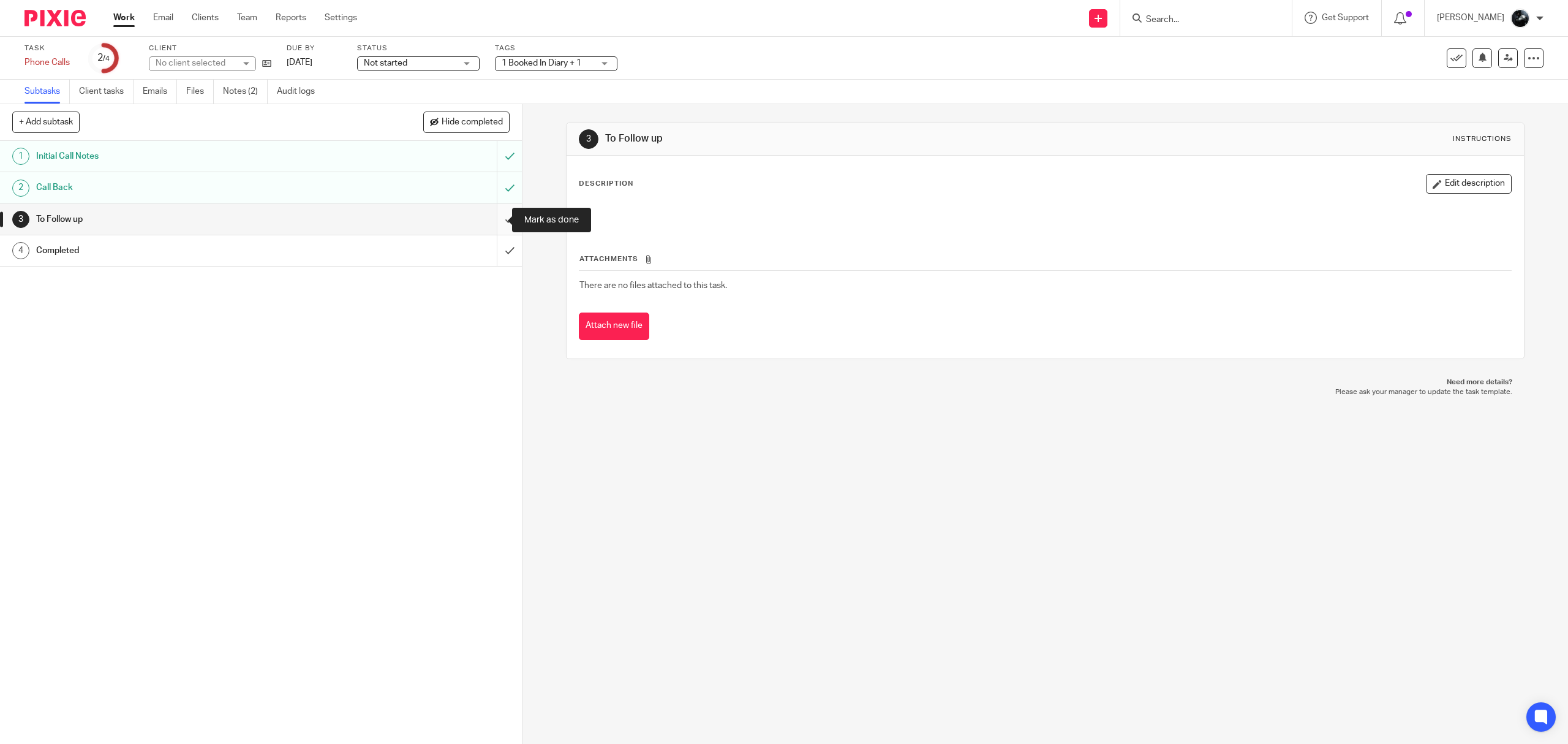
click at [494, 218] on input "submit" at bounding box center [261, 219] width 522 height 30
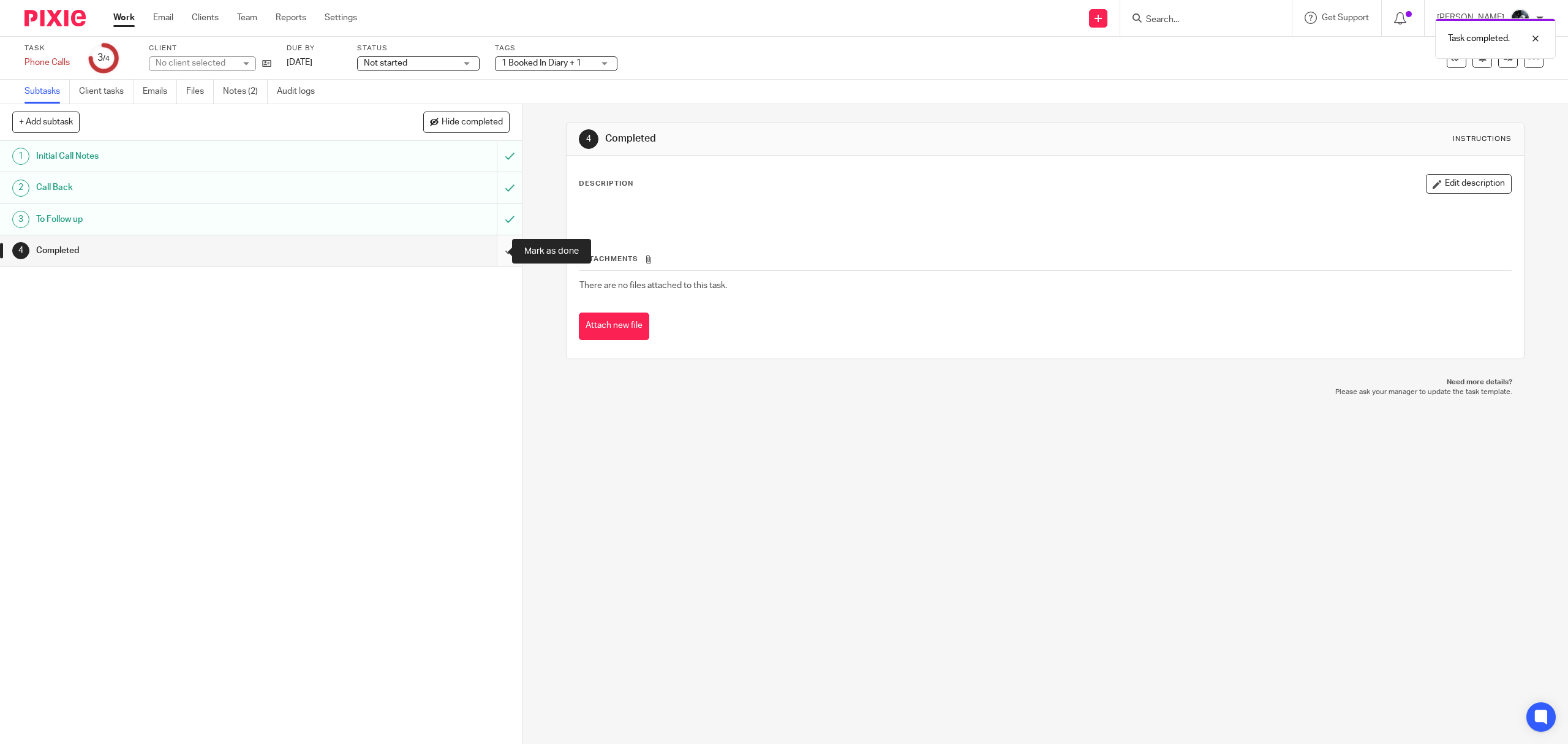
click at [491, 260] on input "submit" at bounding box center [261, 250] width 522 height 30
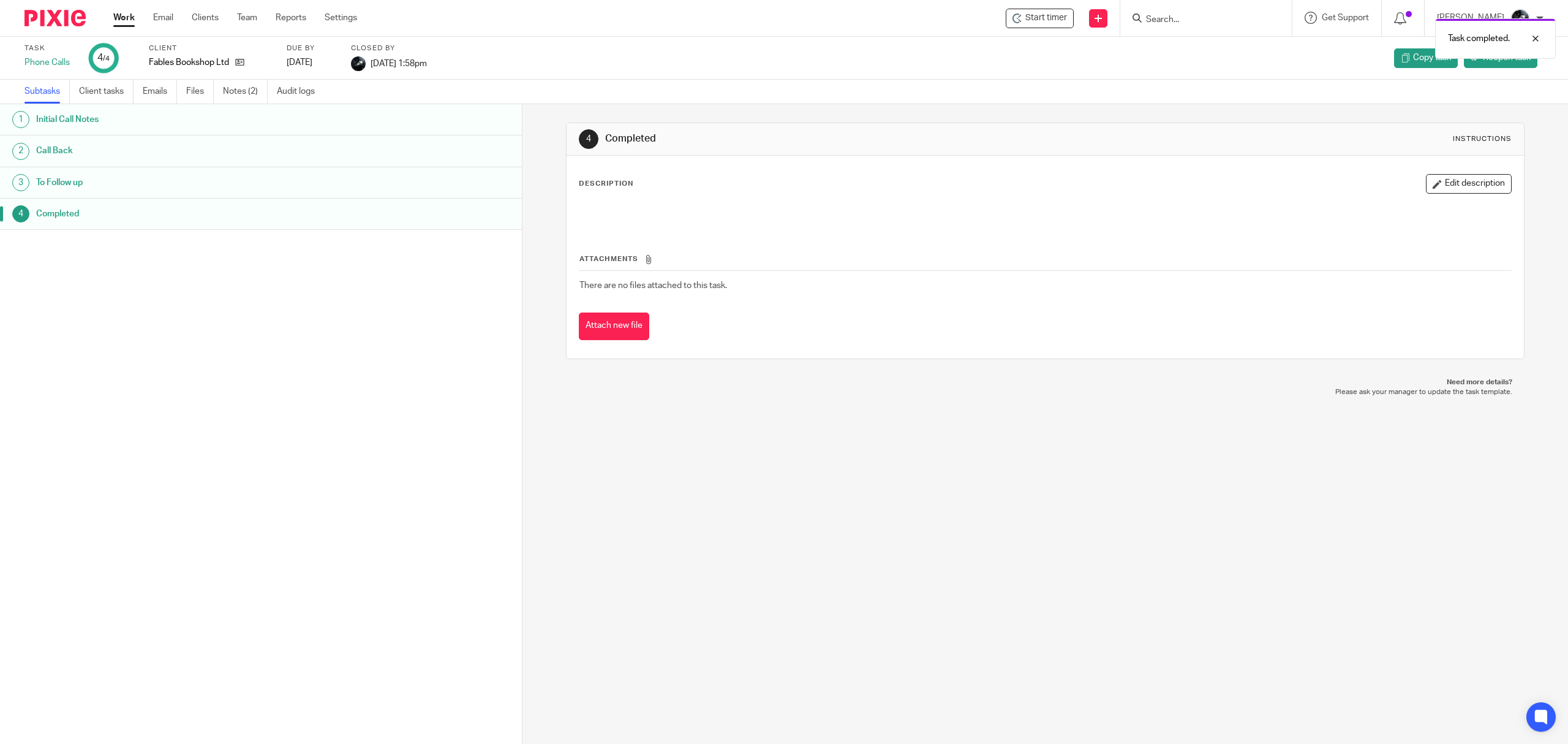
click at [38, 25] on img at bounding box center [55, 18] width 61 height 17
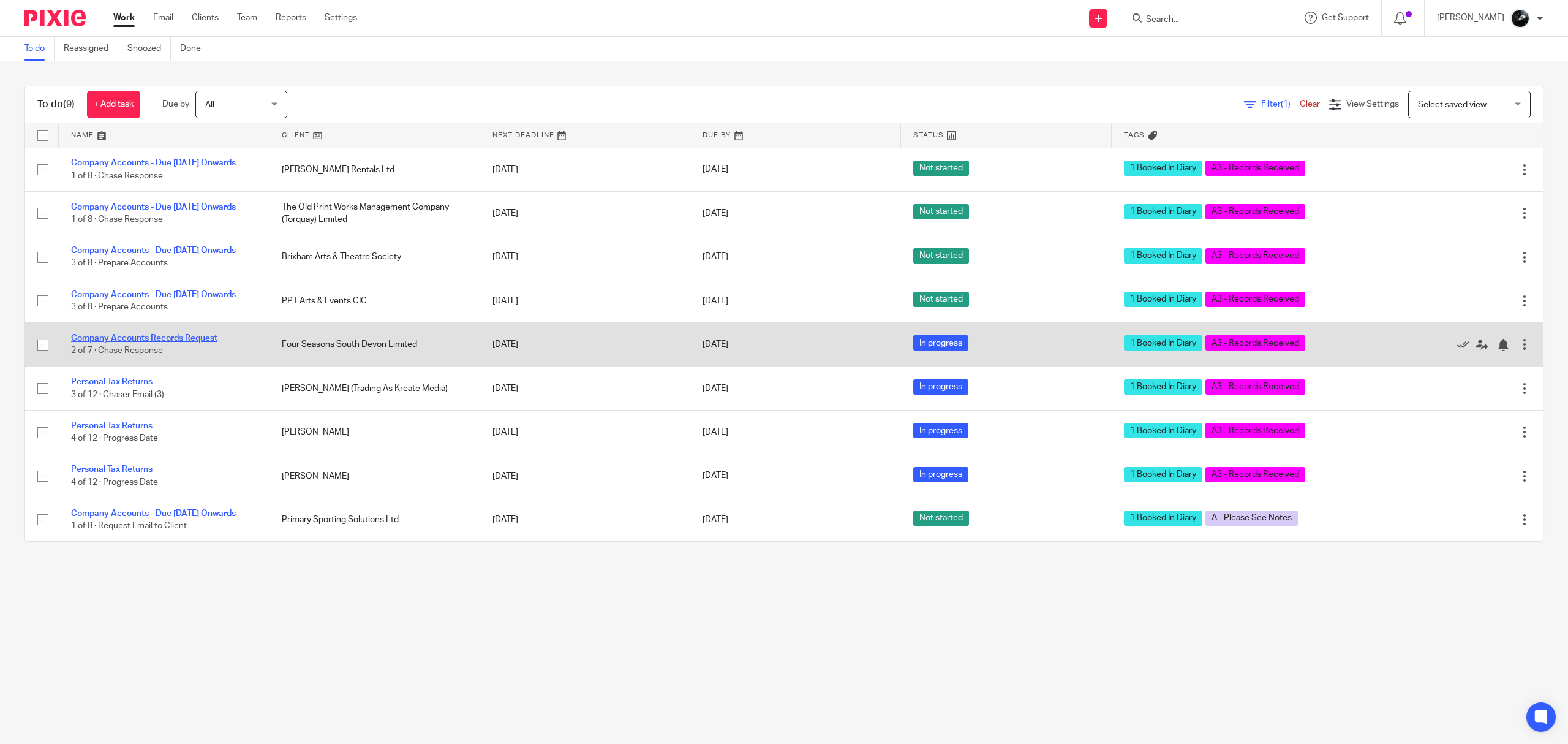
click at [192, 342] on link "Company Accounts Records Request" at bounding box center [144, 338] width 146 height 9
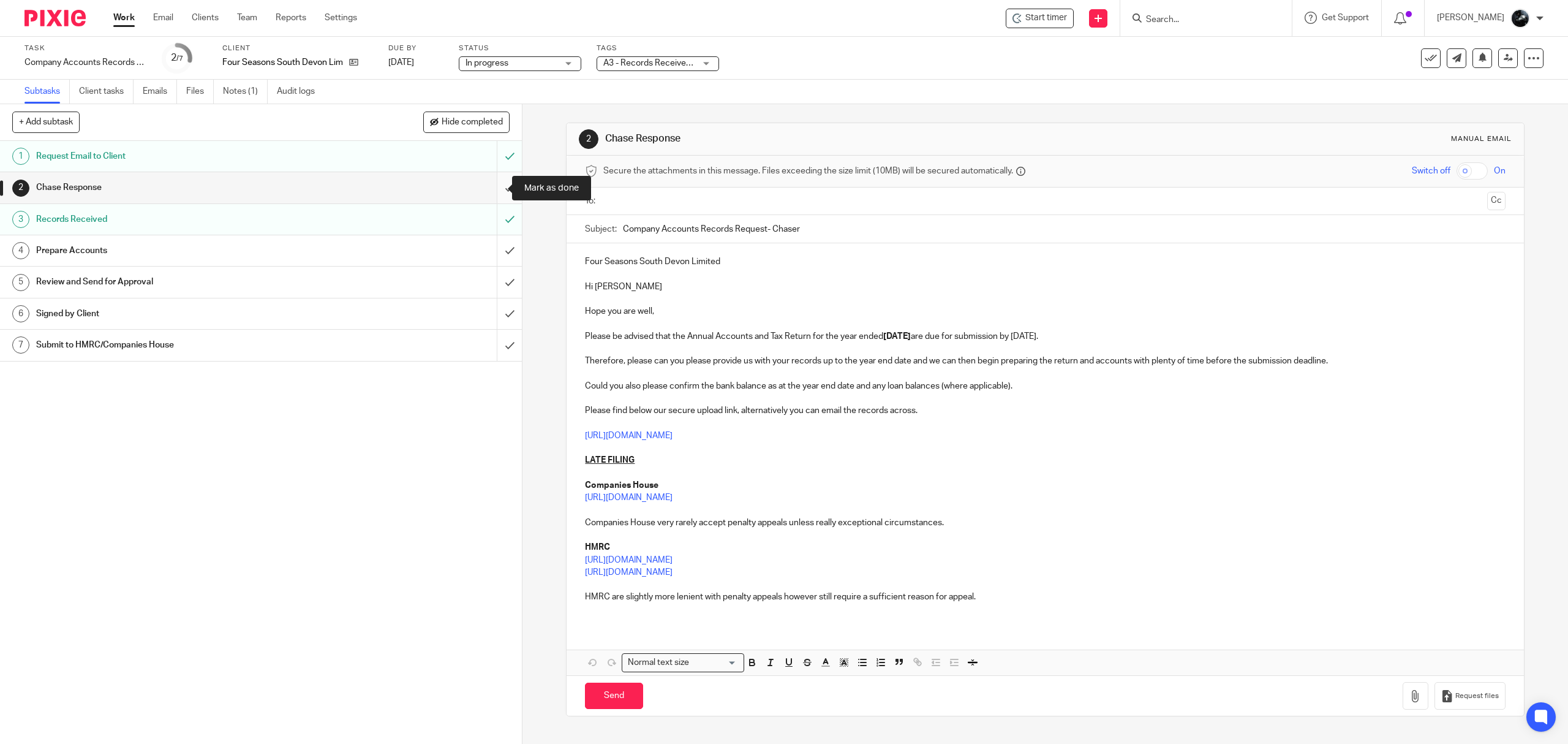
click at [497, 191] on input "submit" at bounding box center [261, 187] width 522 height 30
click at [496, 246] on input "submit" at bounding box center [261, 250] width 522 height 30
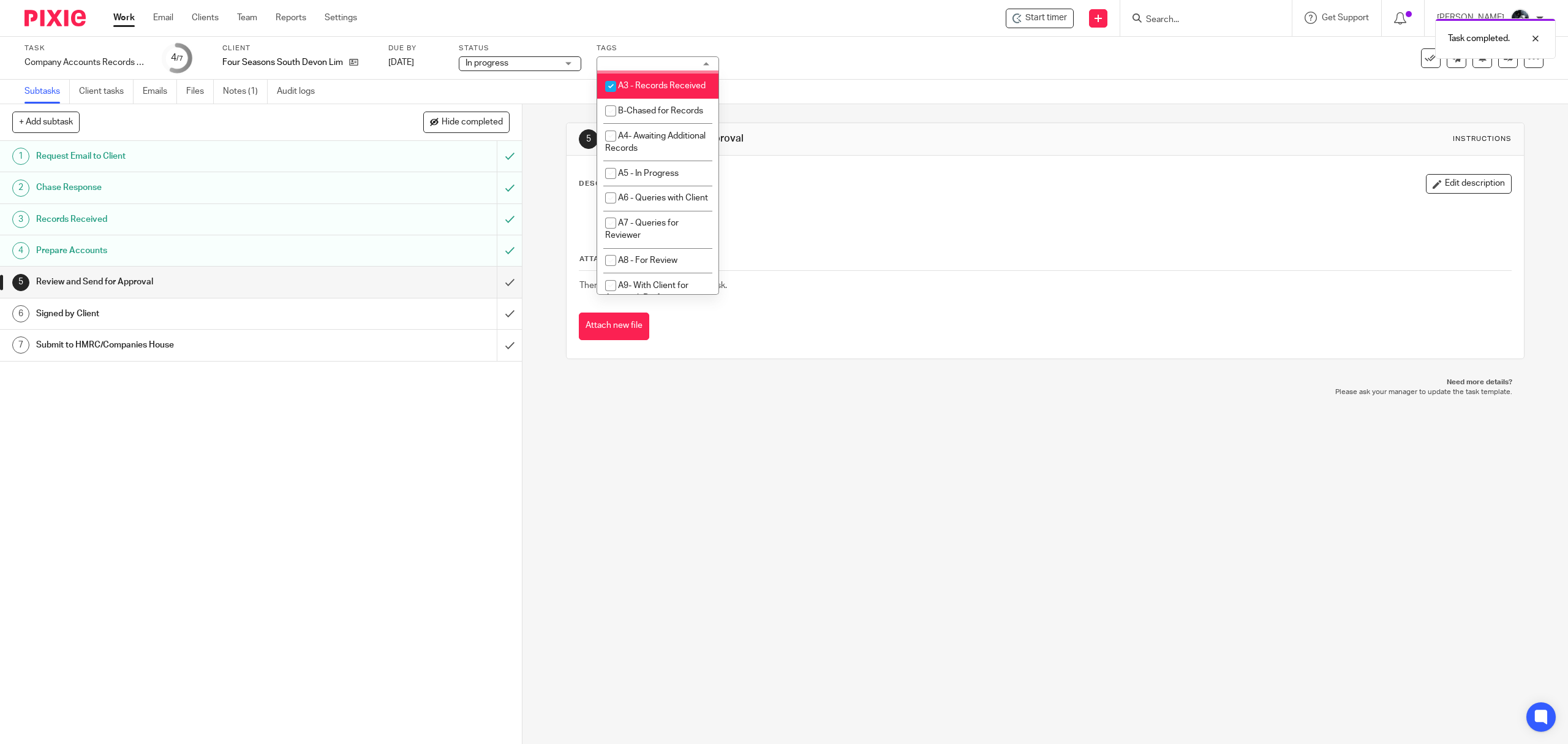
scroll to position [653, 0]
click at [664, 7] on span "A6 - Queries with Client" at bounding box center [663, 3] width 90 height 9
checkbox input "true"
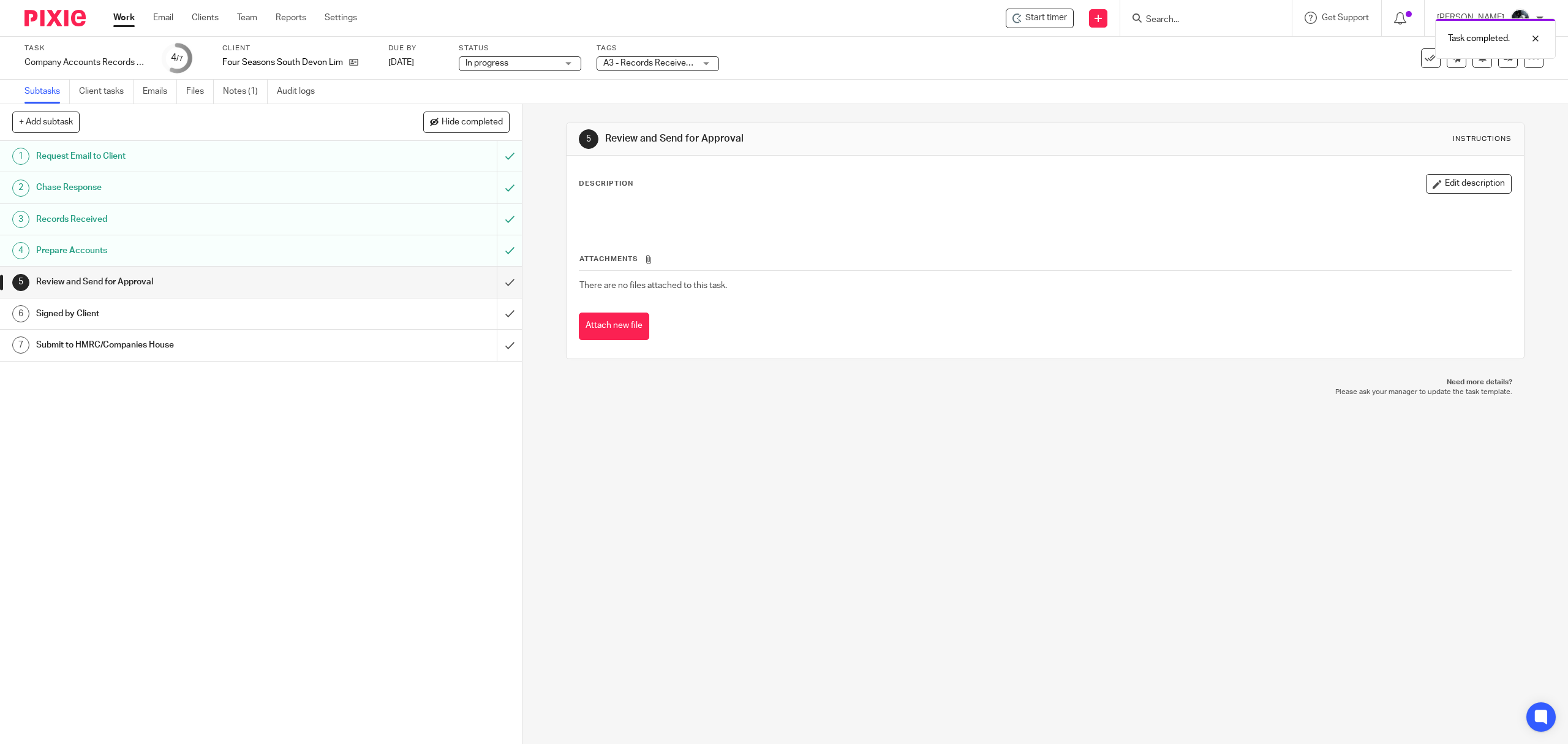
click at [529, 86] on div "Subtasks Client tasks Emails Files Notes (1) Audit logs" at bounding box center [784, 92] width 1568 height 25
click at [234, 94] on link "Notes (1)" at bounding box center [245, 91] width 45 height 24
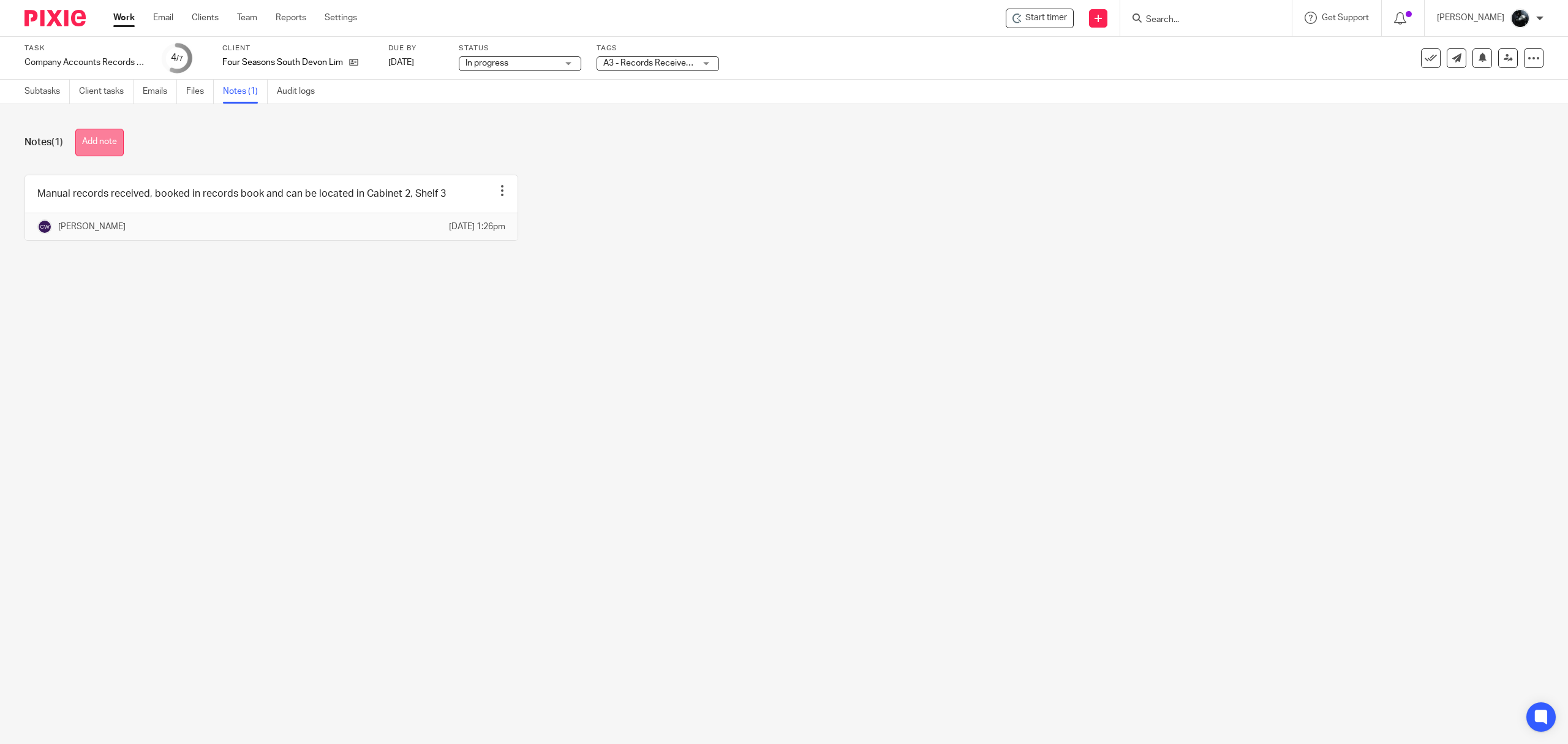
drag, startPoint x: 87, startPoint y: 149, endPoint x: 104, endPoint y: 143, distance: 18.0
click at [89, 149] on button "Add note" at bounding box center [99, 142] width 48 height 27
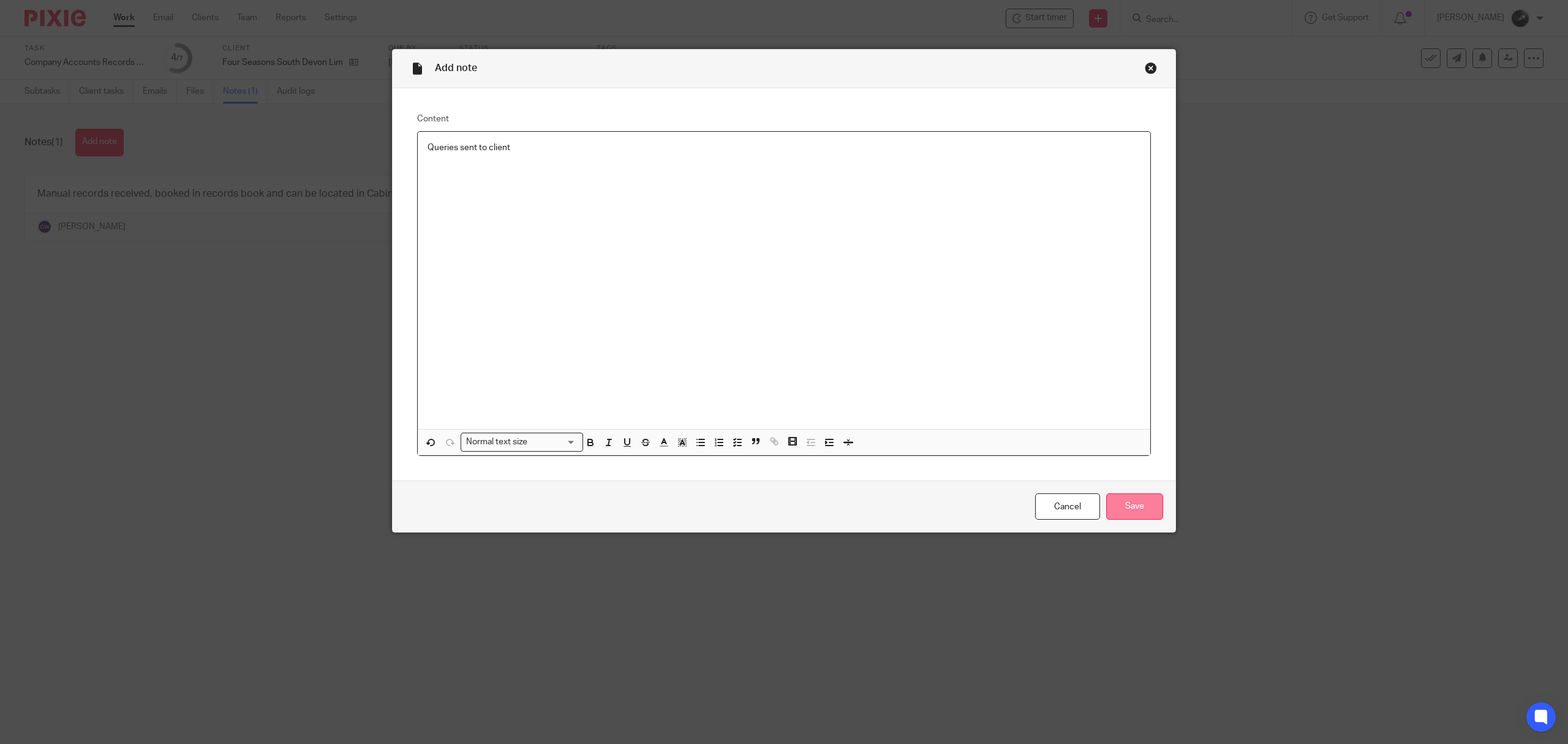
click at [1128, 506] on input "Save" at bounding box center [1134, 506] width 57 height 27
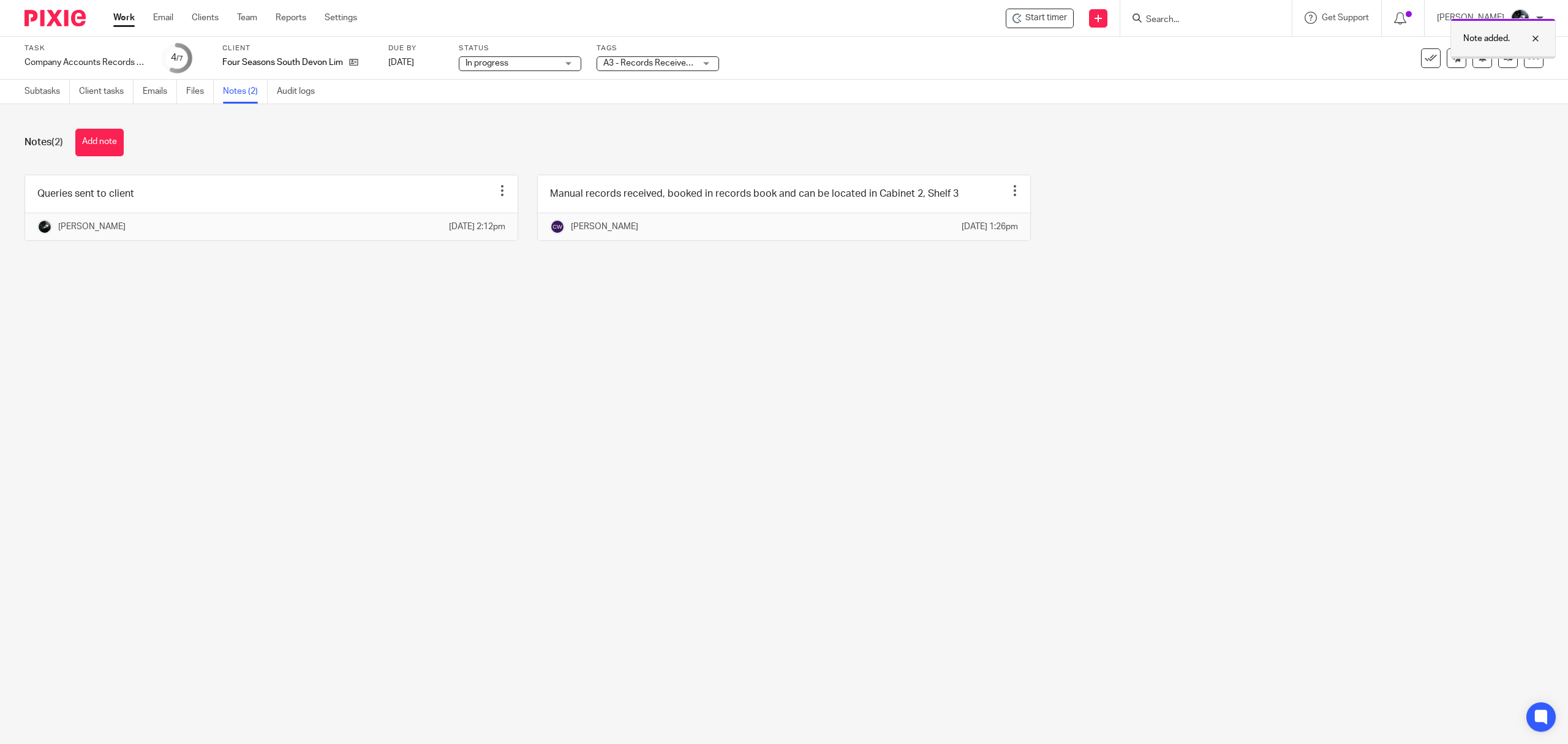
click at [1489, 58] on div at bounding box center [1503, 57] width 104 height 2
click at [1504, 55] on icon at bounding box center [1508, 58] width 9 height 9
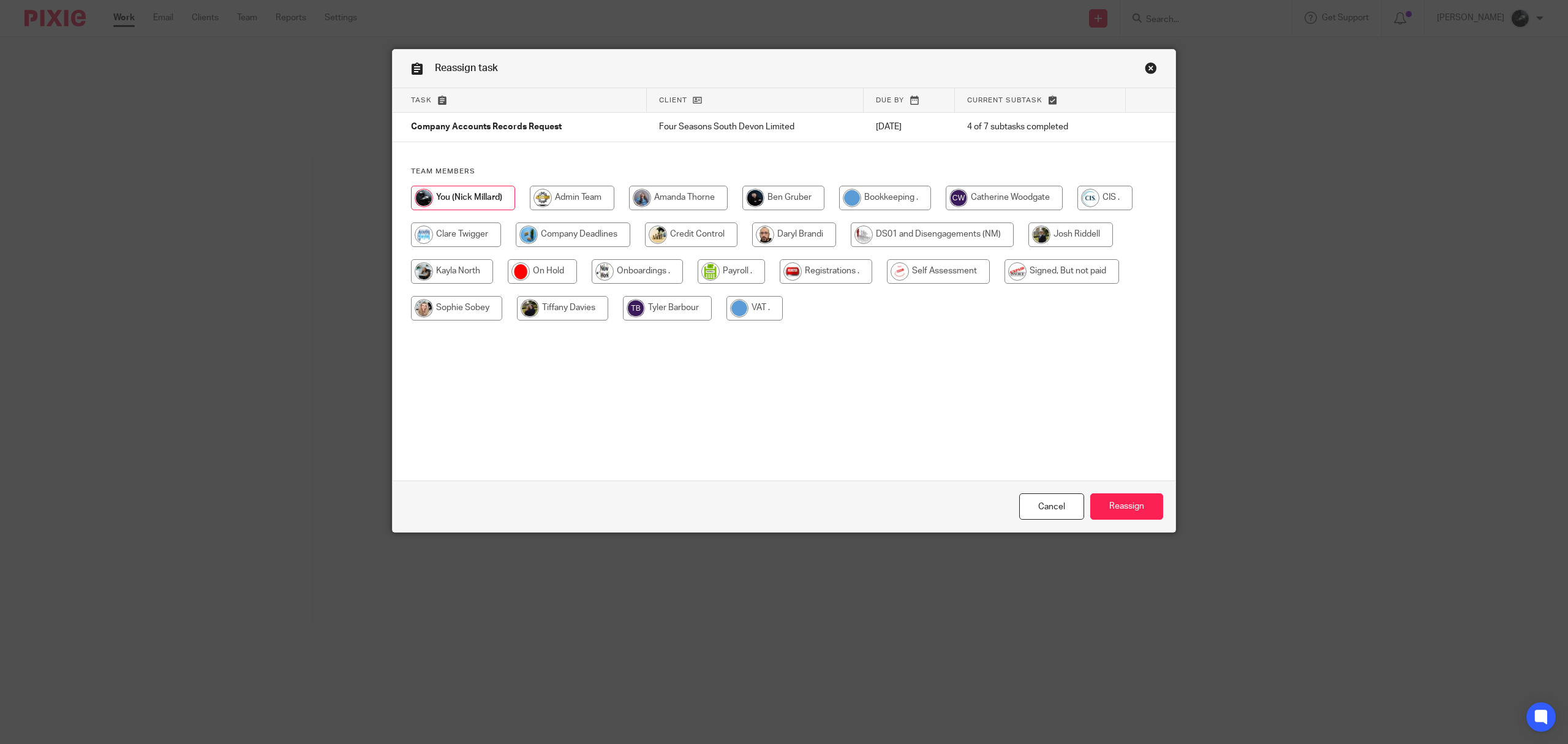
click at [564, 236] on input "radio" at bounding box center [573, 235] width 115 height 25
radio input "true"
click at [1129, 502] on input "Reassign" at bounding box center [1126, 506] width 73 height 27
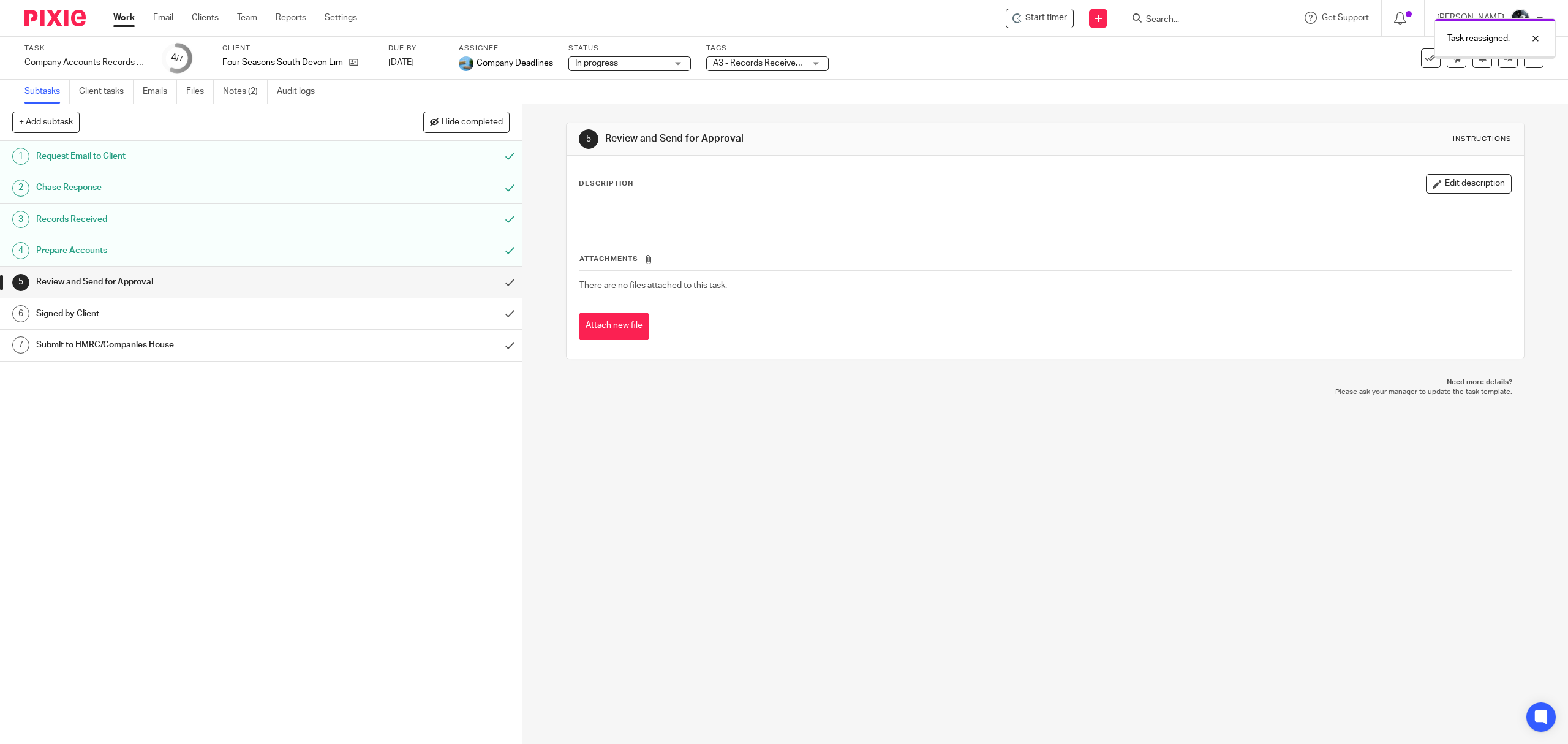
click at [806, 63] on div "A3 - Records Received + 2" at bounding box center [767, 63] width 122 height 14
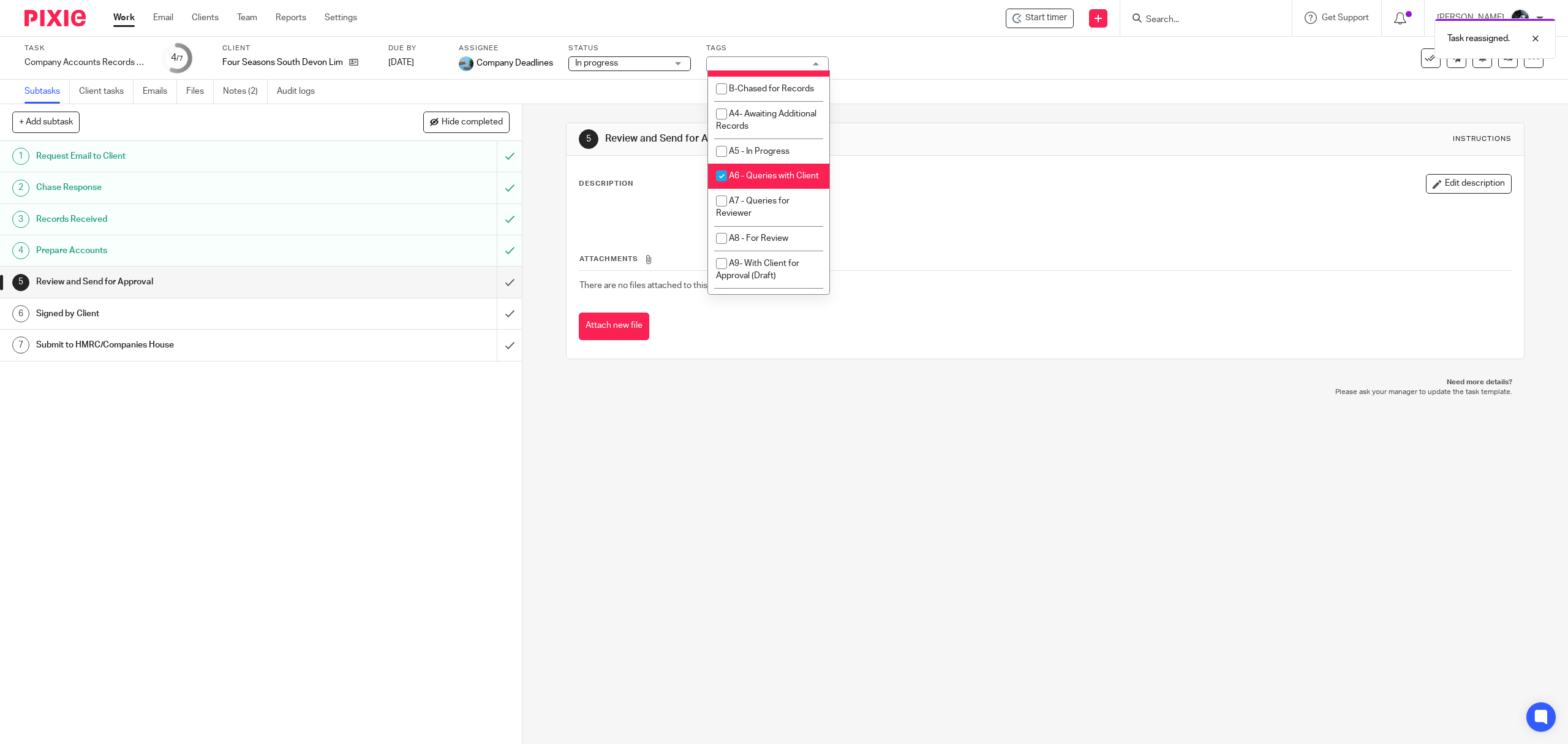
scroll to position [490, 0]
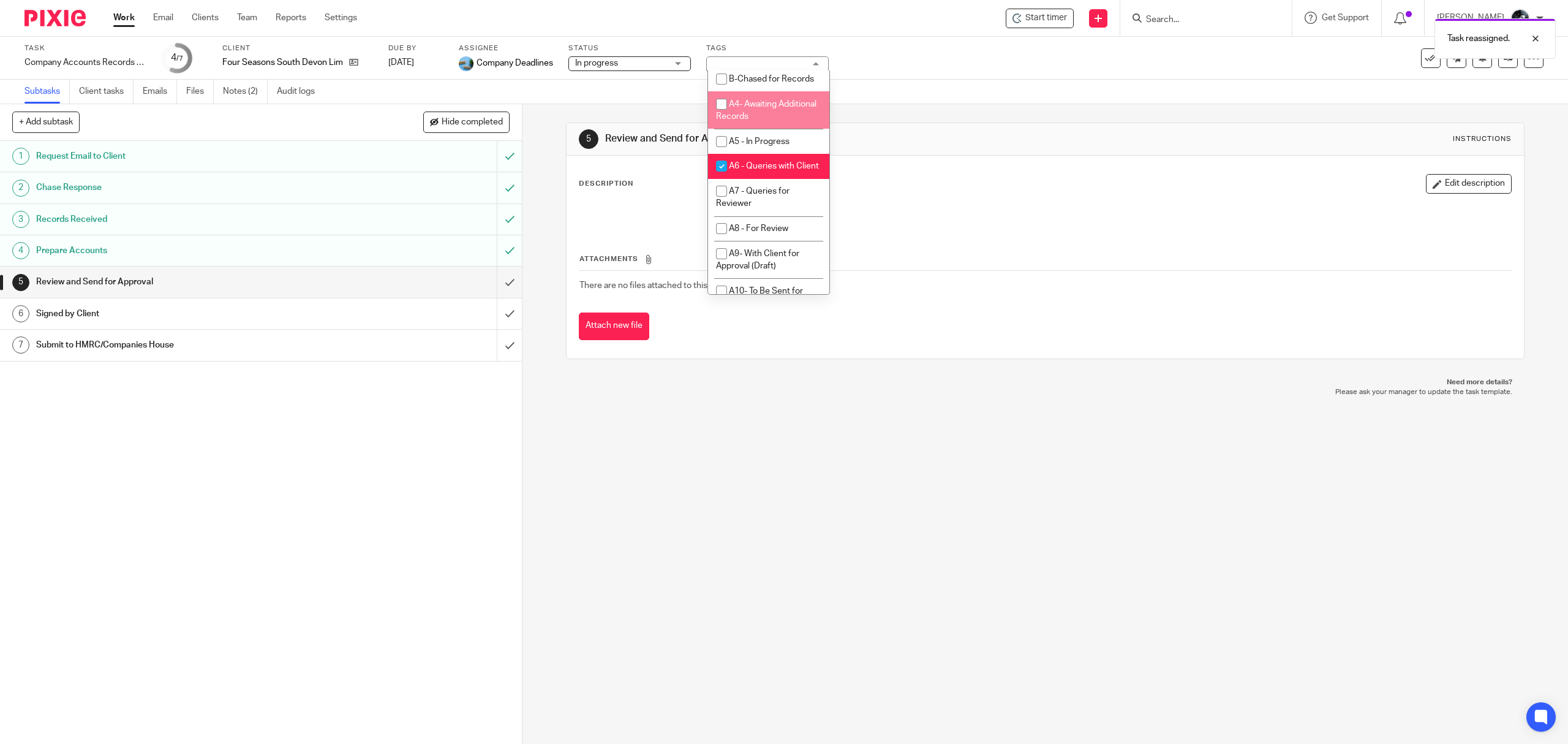
click at [765, 121] on span "A4- Awaiting Additional Records" at bounding box center [766, 111] width 100 height 22
checkbox input "true"
click at [770, 67] on li "A3 - Records Received" at bounding box center [769, 54] width 121 height 25
checkbox input "false"
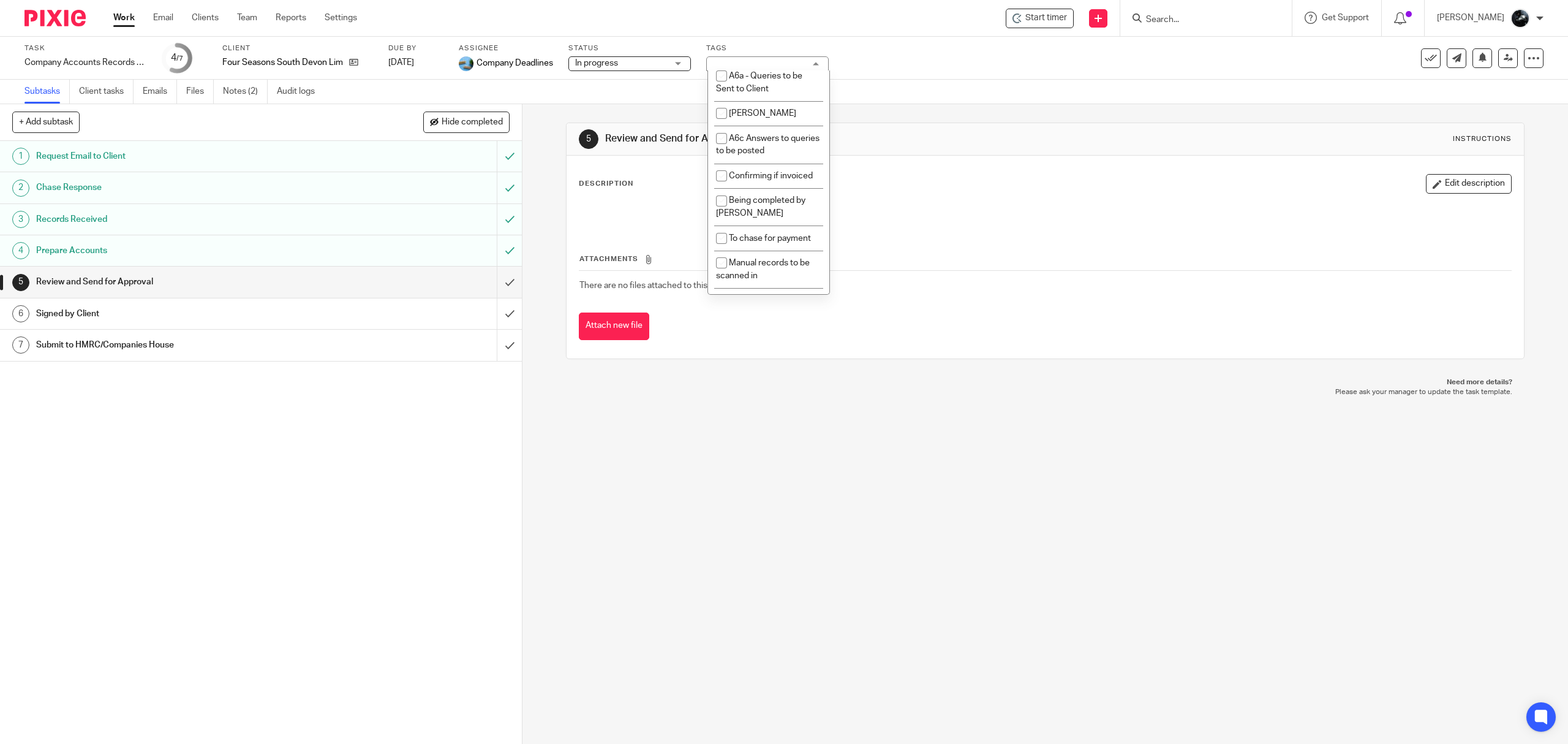
scroll to position [1143, 0]
drag, startPoint x: 792, startPoint y: 107, endPoint x: 796, endPoint y: 118, distance: 11.7
checkbox input "false"
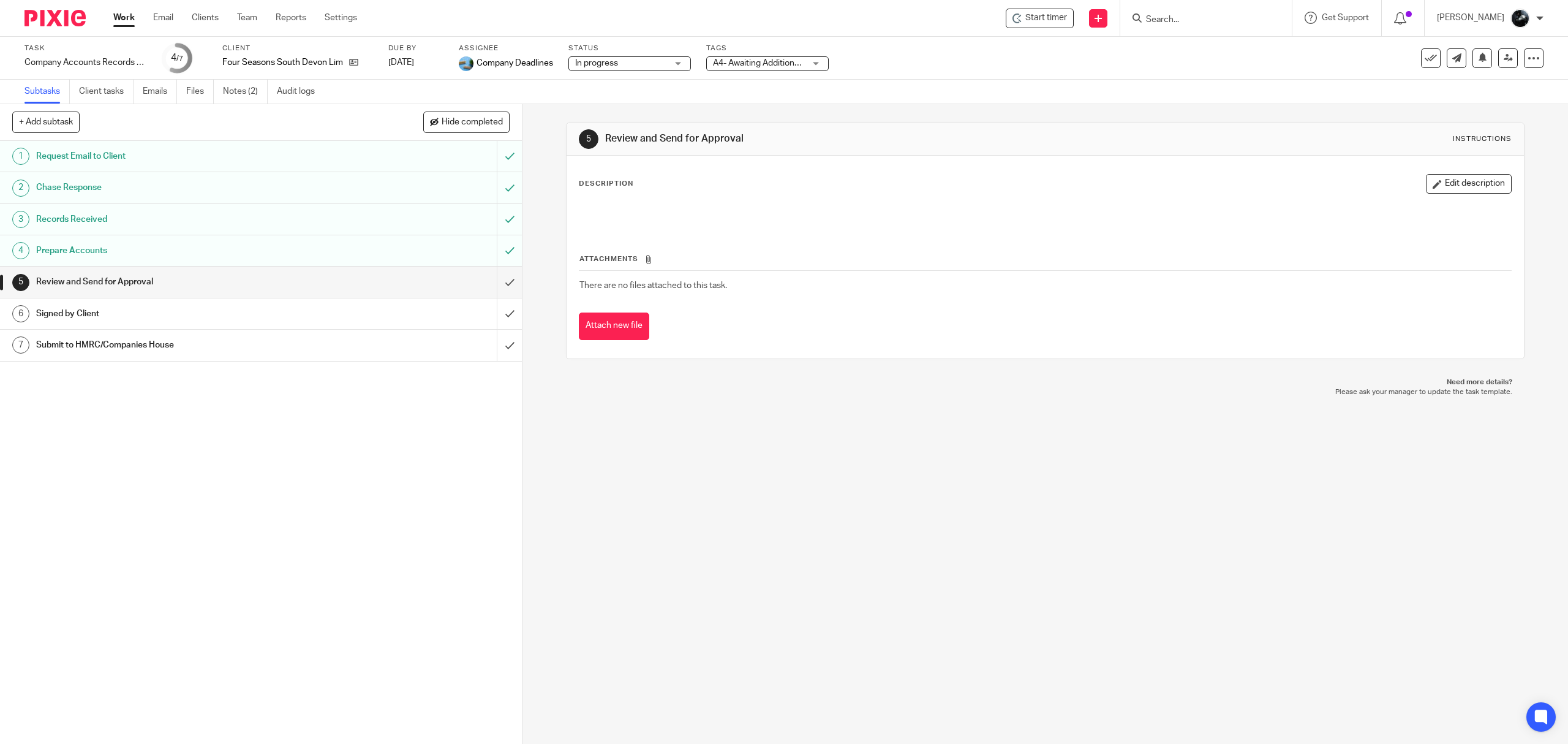
click at [706, 521] on div "5 Review and Send for Approval Instructions Description Edit description Attach…" at bounding box center [1045, 423] width 1046 height 639
click at [64, 14] on img at bounding box center [55, 18] width 61 height 17
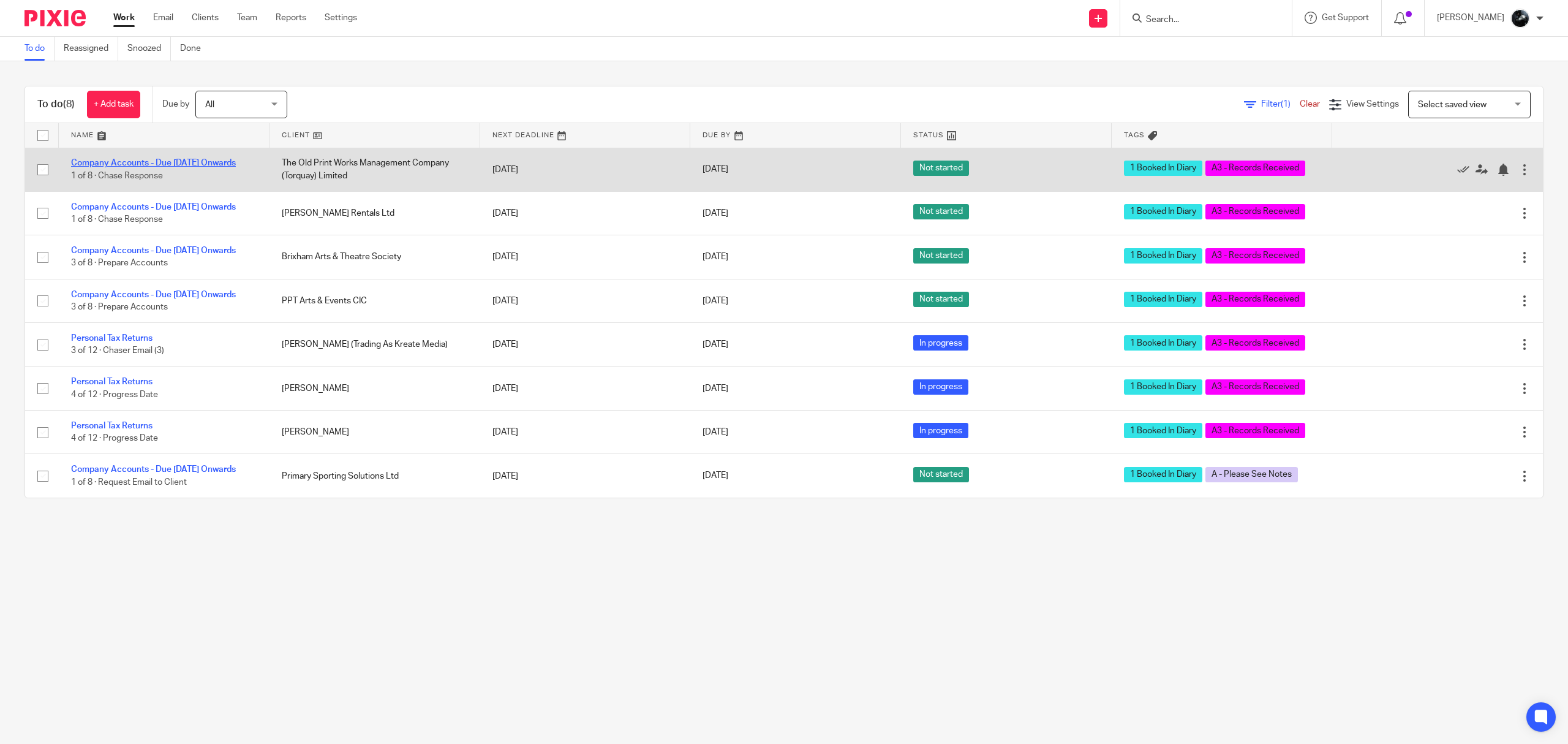
click at [212, 159] on link "Company Accounts - Due 1st May 2023 Onwards" at bounding box center [153, 163] width 165 height 9
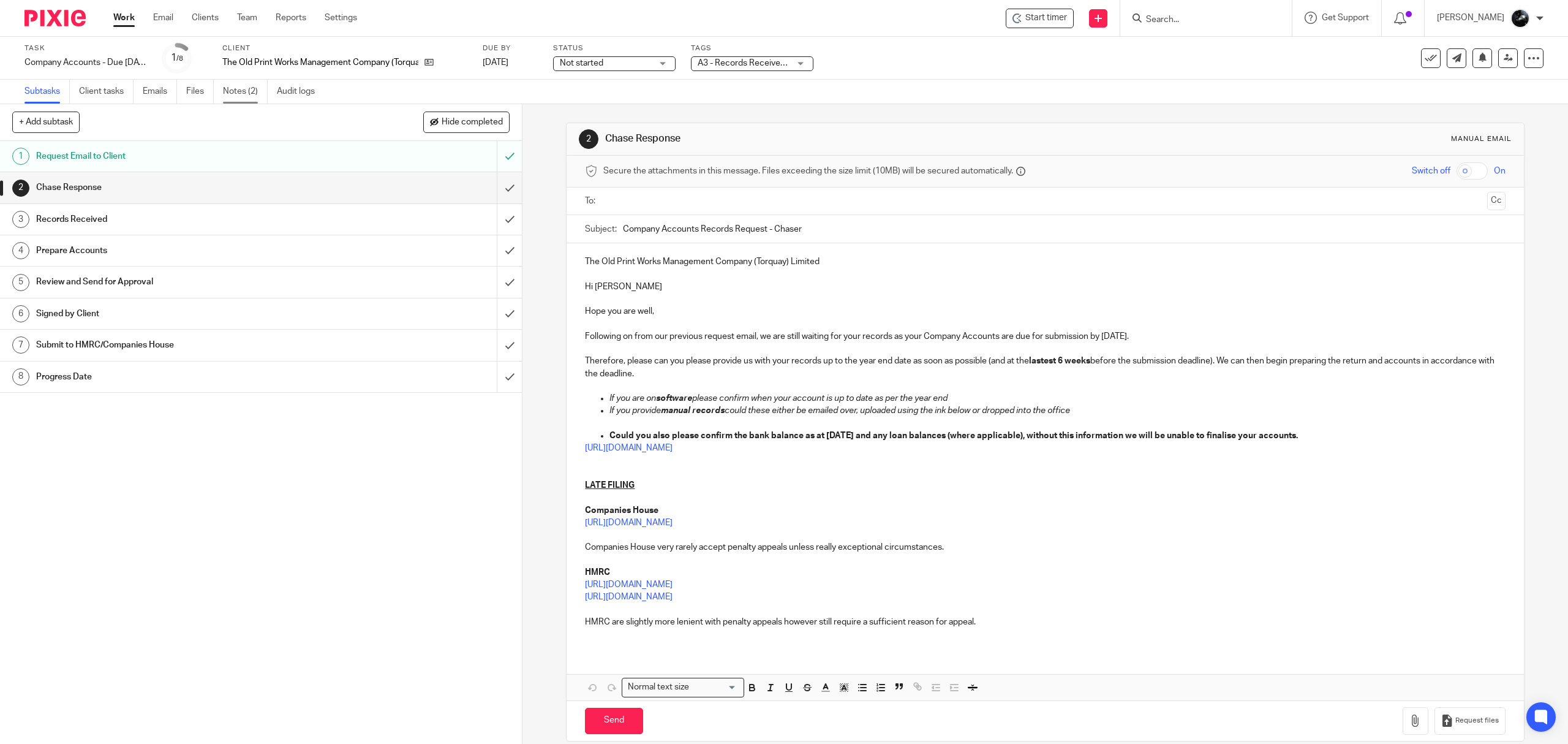
click at [243, 98] on link "Notes (2)" at bounding box center [245, 91] width 45 height 24
